Goal: Transaction & Acquisition: Purchase product/service

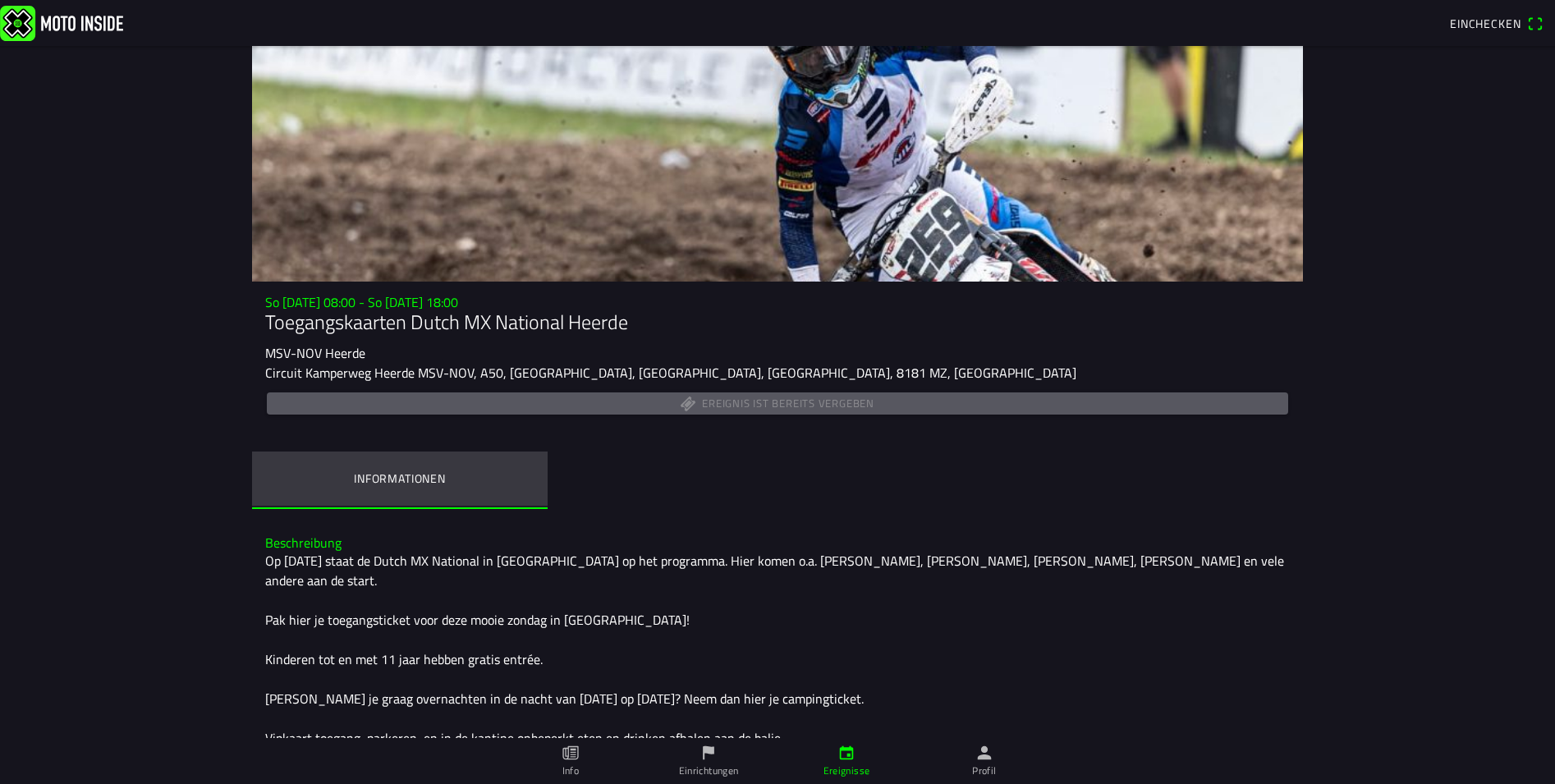
click at [382, 484] on ion-label "Informationen" at bounding box center [399, 478] width 92 height 18
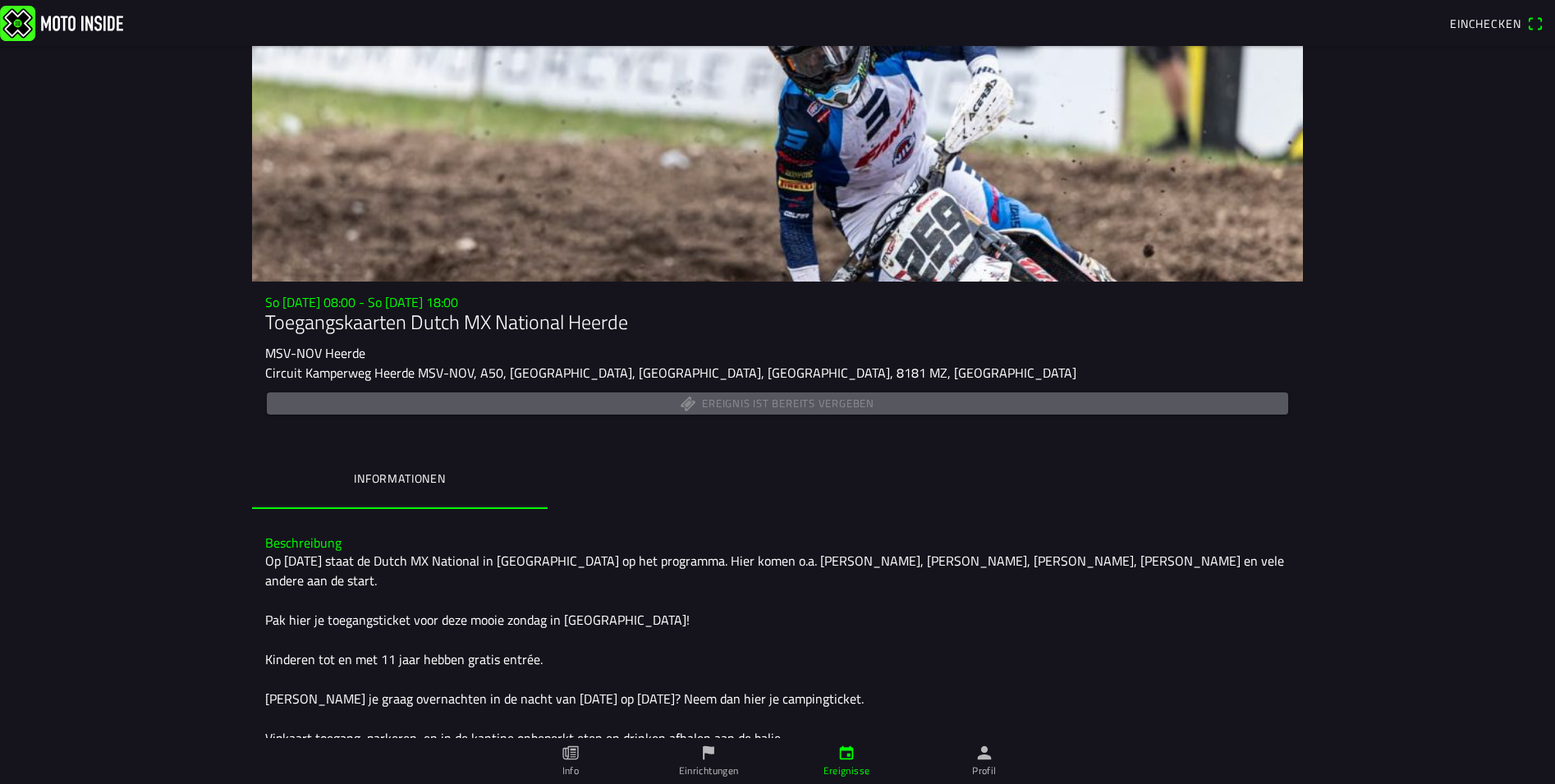
scroll to position [137, 0]
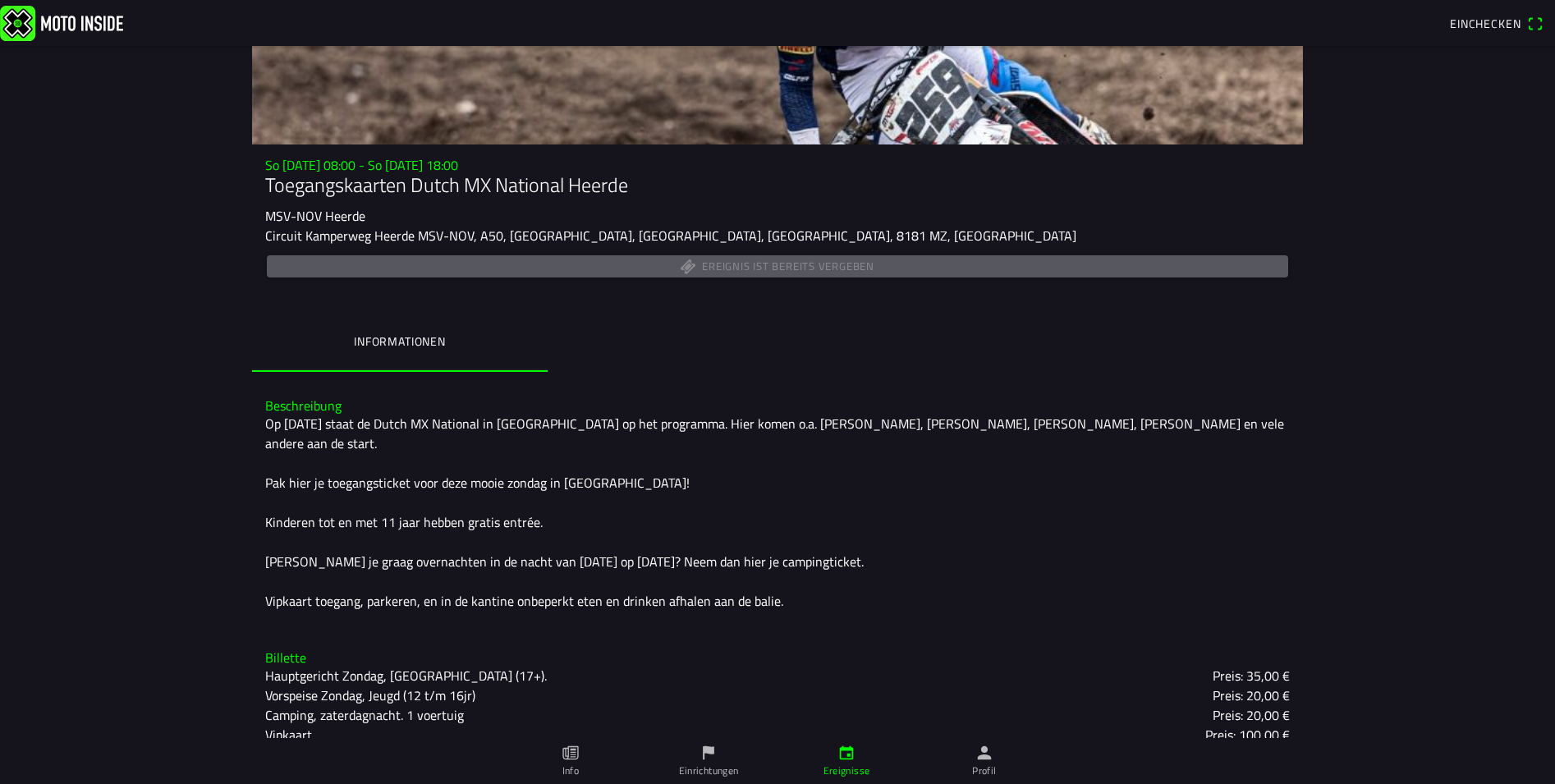
click at [581, 764] on link "Info" at bounding box center [570, 761] width 138 height 46
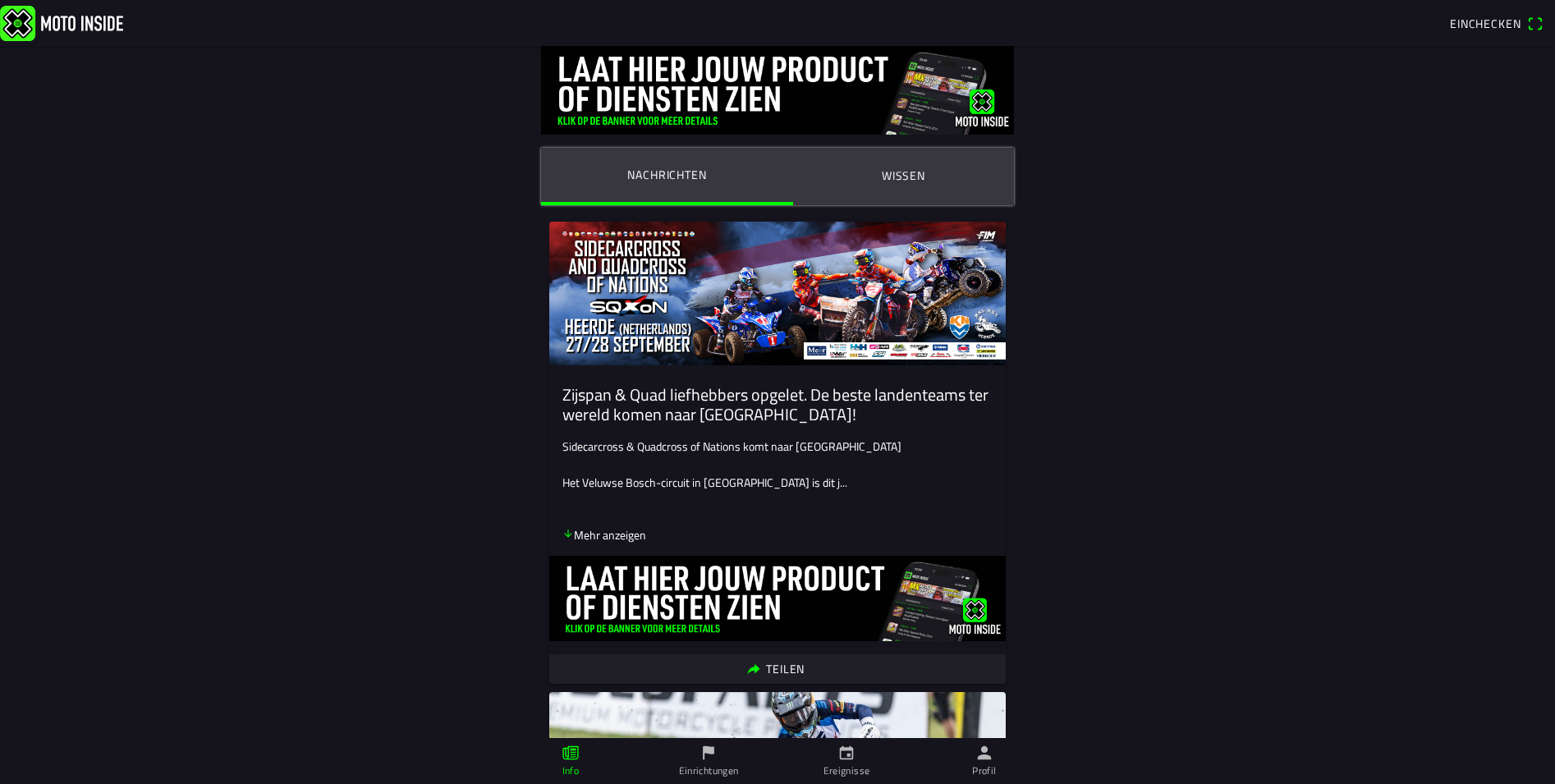
click at [605, 540] on font "Mehr anzeigen" at bounding box center [609, 534] width 72 height 17
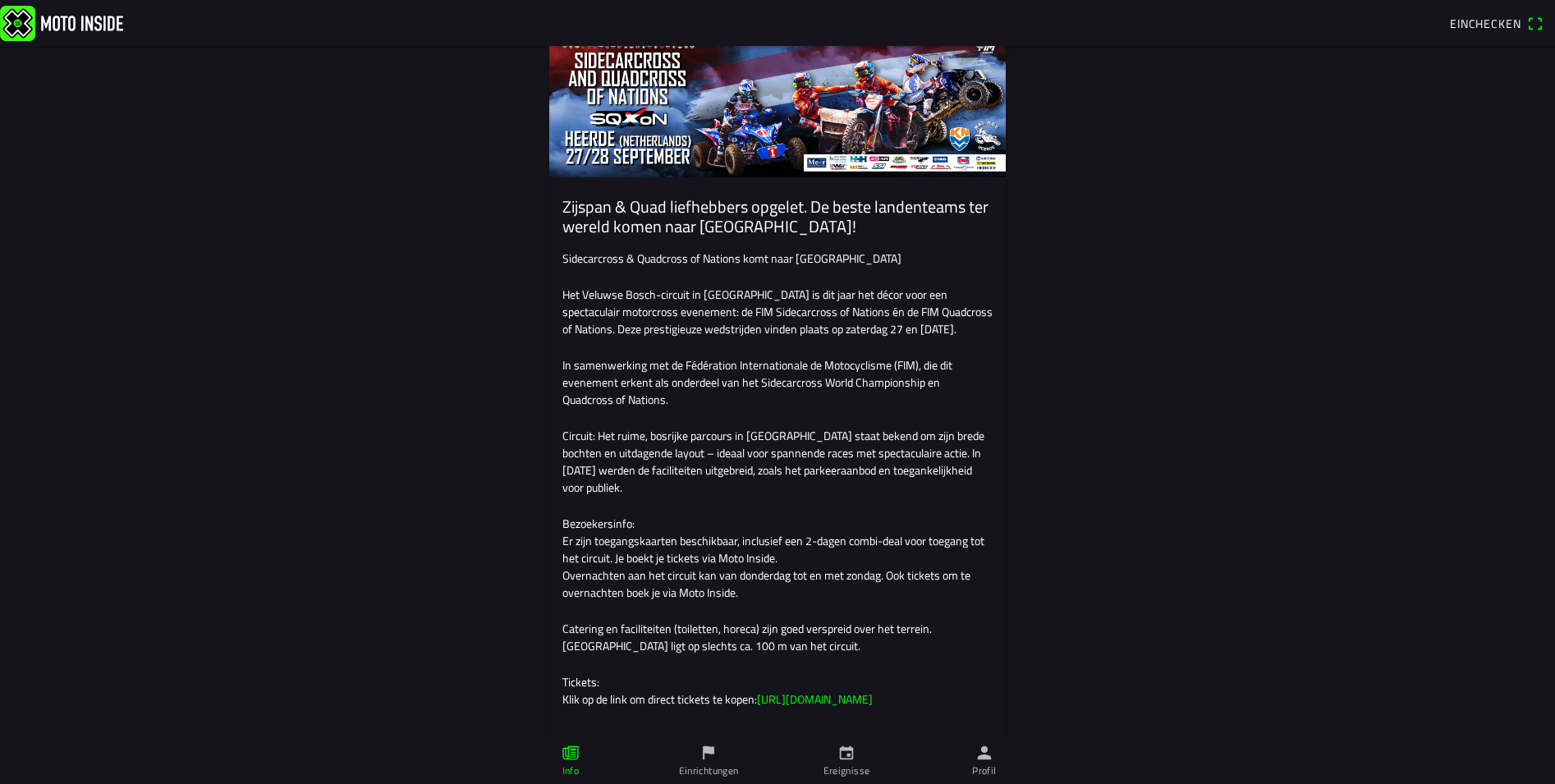
scroll to position [220, 0]
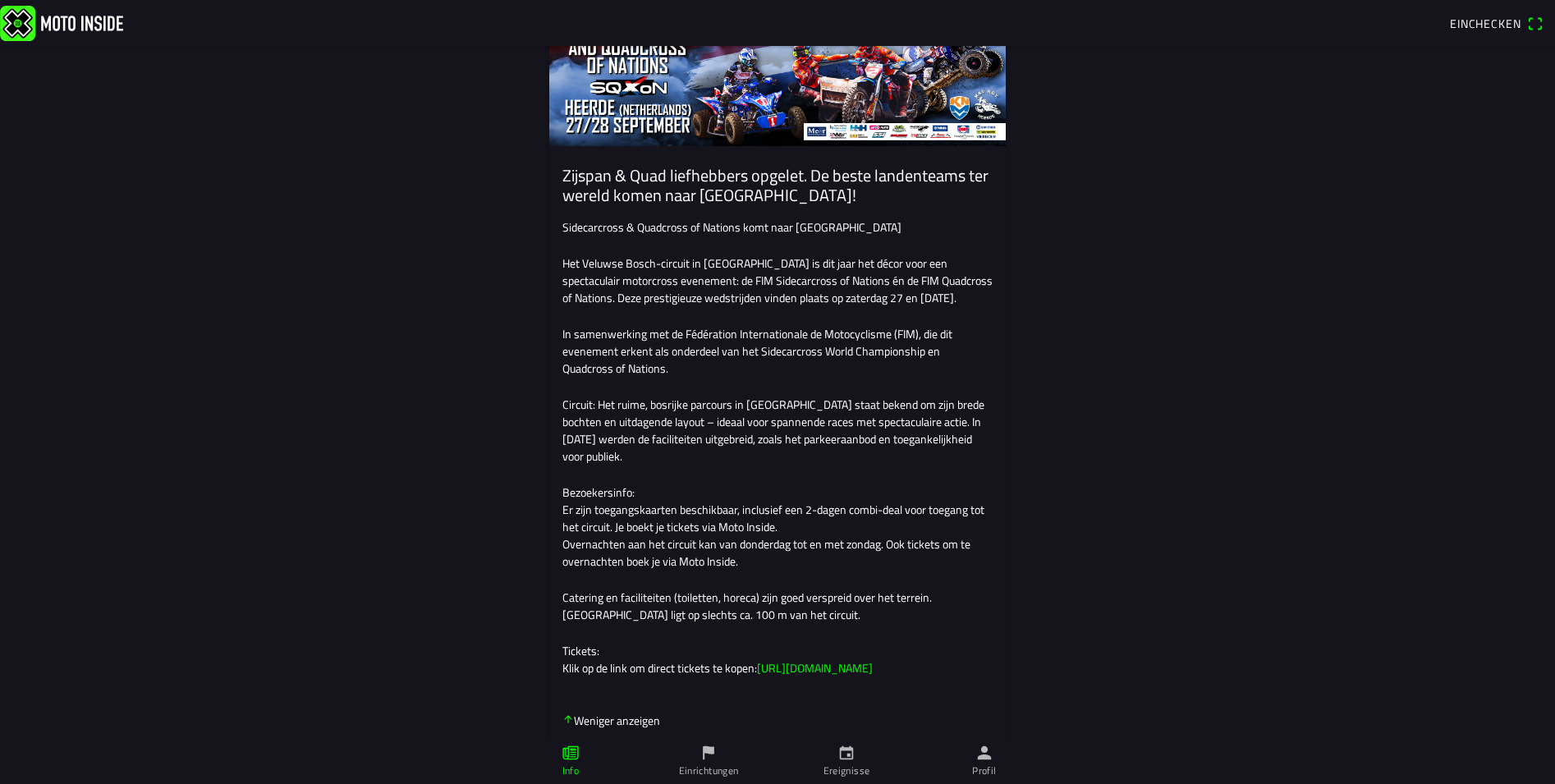
click at [826, 676] on link "[URL][DOMAIN_NAME]" at bounding box center [814, 667] width 116 height 17
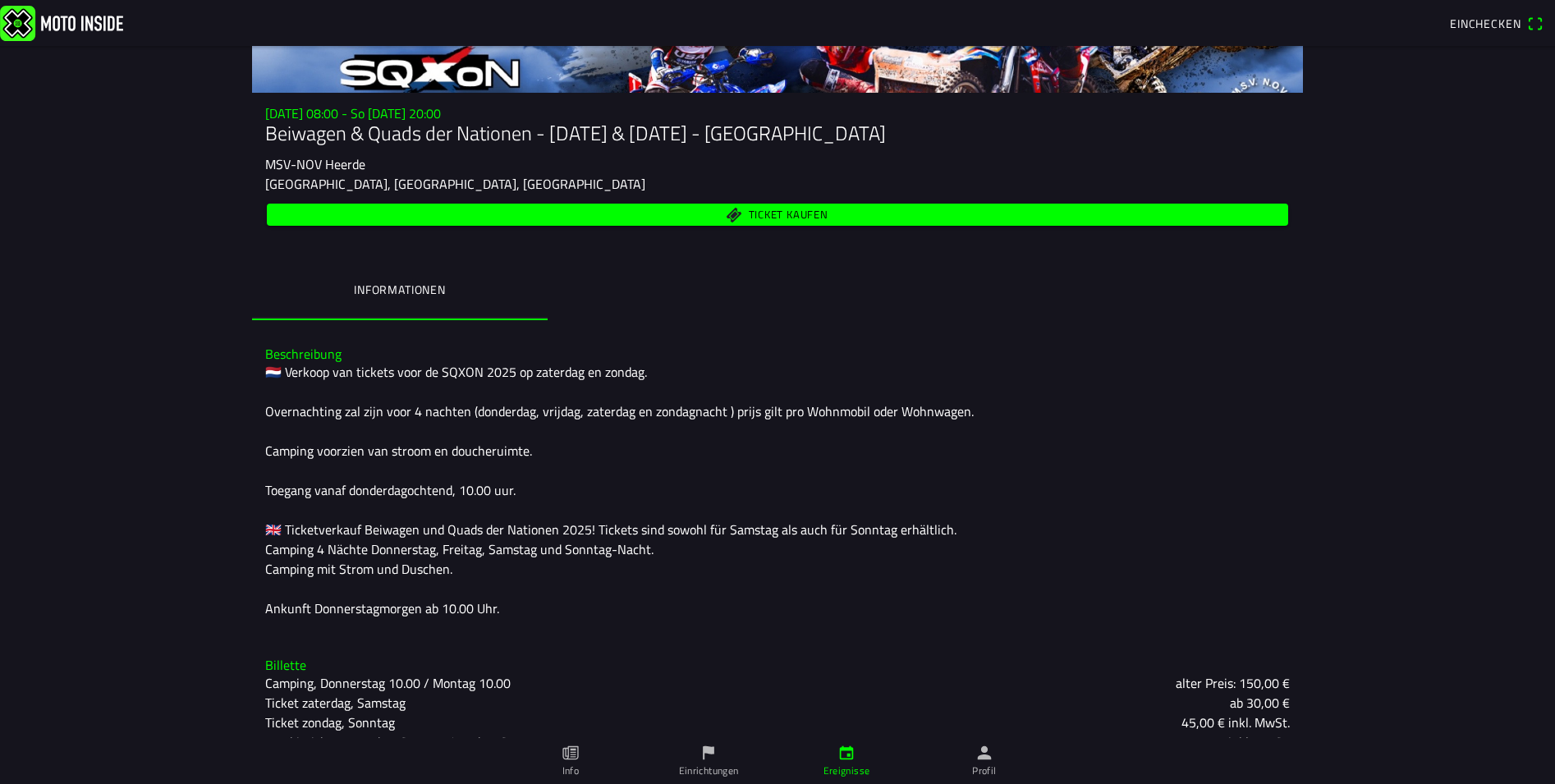
scroll to position [220, 0]
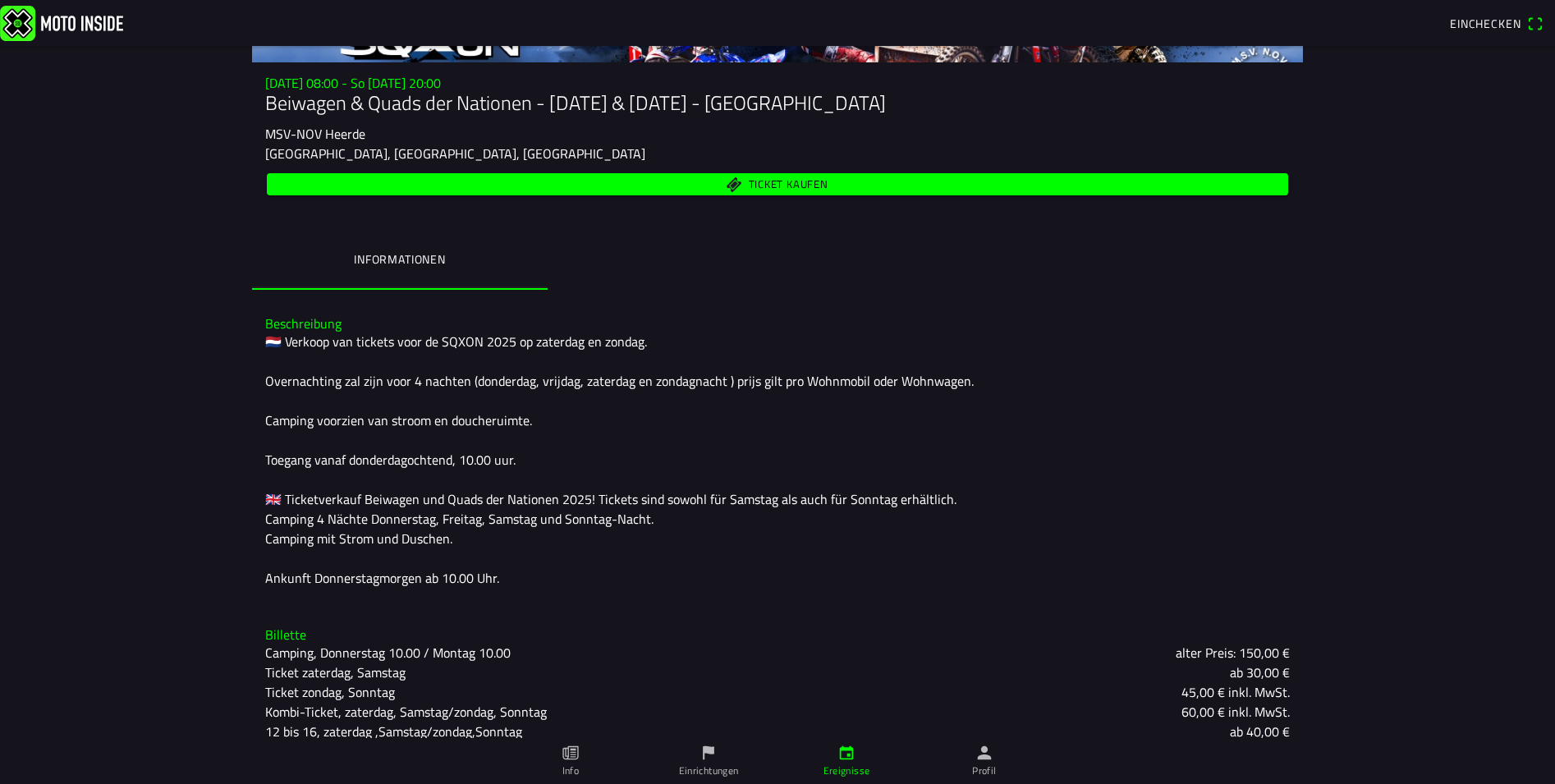
click at [799, 184] on span "Ticket kaufen" at bounding box center [789, 185] width 80 height 11
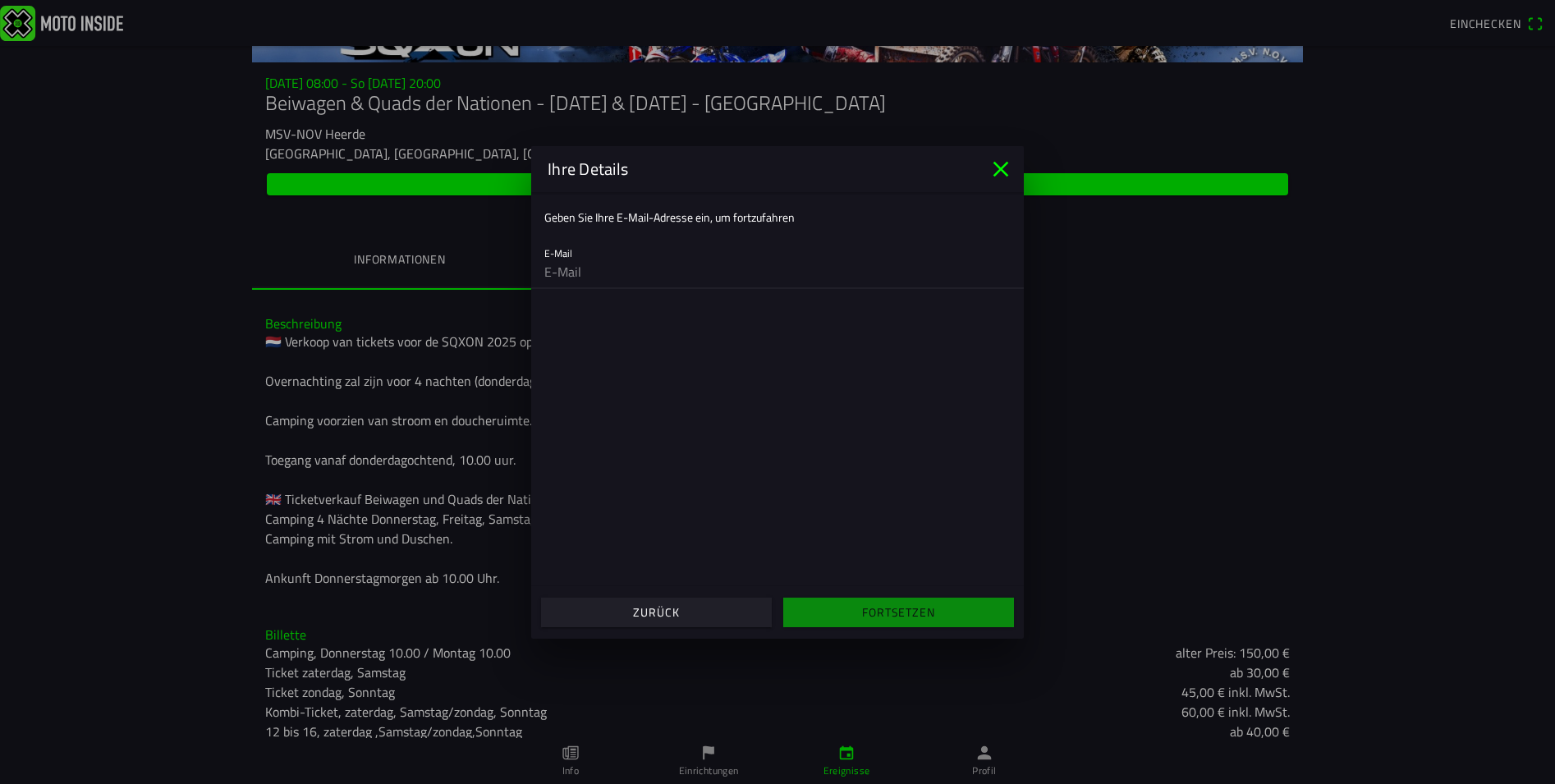
click at [636, 266] on input "email" at bounding box center [777, 271] width 466 height 33
type input "kevin-hefner@mail.de"
click at [854, 616] on span "Fortsetzen" at bounding box center [898, 612] width 205 height 29
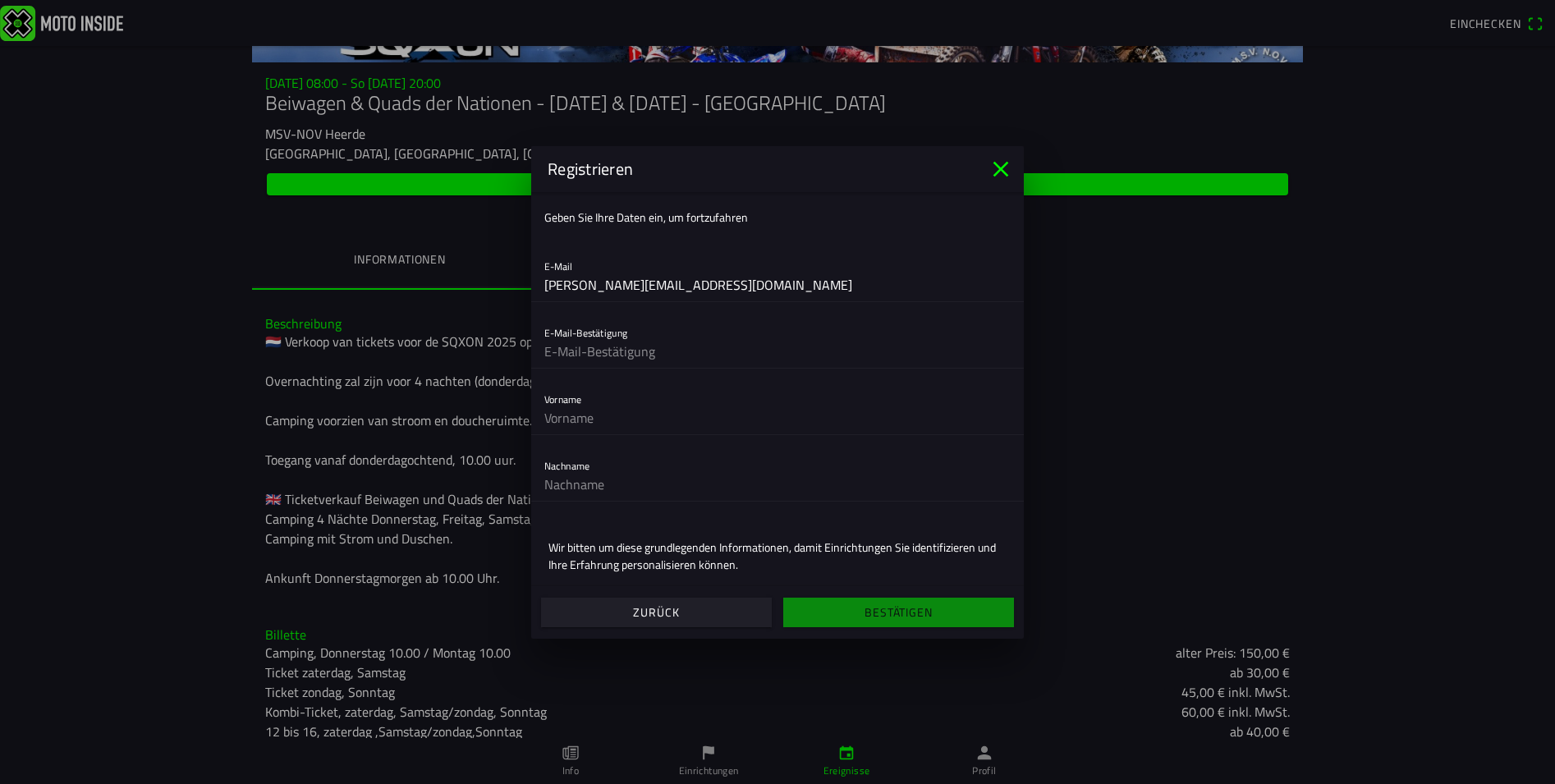
click at [672, 348] on input "text" at bounding box center [777, 351] width 466 height 33
type input "kevin-hefner@mail.de"
click at [672, 422] on input "text" at bounding box center [777, 417] width 466 height 33
type input "Kevin"
type input "Hefner"
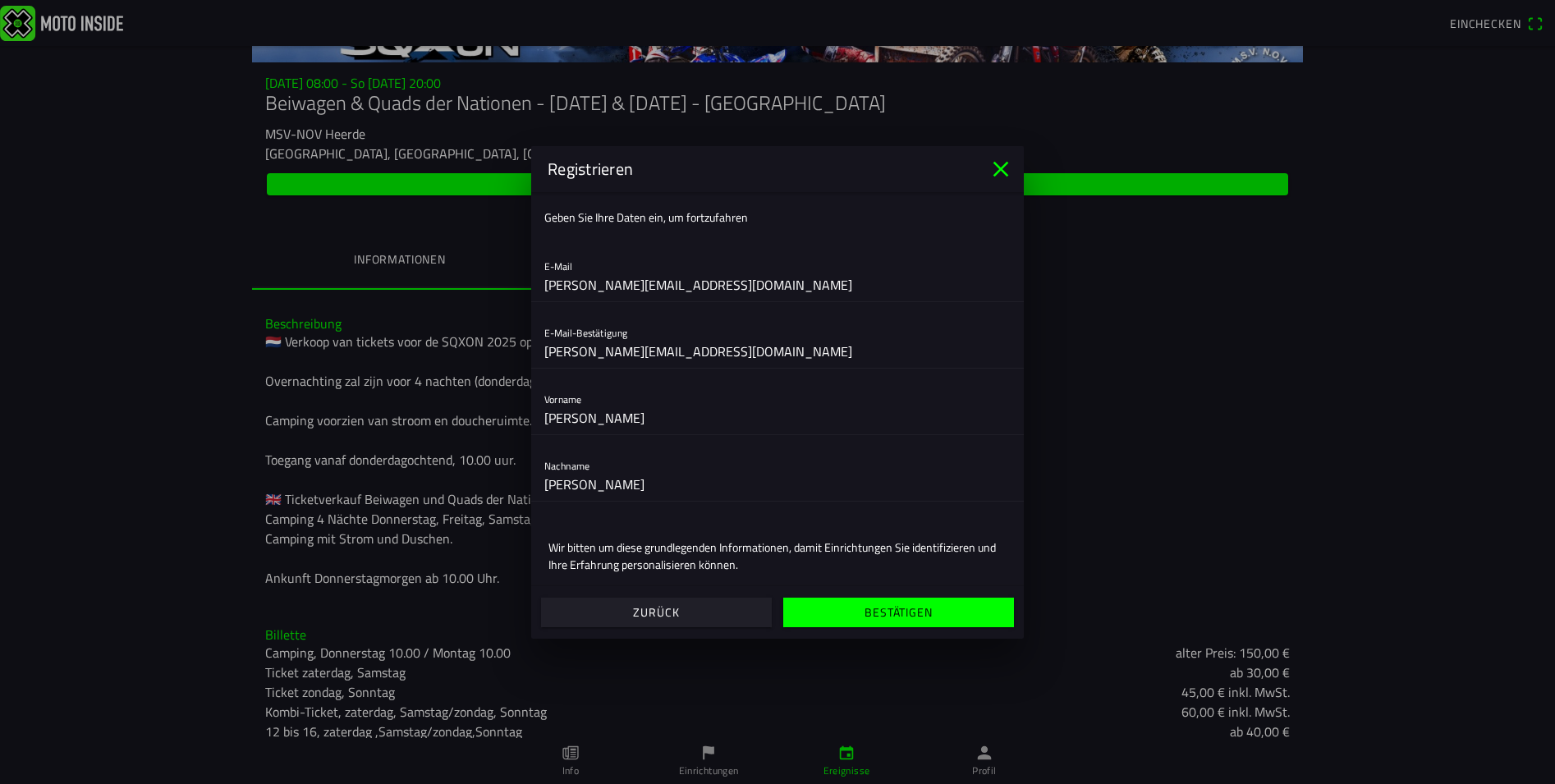
click at [840, 612] on span "Bestätigen" at bounding box center [898, 612] width 205 height 29
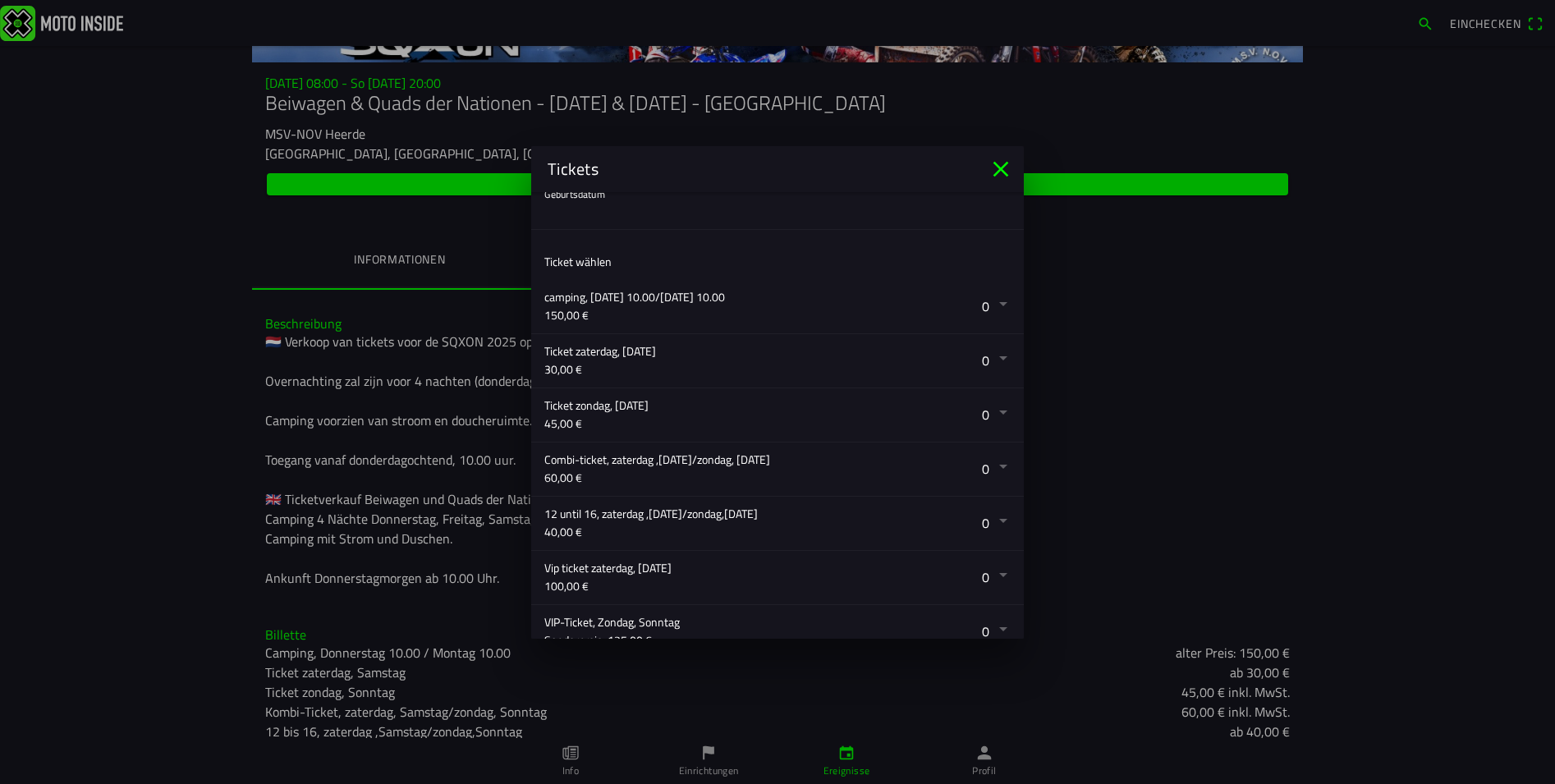
click at [990, 308] on button "button" at bounding box center [783, 307] width 479 height 53
click at [990, 304] on button "button" at bounding box center [783, 307] width 479 height 53
click at [964, 304] on button "button" at bounding box center [783, 307] width 479 height 53
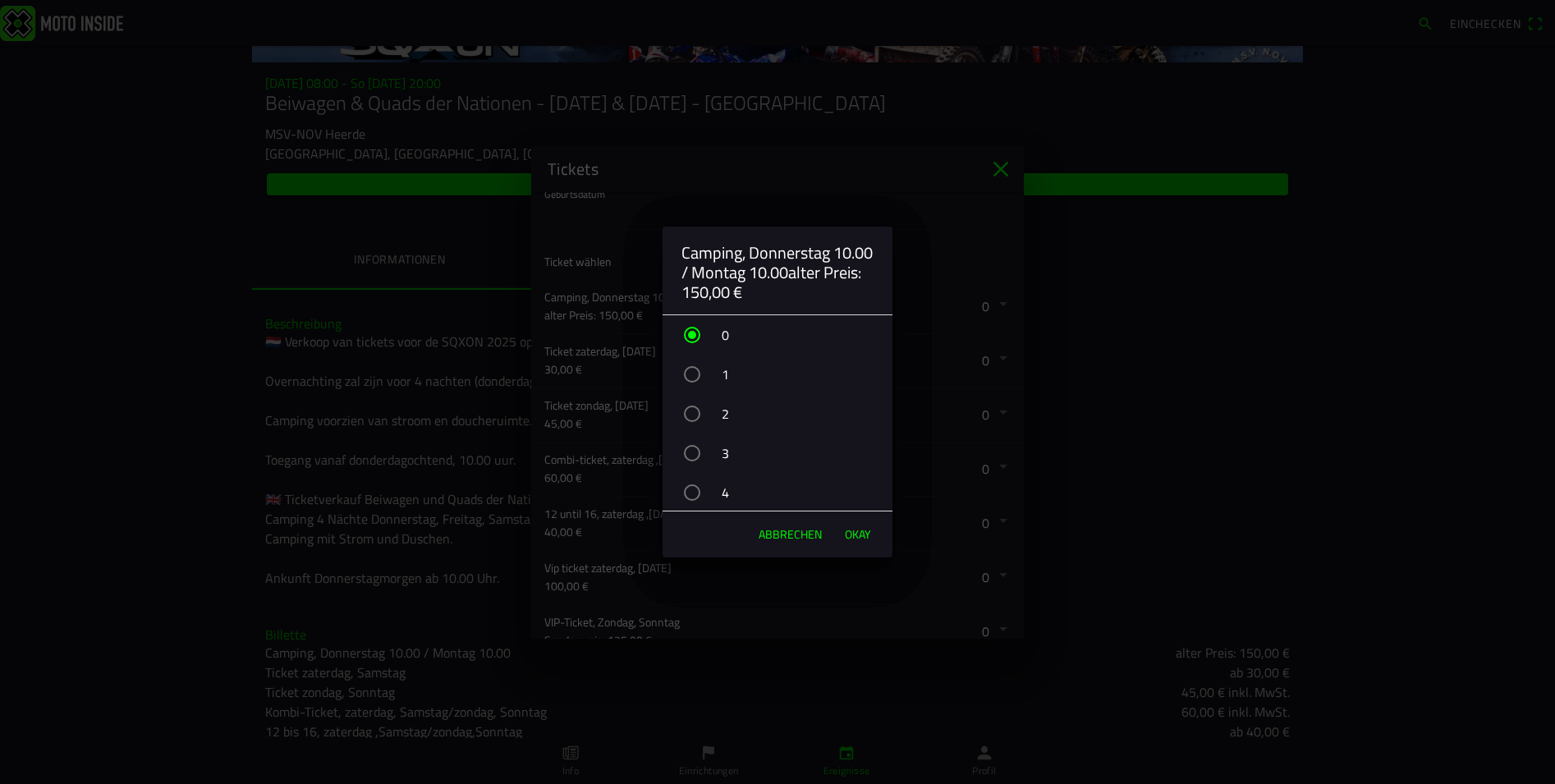
click at [689, 372] on div "button" at bounding box center [692, 374] width 16 height 16
click at [851, 532] on span "OKAY" at bounding box center [858, 534] width 27 height 16
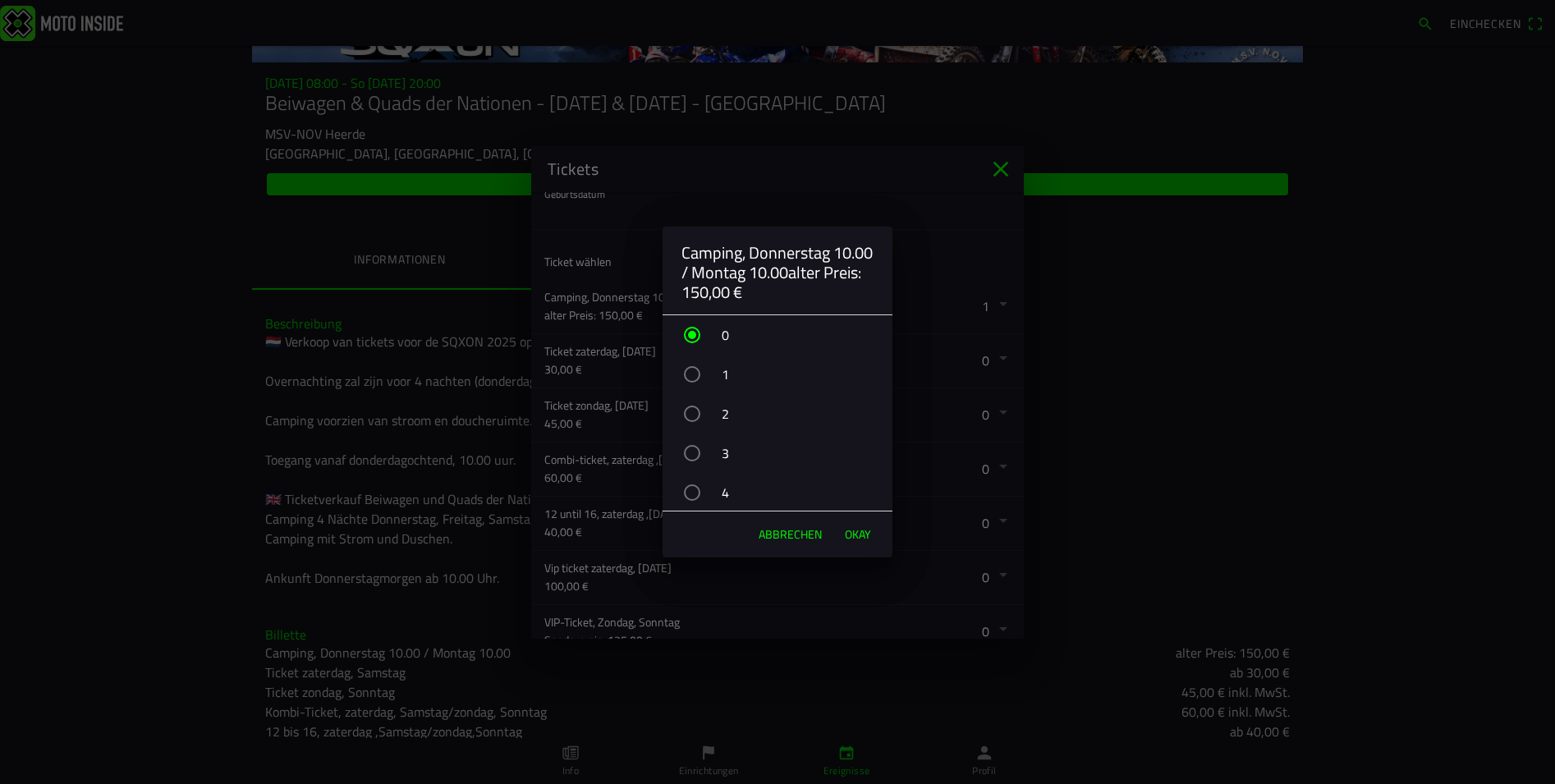
click at [695, 373] on div "button" at bounding box center [692, 374] width 16 height 16
click at [849, 536] on span "OKAY" at bounding box center [858, 534] width 27 height 16
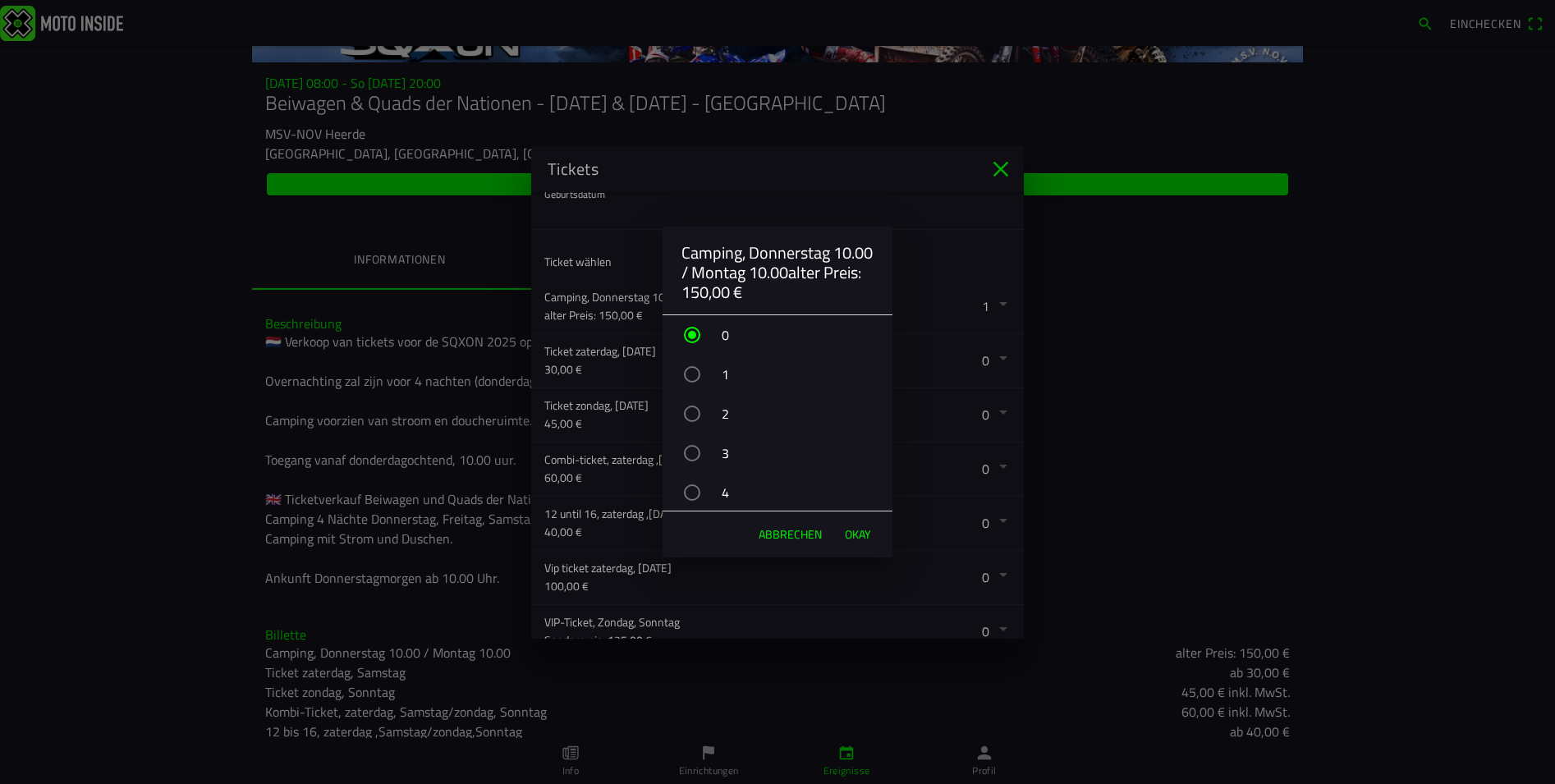
click at [688, 376] on div "button" at bounding box center [692, 374] width 16 height 16
click at [848, 531] on span "OKAY" at bounding box center [858, 534] width 27 height 16
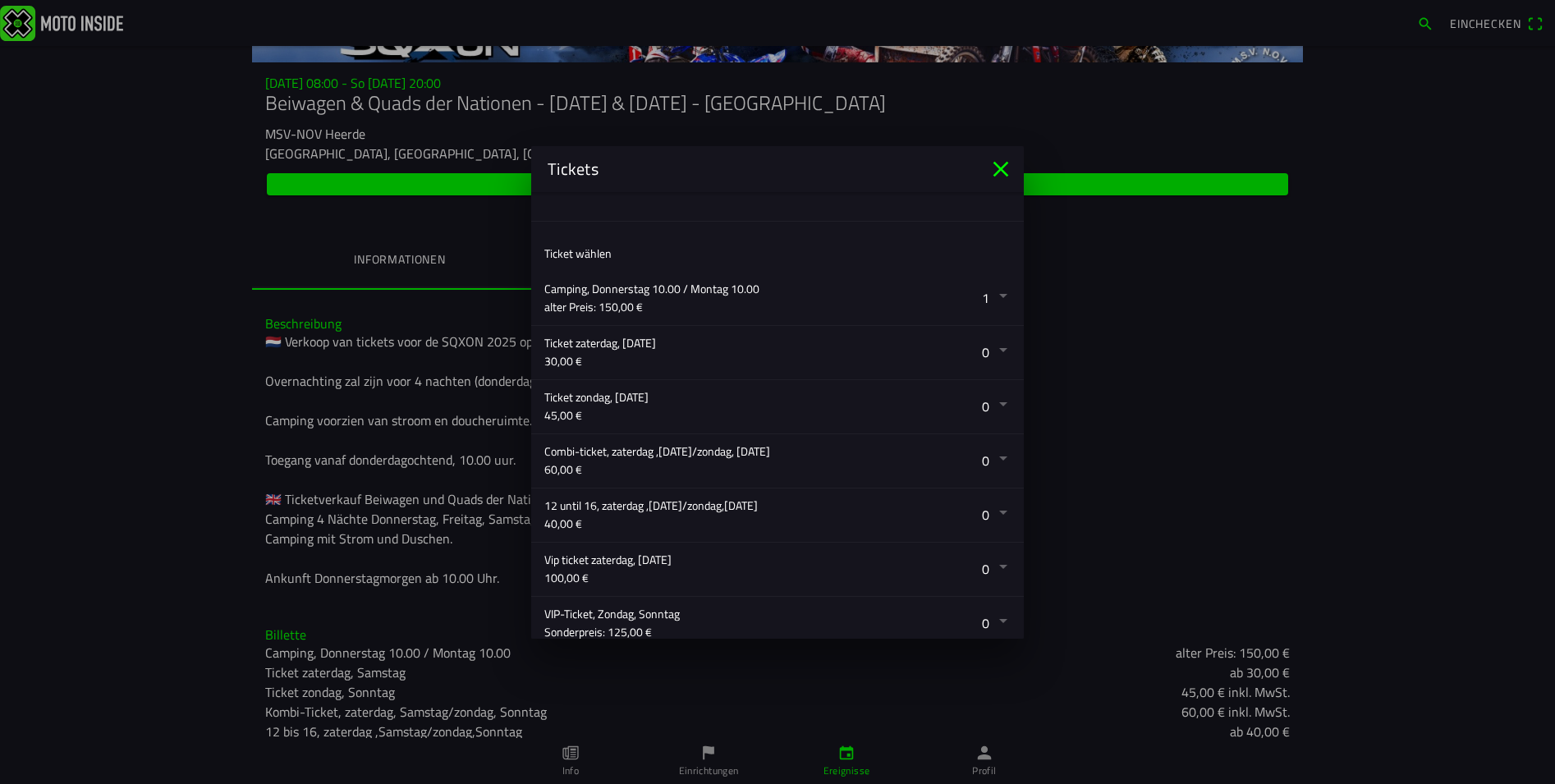
scroll to position [255, 0]
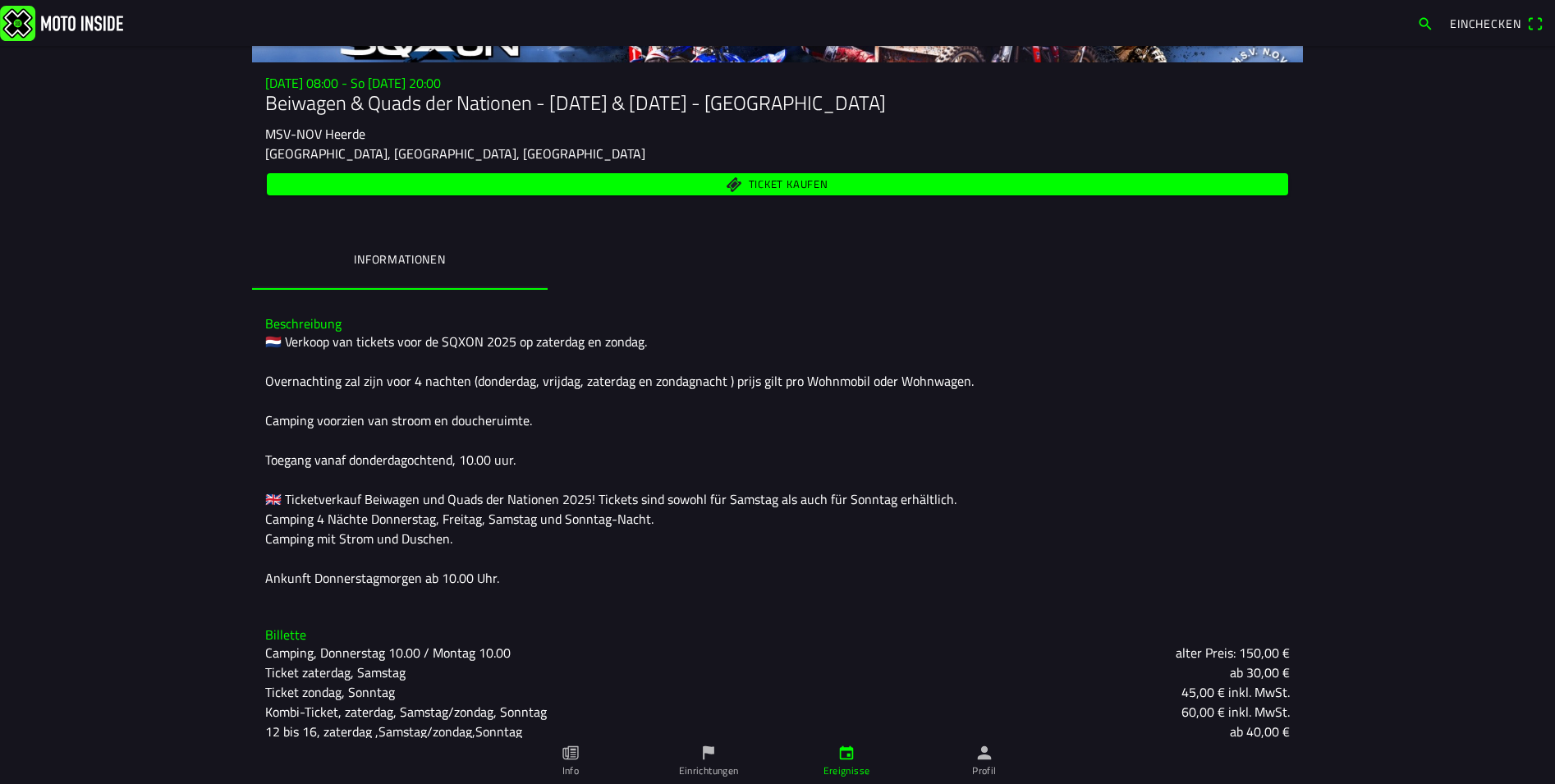
click at [1118, 332] on ion-backdrop at bounding box center [777, 392] width 1555 height 784
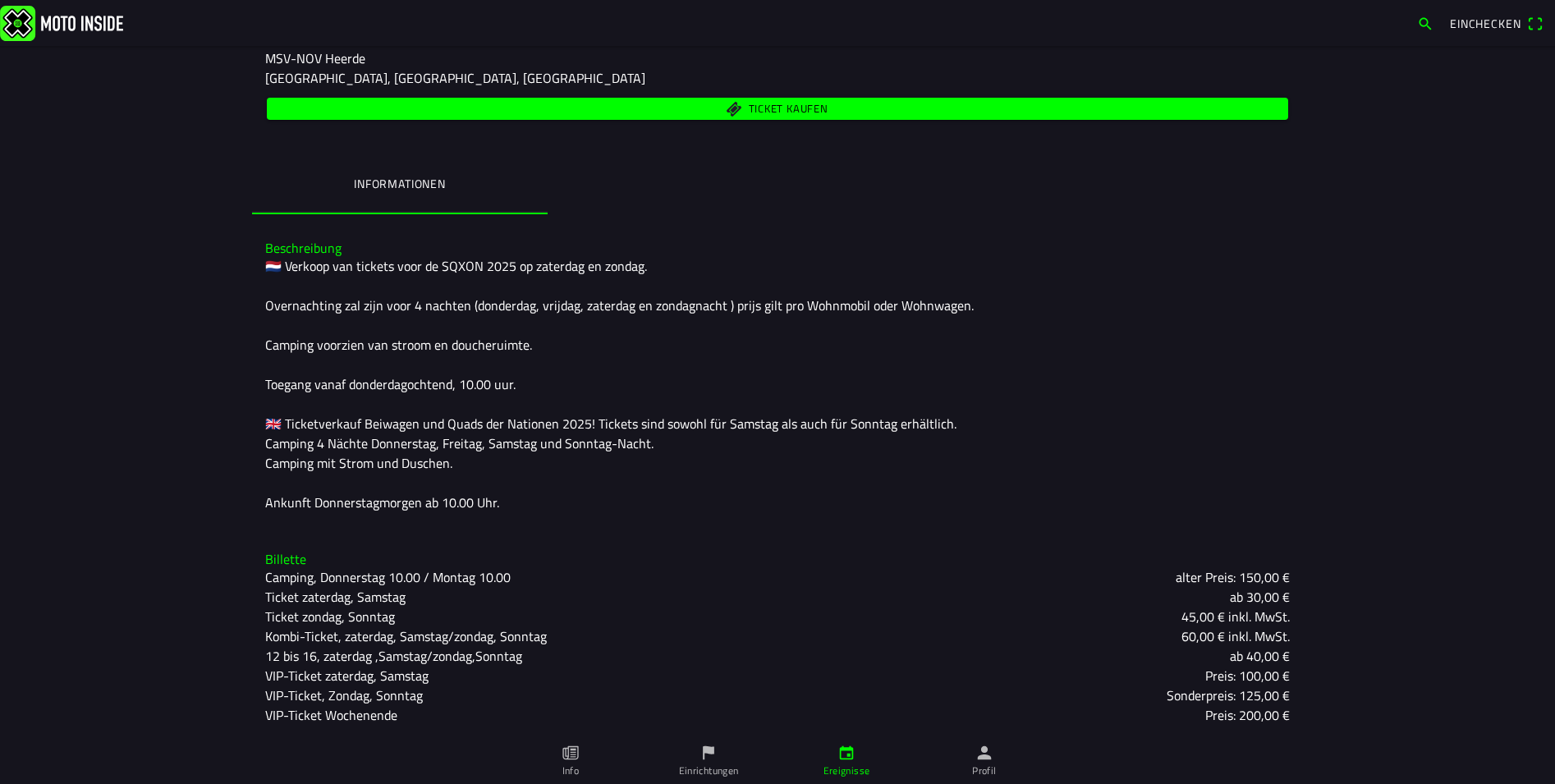
click at [785, 106] on span "Ticket kaufen" at bounding box center [789, 109] width 80 height 11
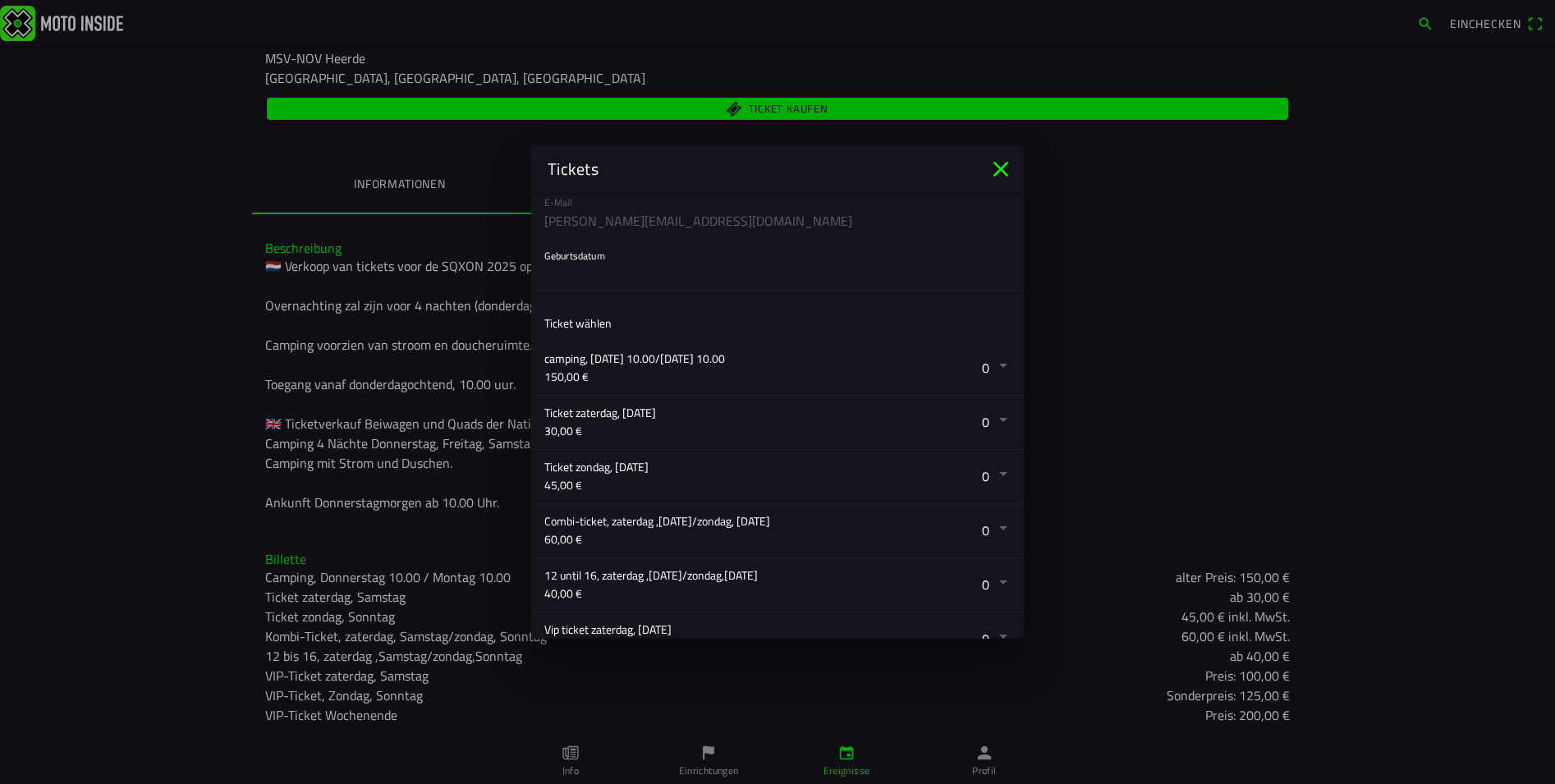
scroll to position [220, 0]
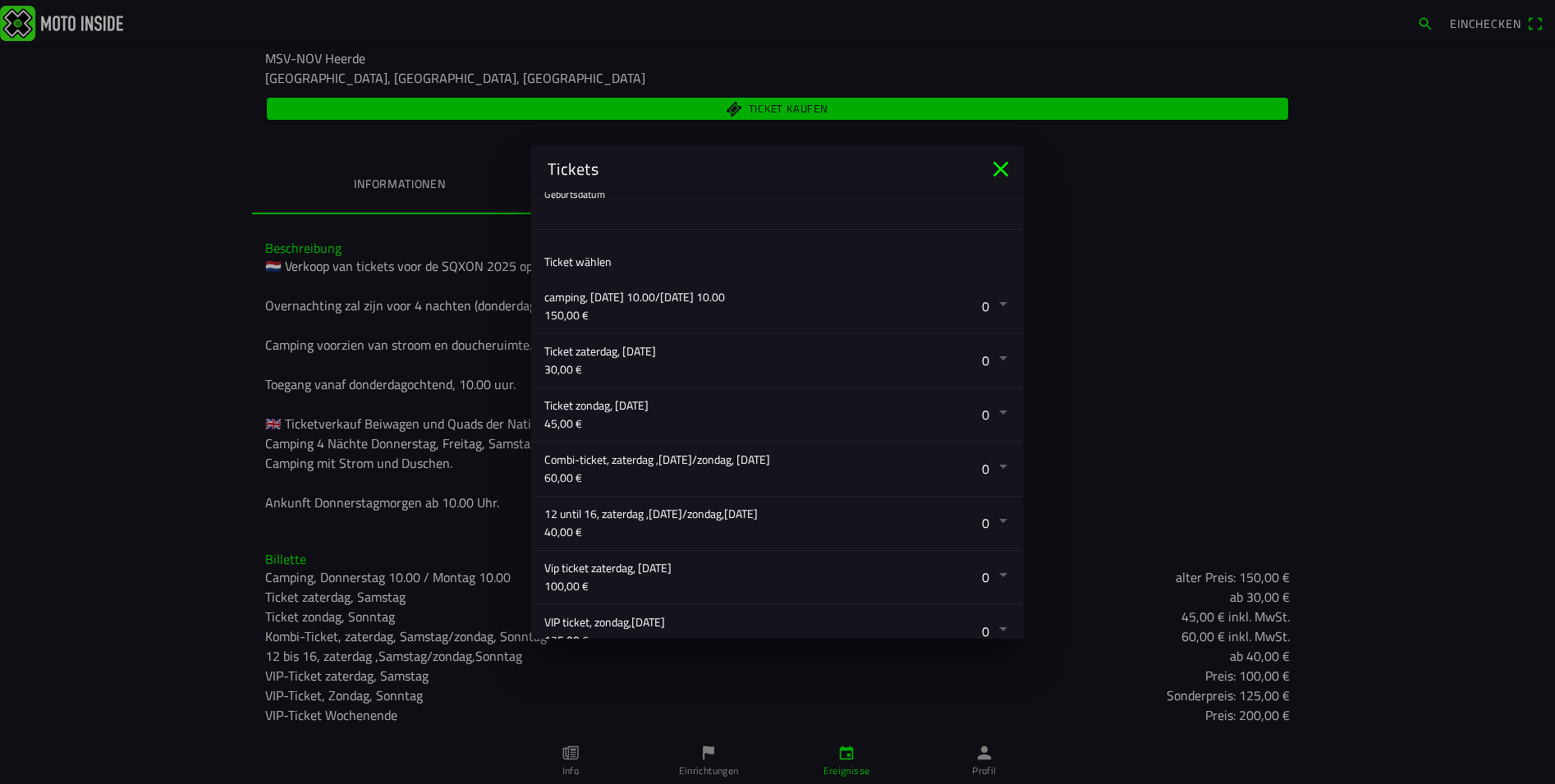
click at [988, 300] on button "button" at bounding box center [783, 307] width 479 height 53
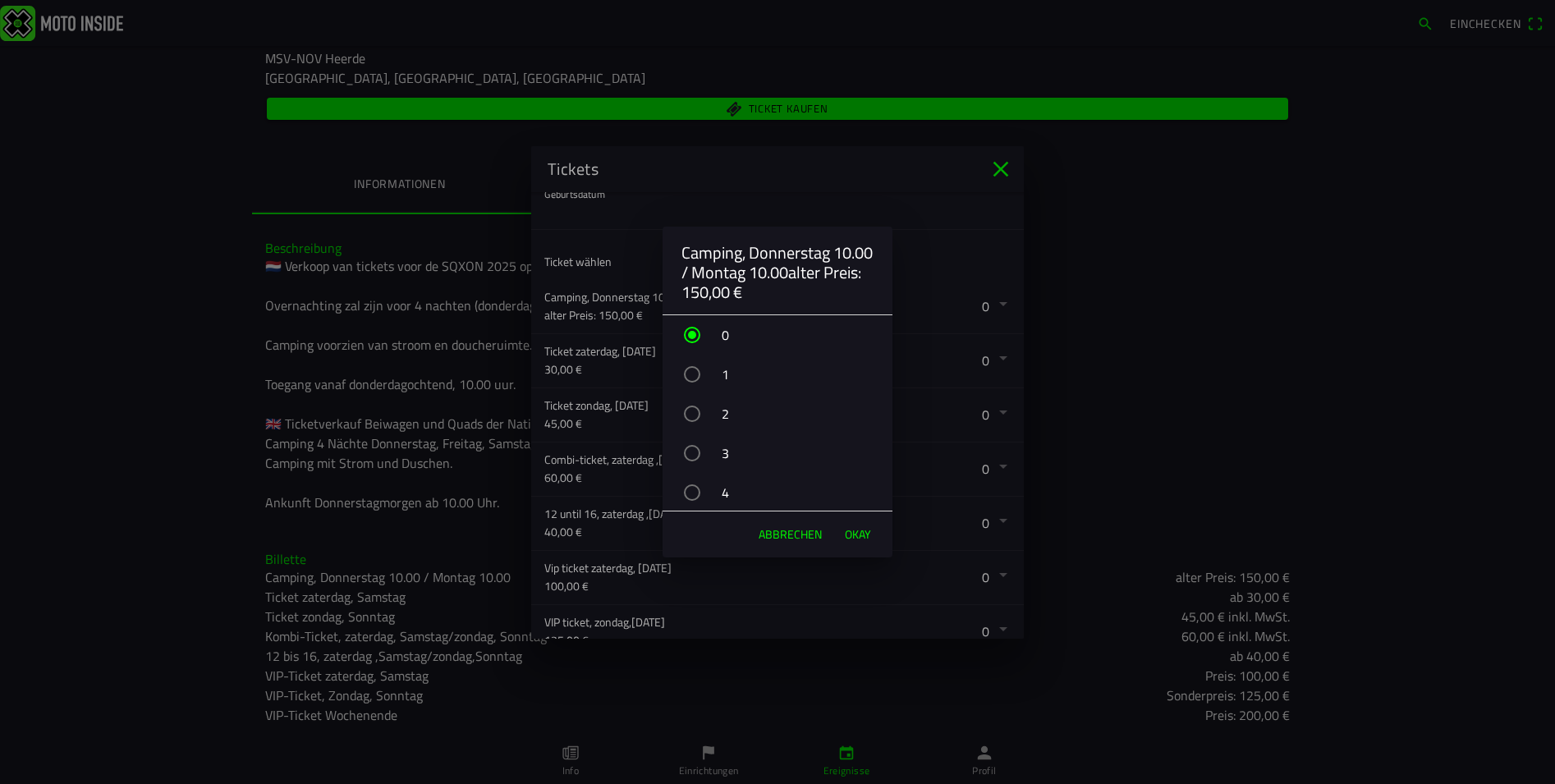
click at [692, 374] on div "button" at bounding box center [692, 374] width 16 height 16
click at [851, 532] on span "OKAY" at bounding box center [858, 534] width 27 height 16
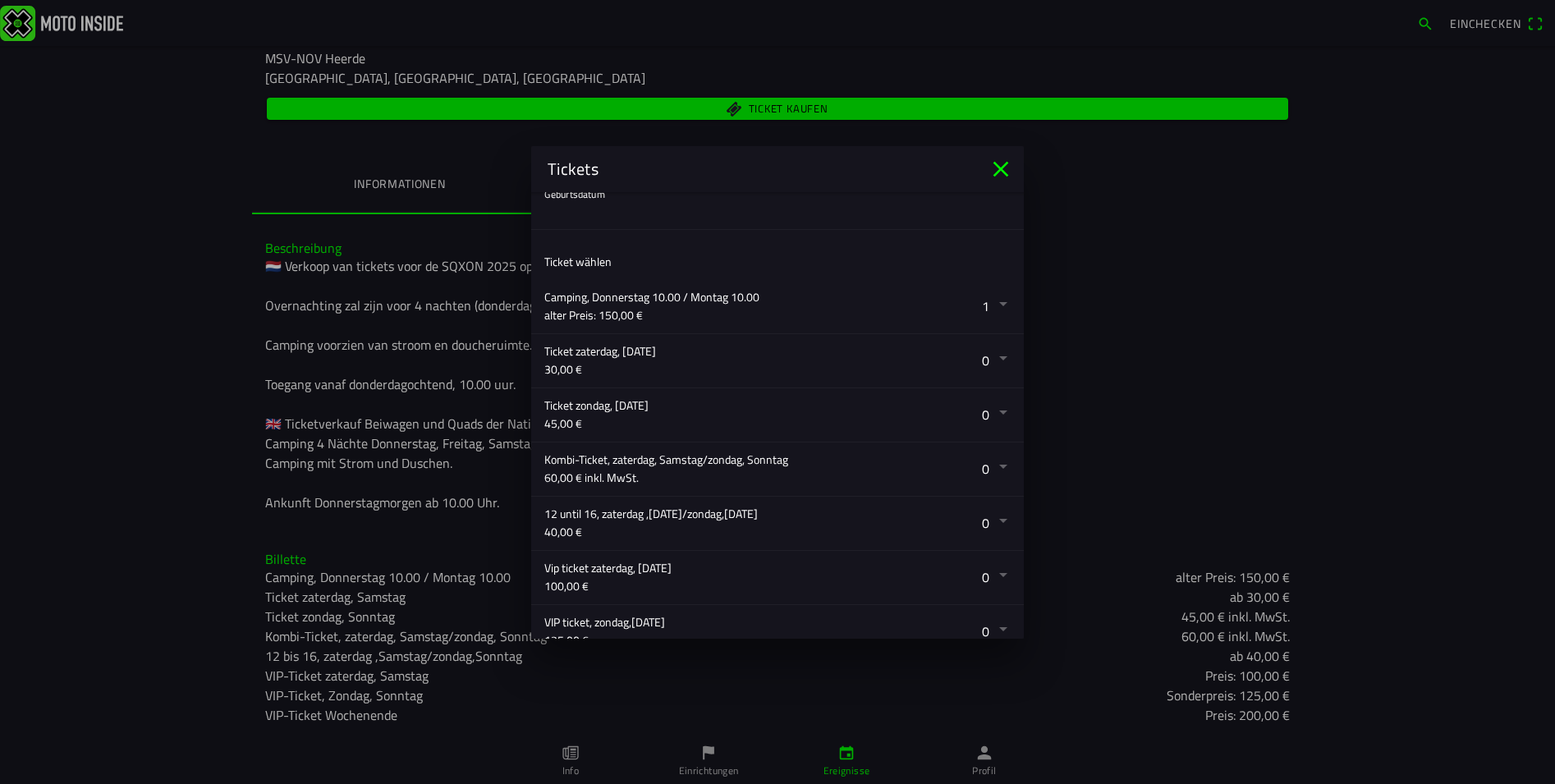
click at [990, 464] on button "button" at bounding box center [783, 469] width 479 height 53
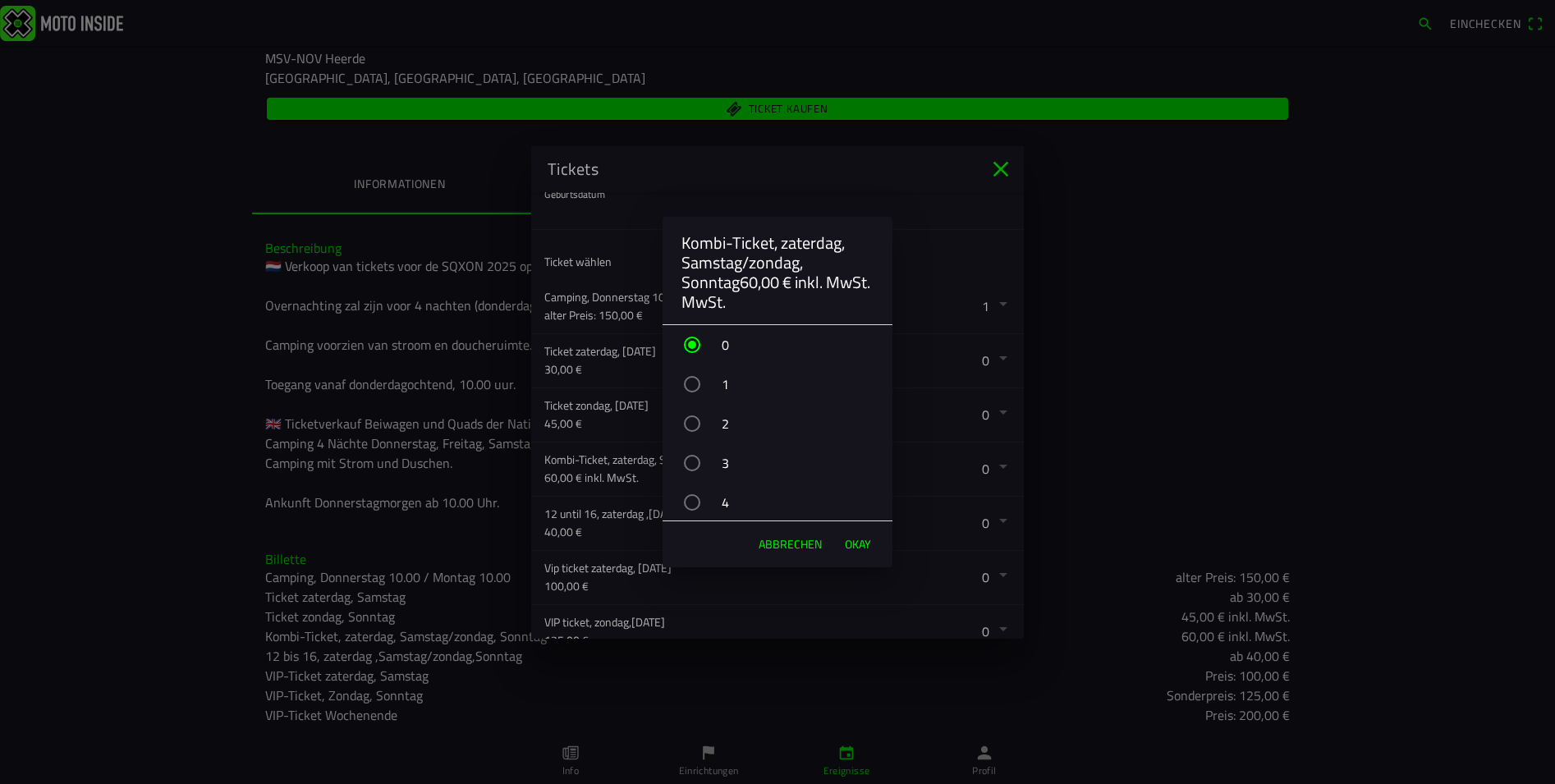
click at [692, 422] on div "button" at bounding box center [692, 423] width 16 height 16
click at [856, 540] on span "OKAY" at bounding box center [858, 544] width 27 height 16
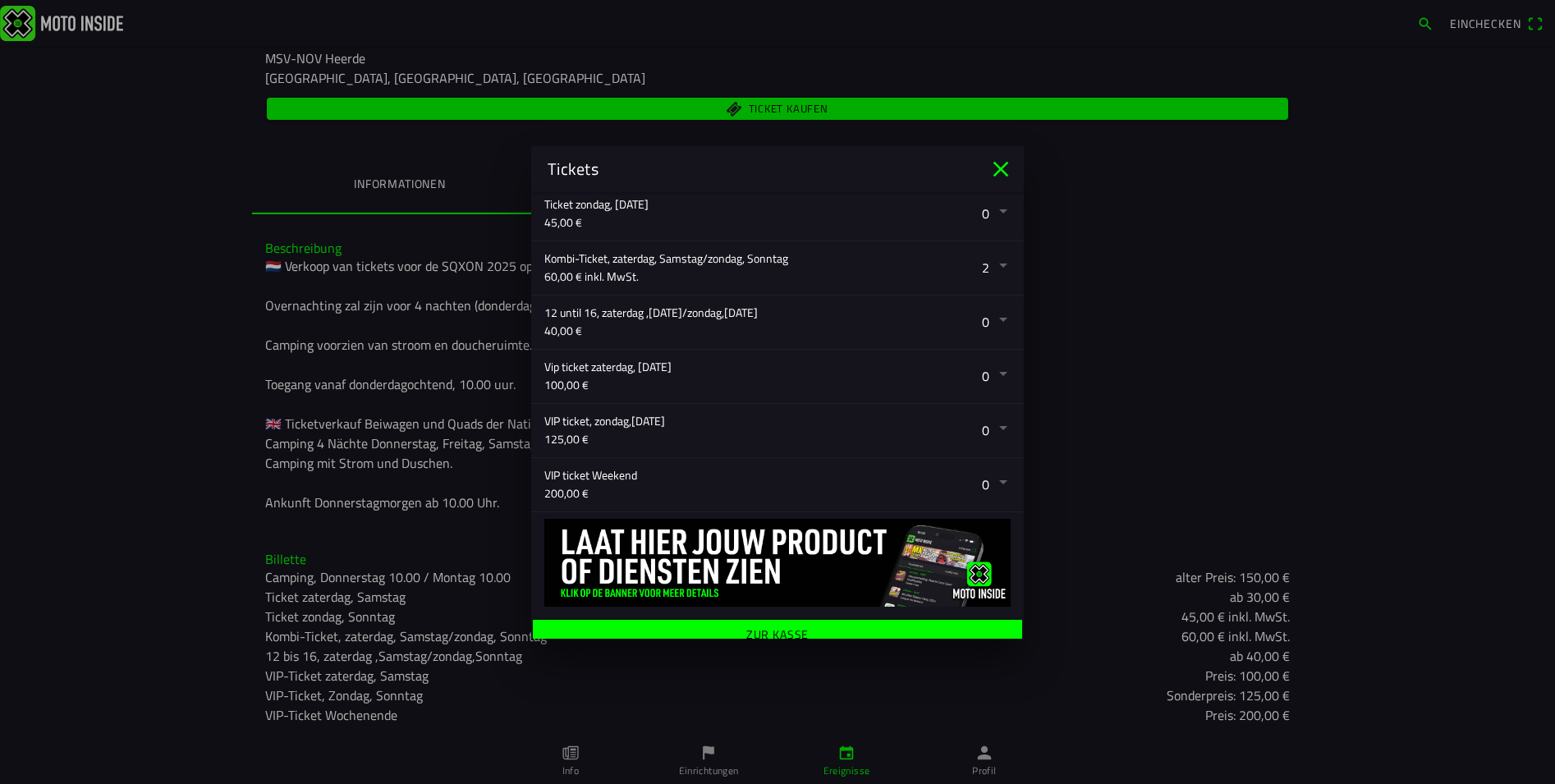
scroll to position [432, 0]
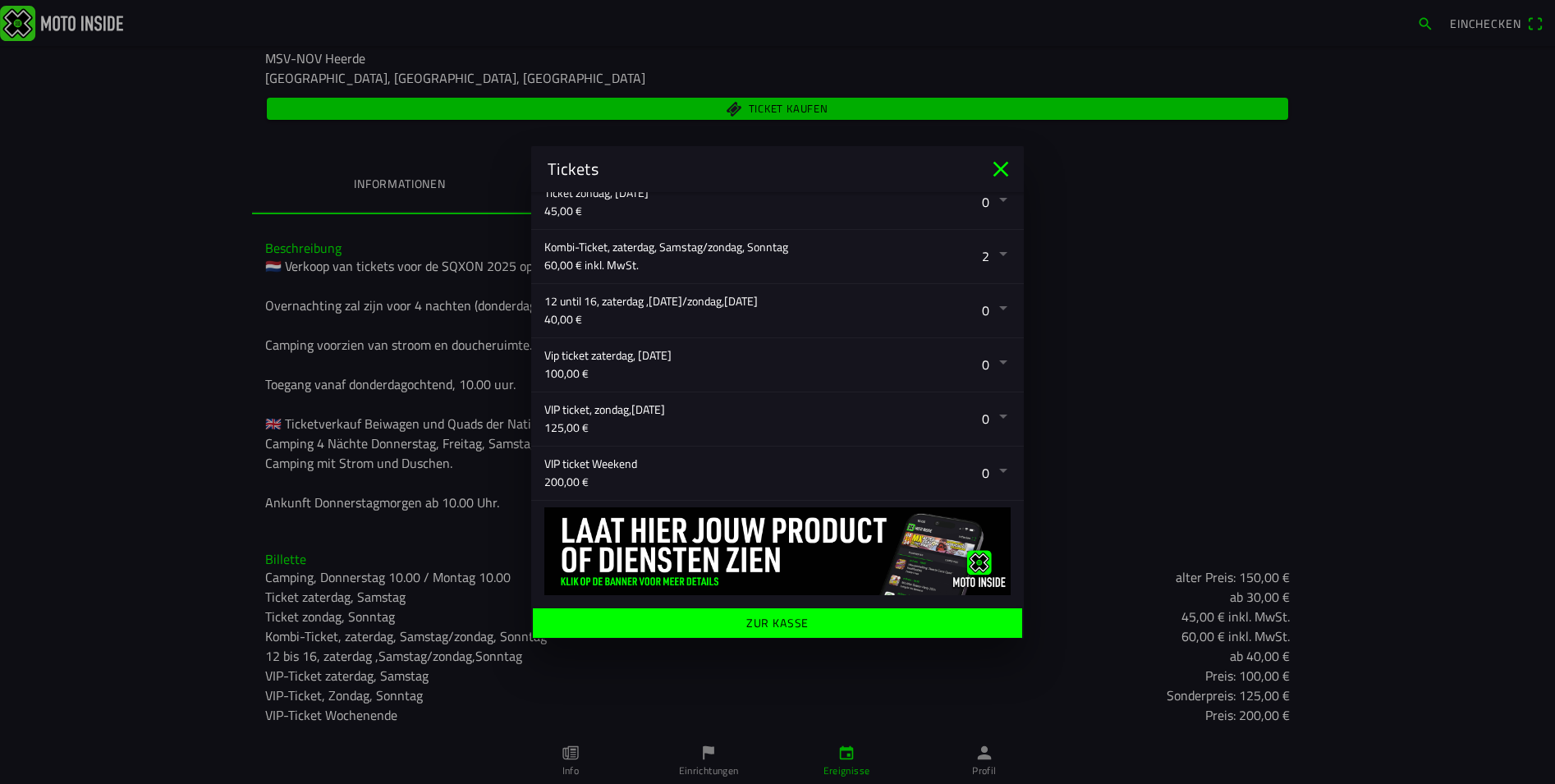
click at [839, 624] on span "Zur Kasse" at bounding box center [777, 621] width 464 height 29
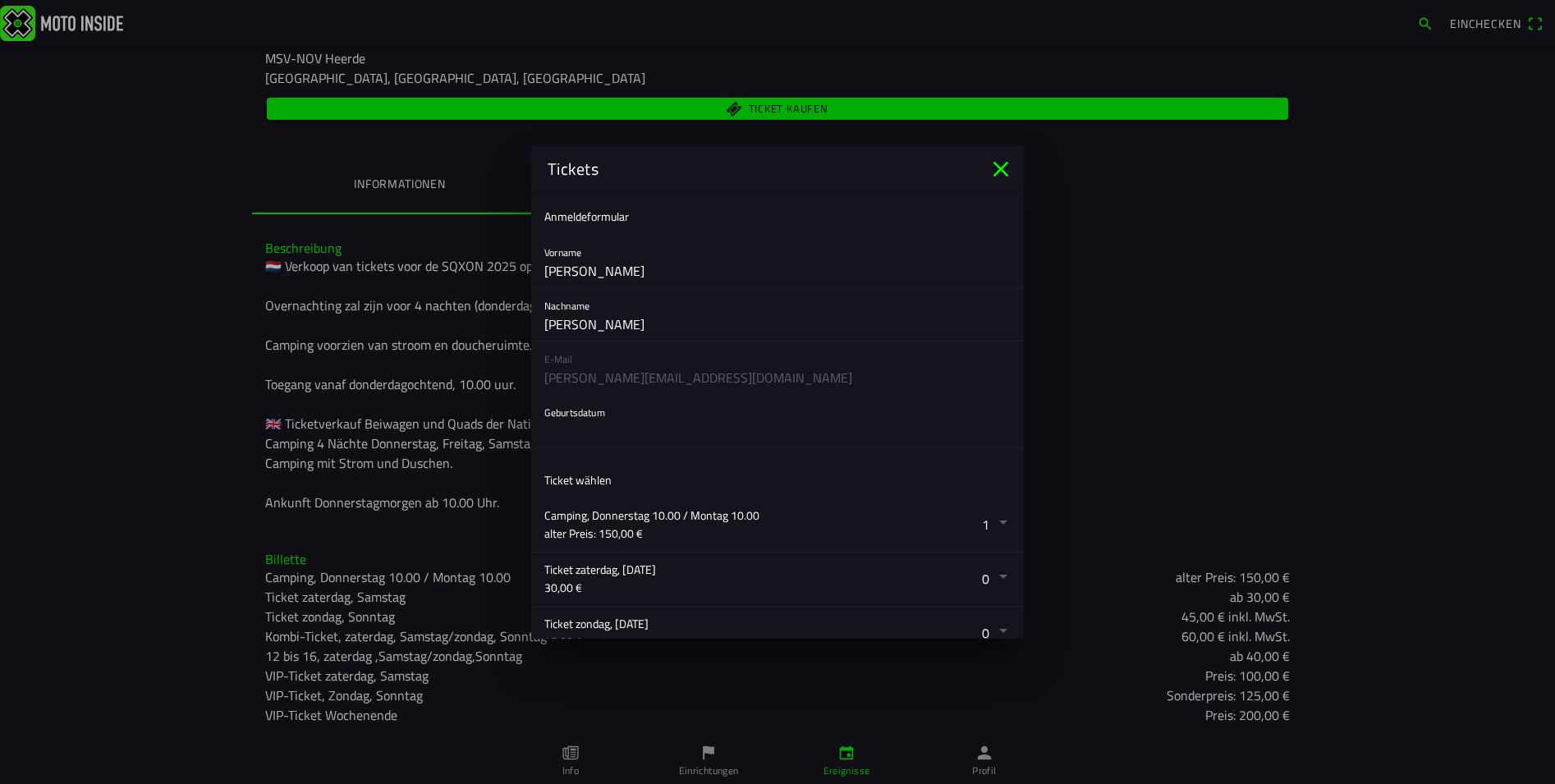
scroll to position [0, 0]
click at [666, 412] on button "button" at bounding box center [783, 421] width 479 height 52
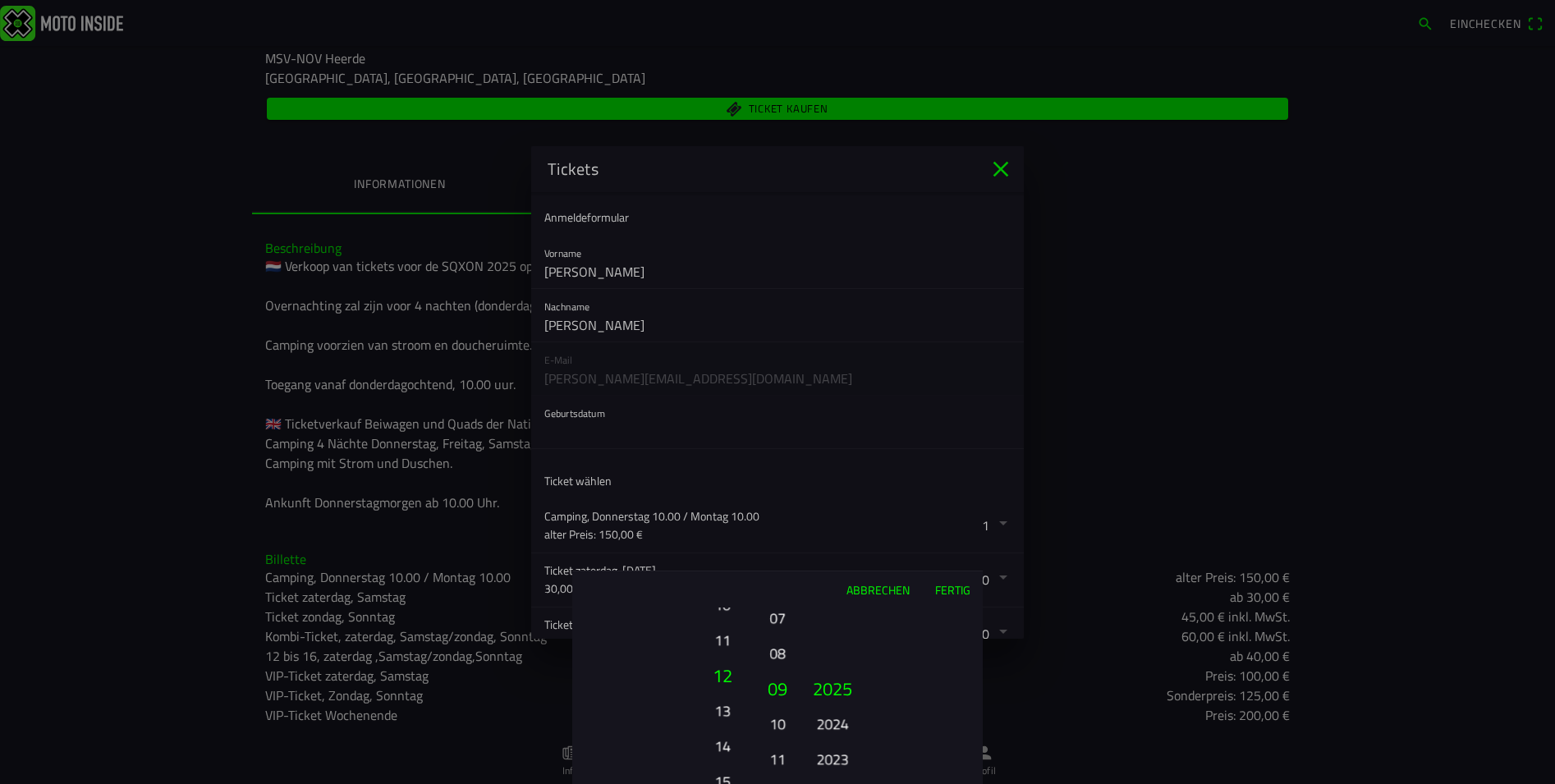
drag, startPoint x: 730, startPoint y: 708, endPoint x: 724, endPoint y: 613, distance: 95.2
click at [725, 615] on ion-picker-column "01 02 03 04 05 06 07 08 09 10 11 12 13 14 15 16 17 18 19 20 21 22 23 24 25 26 2…" at bounding box center [665, 695] width 185 height 177
drag, startPoint x: 724, startPoint y: 729, endPoint x: 722, endPoint y: 638, distance: 91.0
click at [722, 639] on button "14" at bounding box center [722, 653] width 45 height 28
click at [722, 690] on button "16" at bounding box center [722, 688] width 56 height 36
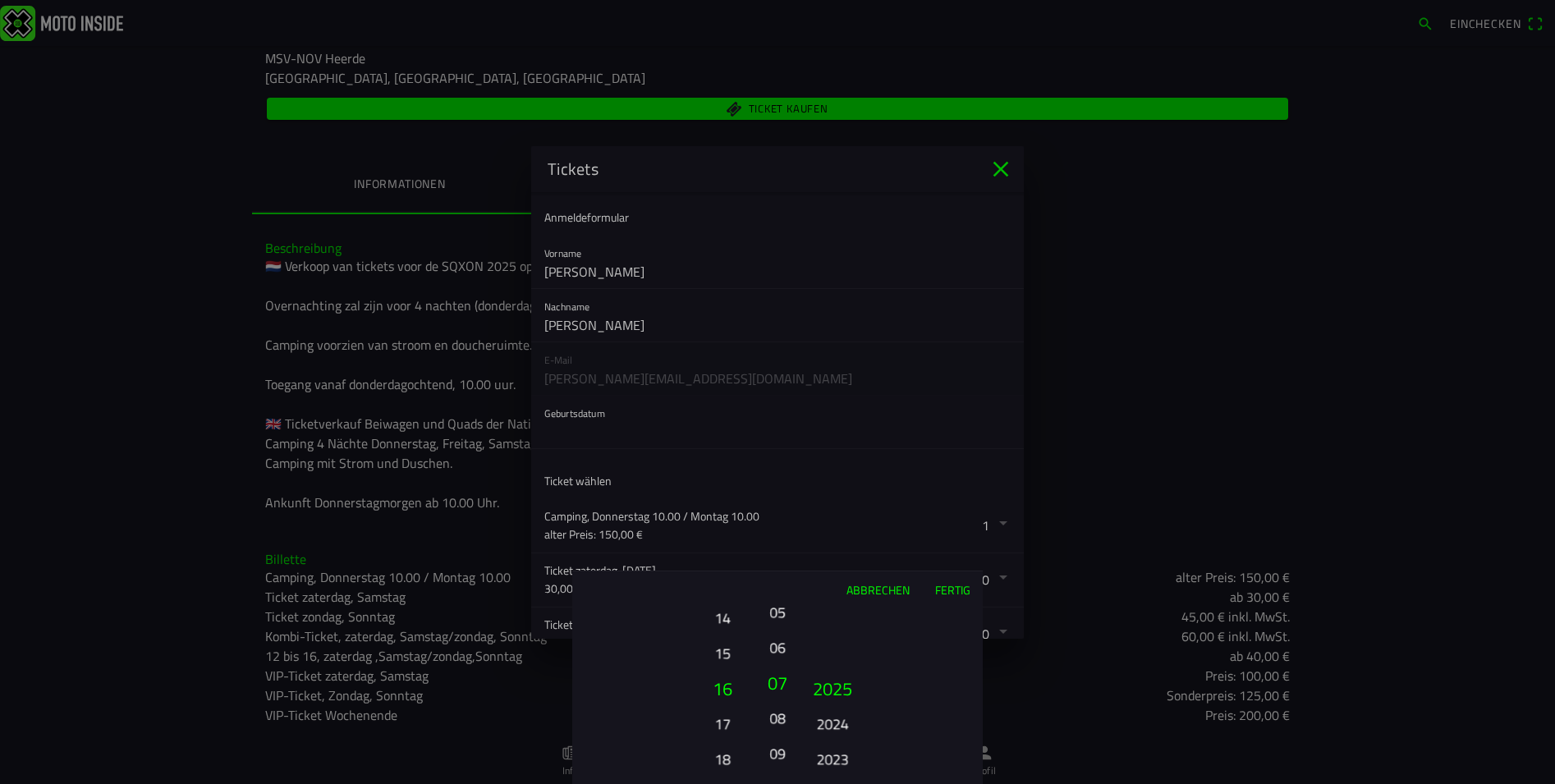
drag, startPoint x: 781, startPoint y: 677, endPoint x: 788, endPoint y: 742, distance: 65.4
click at [788, 742] on button "09" at bounding box center [777, 753] width 23 height 28
drag, startPoint x: 844, startPoint y: 726, endPoint x: 838, endPoint y: 653, distance: 73.2
click at [841, 709] on button "2024" at bounding box center [831, 724] width 45 height 28
drag, startPoint x: 832, startPoint y: 740, endPoint x: 822, endPoint y: 674, distance: 66.8
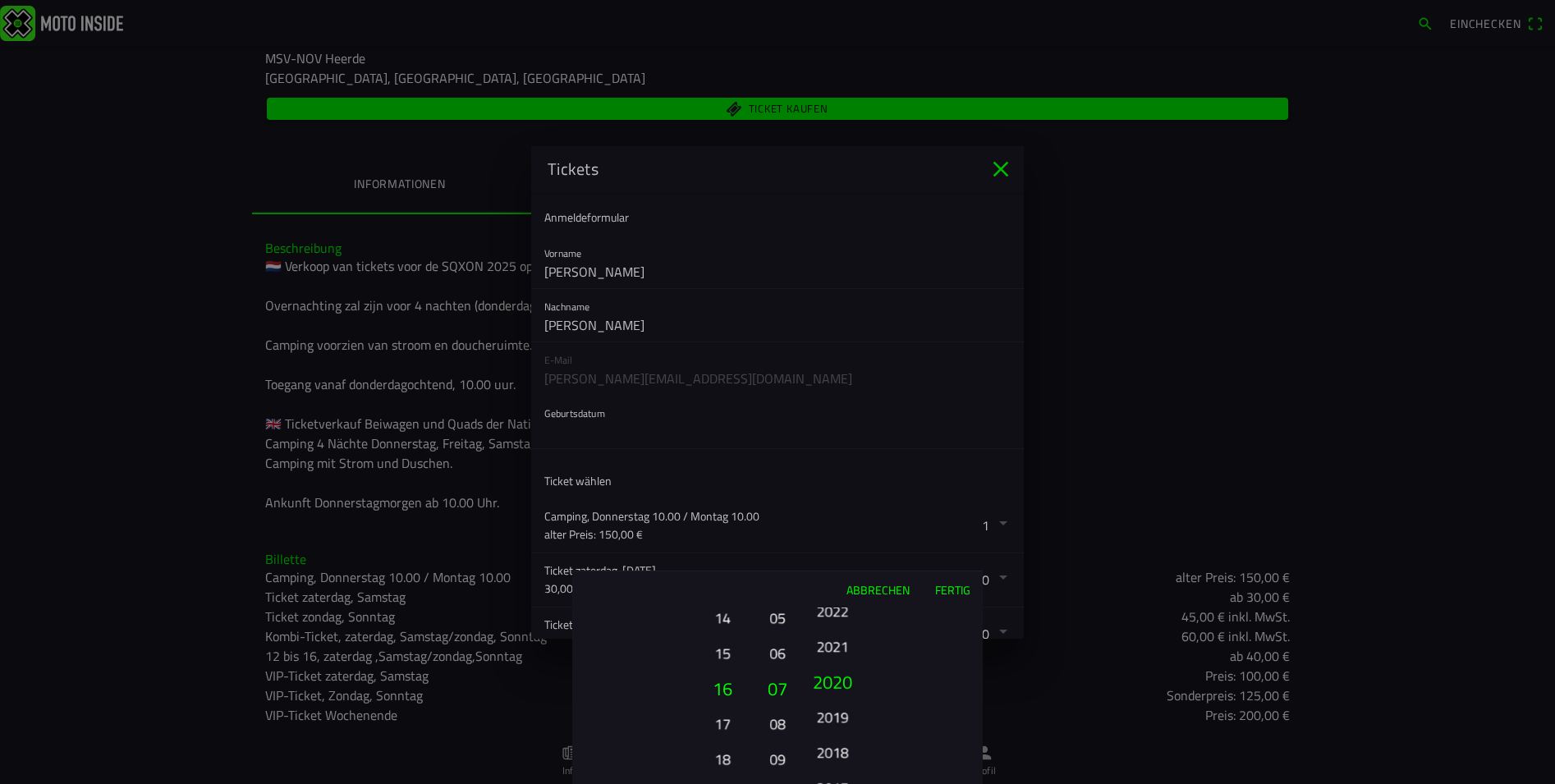
click at [830, 671] on button "2020" at bounding box center [832, 682] width 56 height 36
drag, startPoint x: 823, startPoint y: 748, endPoint x: 820, endPoint y: 668, distance: 80.1
click at [822, 702] on button "2016" at bounding box center [831, 716] width 45 height 28
drag, startPoint x: 828, startPoint y: 764, endPoint x: 822, endPoint y: 668, distance: 96.2
click at [823, 724] on button "2013" at bounding box center [831, 738] width 45 height 28
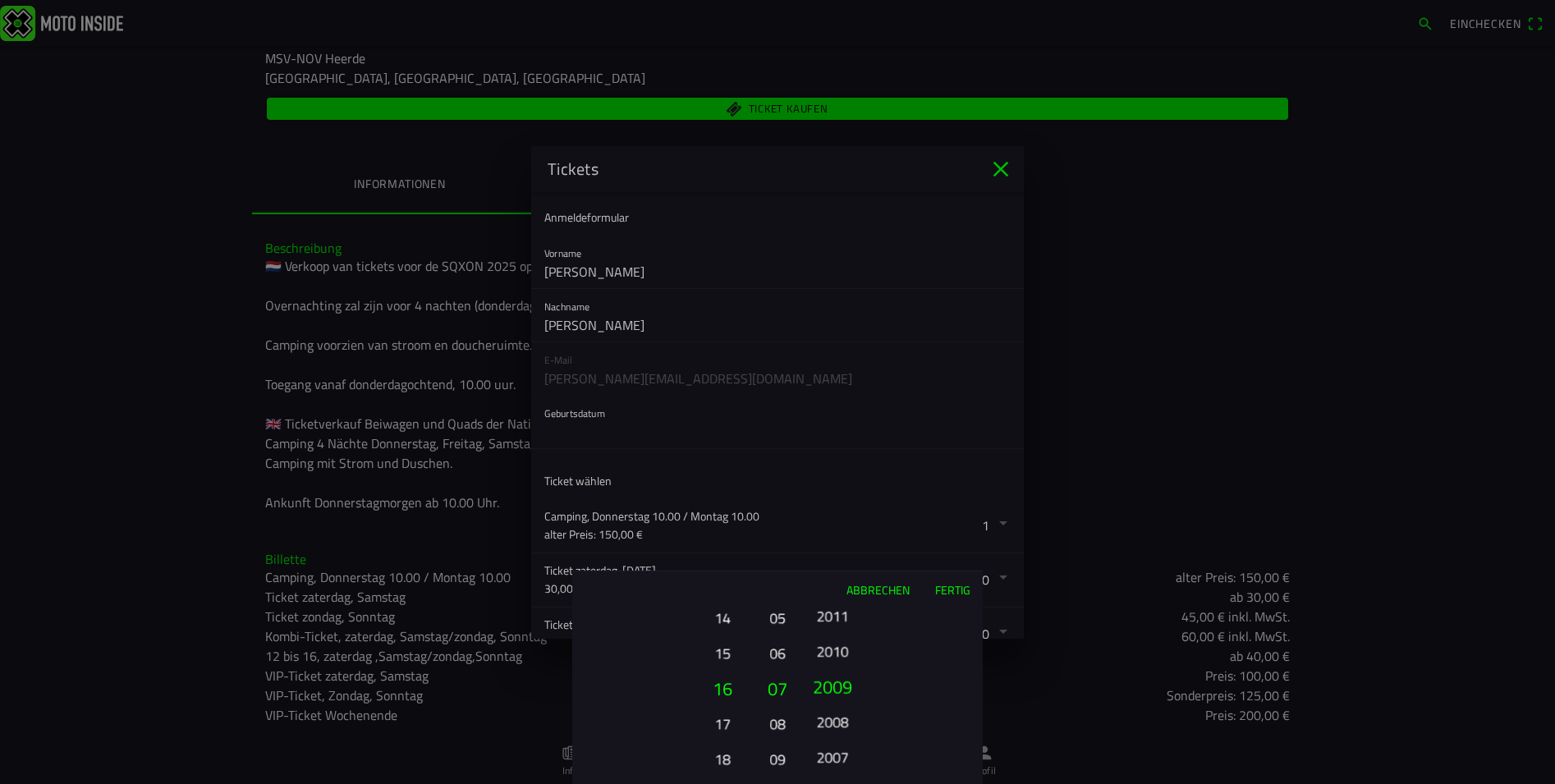
drag, startPoint x: 832, startPoint y: 760, endPoint x: 826, endPoint y: 666, distance: 94.2
click at [827, 668] on button "2009" at bounding box center [832, 686] width 56 height 36
drag, startPoint x: 829, startPoint y: 741, endPoint x: 828, endPoint y: 652, distance: 89.0
click at [830, 701] on button "2006" at bounding box center [831, 716] width 45 height 28
drag, startPoint x: 831, startPoint y: 690, endPoint x: 829, endPoint y: 658, distance: 32.1
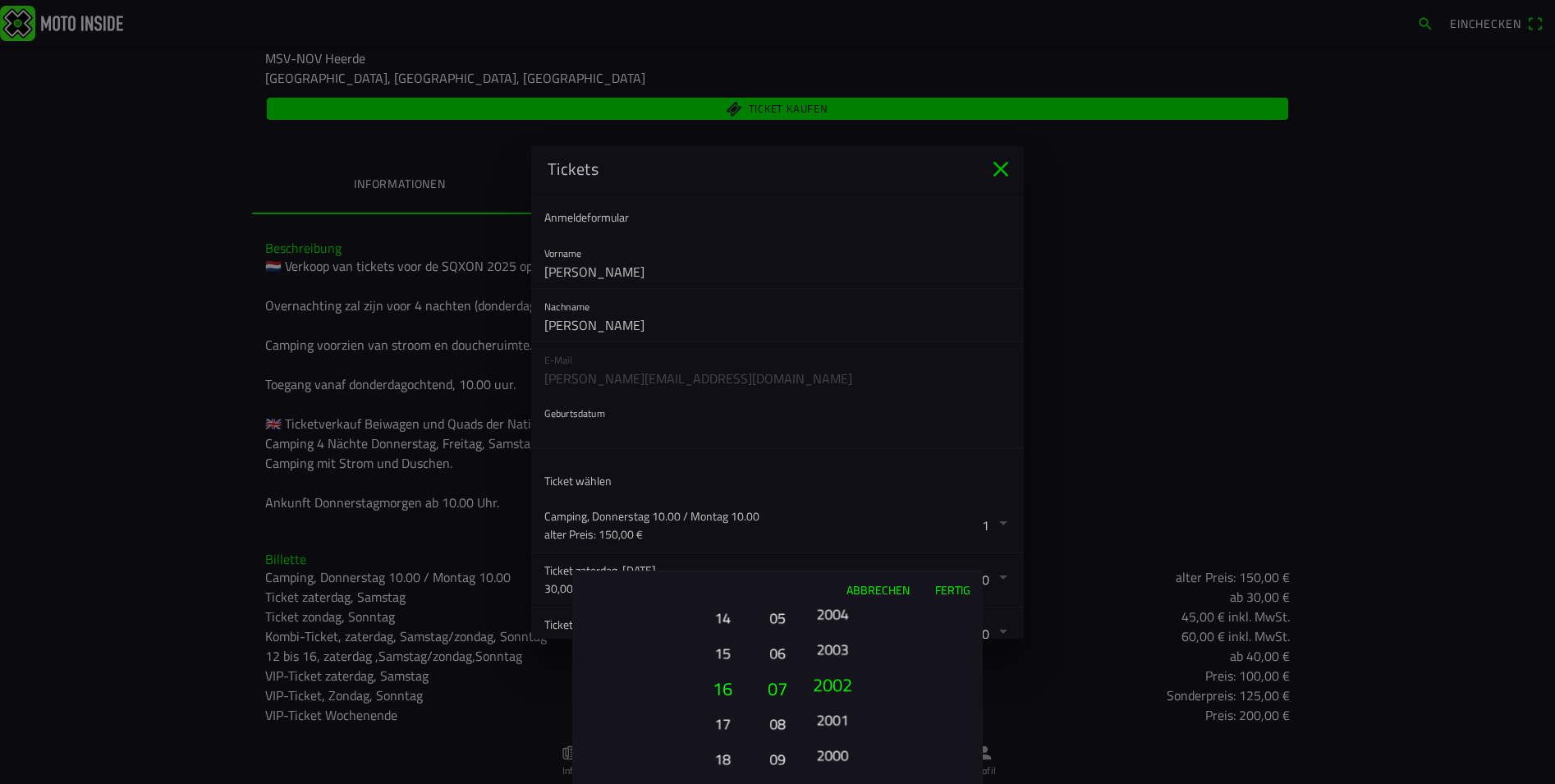
click at [830, 670] on div "2025 2024 2023 2022 2021 2020 2019 2018 2017 2016 2015 2014 2013 2012 2011 2010…" at bounding box center [832, 758] width 56 height 177
drag, startPoint x: 826, startPoint y: 748, endPoint x: 822, endPoint y: 662, distance: 86.1
click at [822, 670] on div "2025 2024 2023 2022 2021 2020 2019 2018 2017 2016 2015 2014 2013 2012 2011 2010…" at bounding box center [832, 758] width 56 height 177
drag, startPoint x: 839, startPoint y: 744, endPoint x: 840, endPoint y: 664, distance: 80.0
click at [840, 726] on button "1994" at bounding box center [831, 740] width 45 height 28
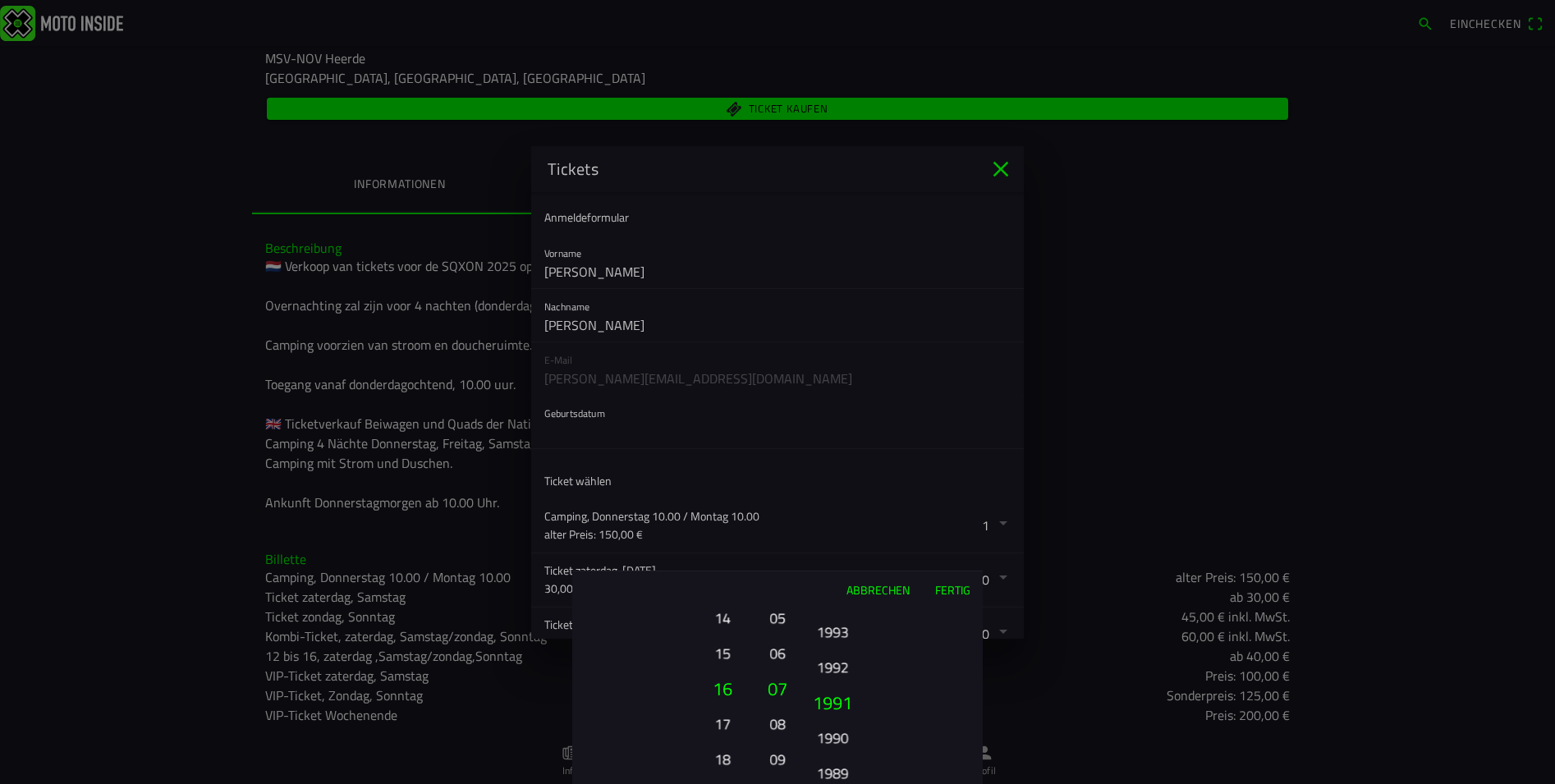
drag, startPoint x: 838, startPoint y: 743, endPoint x: 842, endPoint y: 664, distance: 79.1
click at [842, 670] on div "2025 2024 2023 2022 2021 2020 2019 2018 2017 2016 2015 2014 2013 2012 2011 2010…" at bounding box center [832, 758] width 56 height 177
drag, startPoint x: 846, startPoint y: 693, endPoint x: 846, endPoint y: 646, distance: 47.0
click at [846, 720] on button "1986" at bounding box center [831, 734] width 45 height 28
drag, startPoint x: 844, startPoint y: 742, endPoint x: 842, endPoint y: 663, distance: 79.0
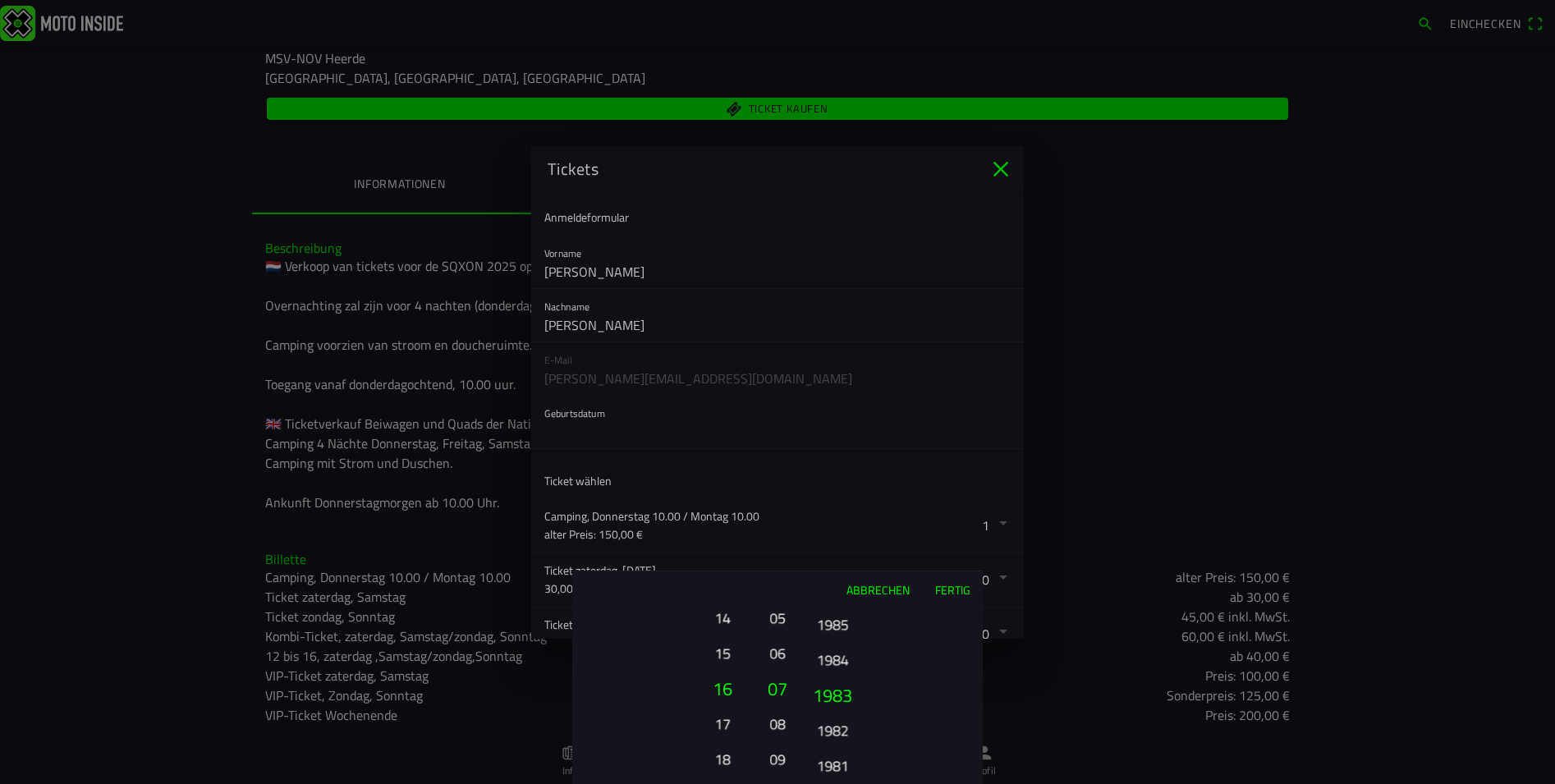
click at [843, 716] on button "1982" at bounding box center [831, 730] width 45 height 28
drag, startPoint x: 836, startPoint y: 746, endPoint x: 839, endPoint y: 668, distance: 78.1
click at [840, 710] on button "1979" at bounding box center [831, 724] width 45 height 28
drag, startPoint x: 834, startPoint y: 738, endPoint x: 834, endPoint y: 698, distance: 40.0
click at [834, 698] on ion-picker-column "2025 2024 2023 2022 2021 2020 2019 2018 2017 2016 2015 2014 2013 2012 2011 2010…" at bounding box center [890, 695] width 185 height 177
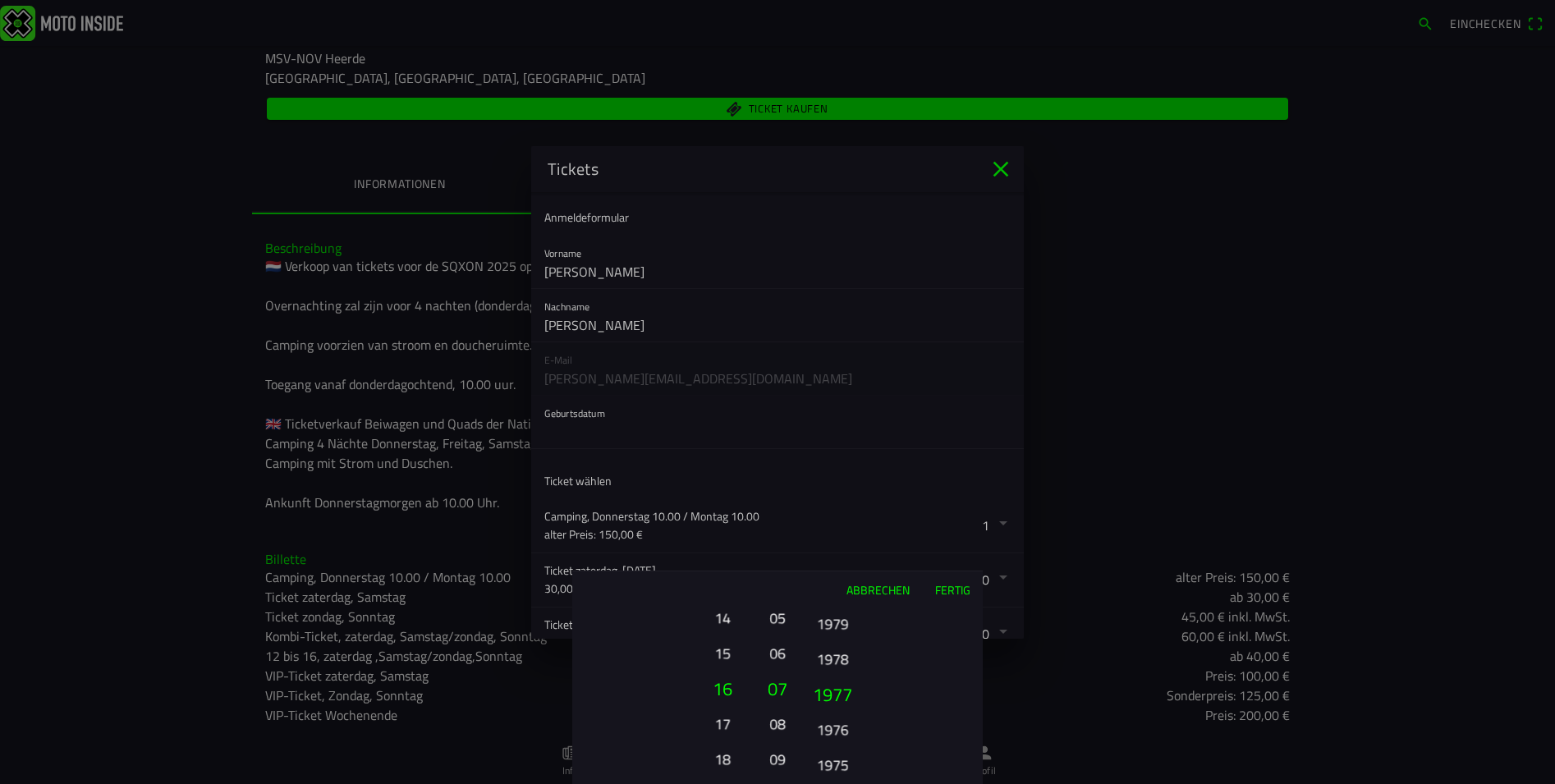
drag, startPoint x: 835, startPoint y: 707, endPoint x: 841, endPoint y: 743, distance: 36.5
click at [841, 743] on ion-picker-column "2025 2024 2023 2022 2021 2020 2019 2018 2017 2016 2015 2014 2013 2012 2011 2010…" at bounding box center [890, 695] width 185 height 177
drag, startPoint x: 841, startPoint y: 743, endPoint x: 840, endPoint y: 709, distance: 34.0
click at [840, 709] on button "1977" at bounding box center [832, 695] width 56 height 36
drag, startPoint x: 840, startPoint y: 709, endPoint x: 840, endPoint y: 722, distance: 13.0
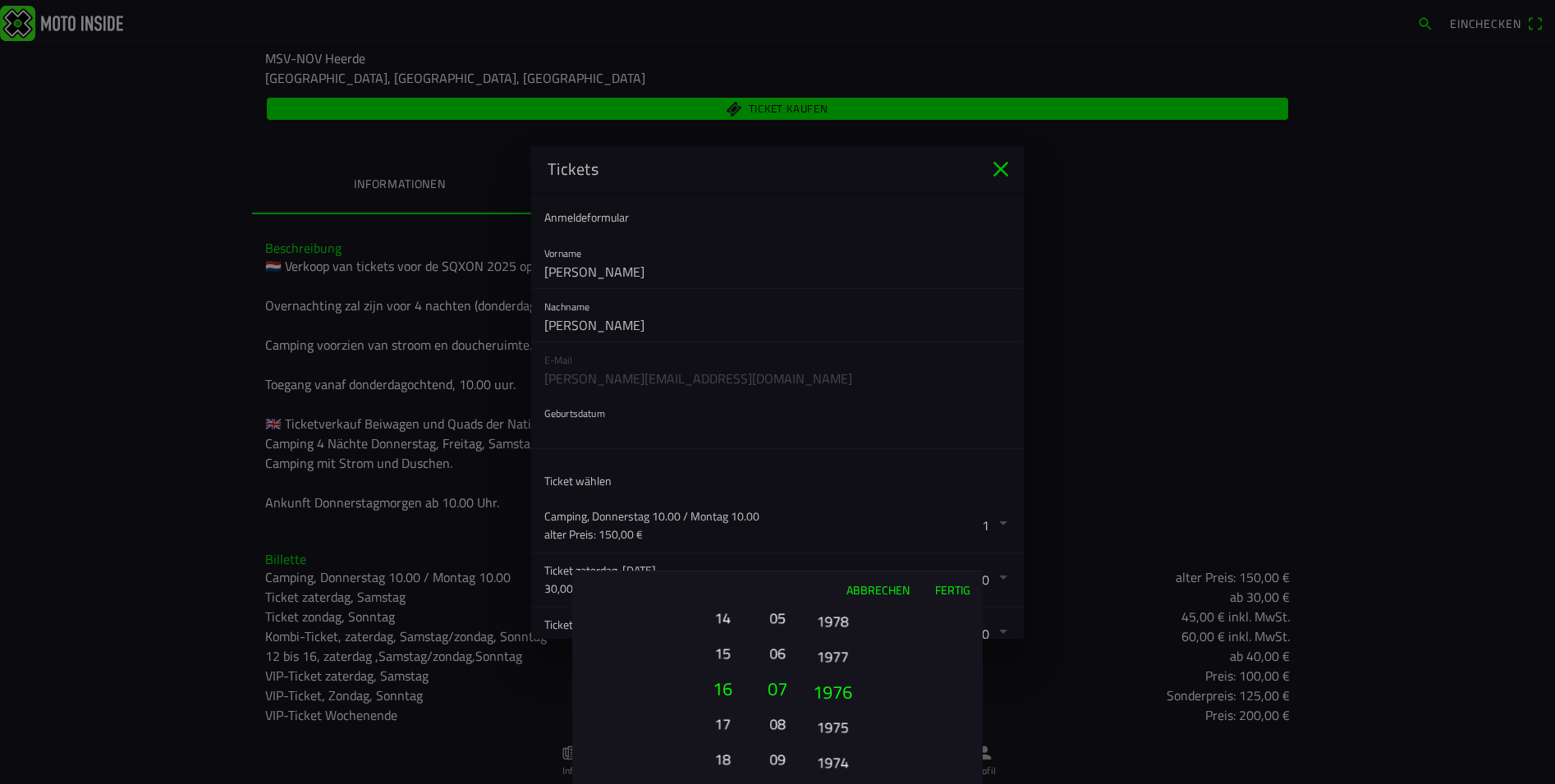
click at [840, 722] on button "1975" at bounding box center [831, 726] width 45 height 28
click at [940, 587] on button "Fertig" at bounding box center [952, 589] width 60 height 36
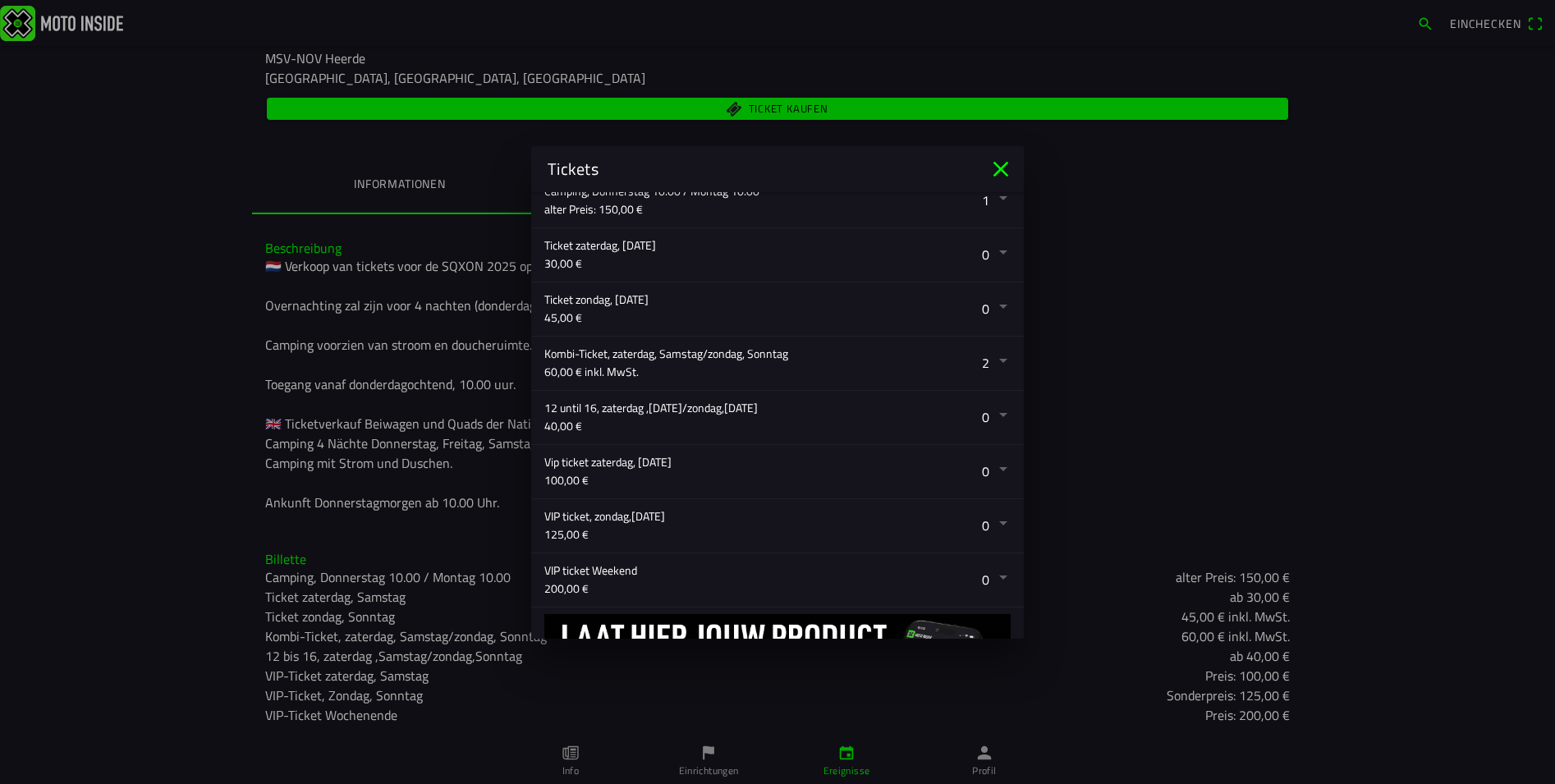
scroll to position [467, 0]
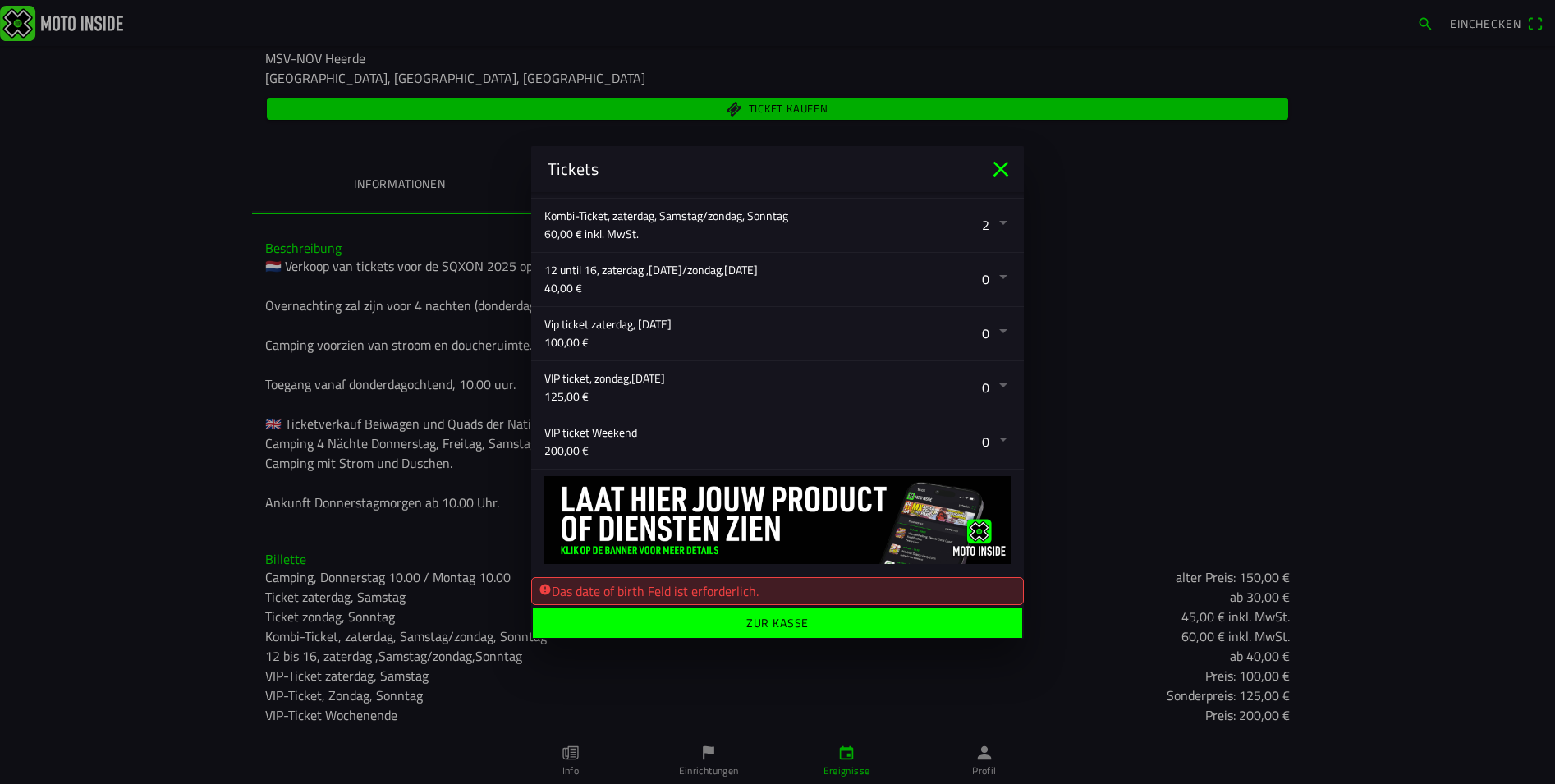
click at [737, 620] on span "Zur Kasse" at bounding box center [777, 621] width 464 height 29
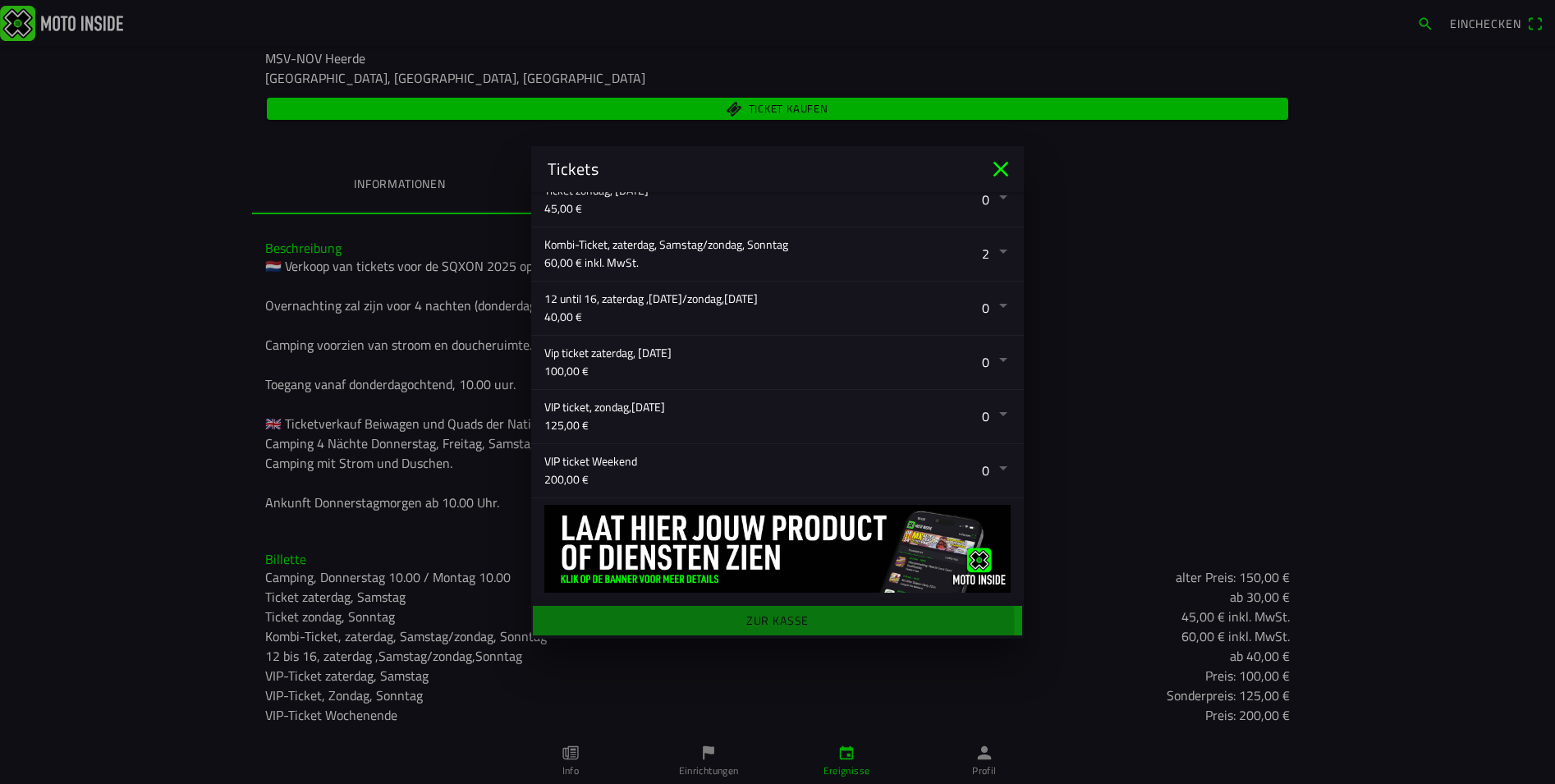
scroll to position [436, 0]
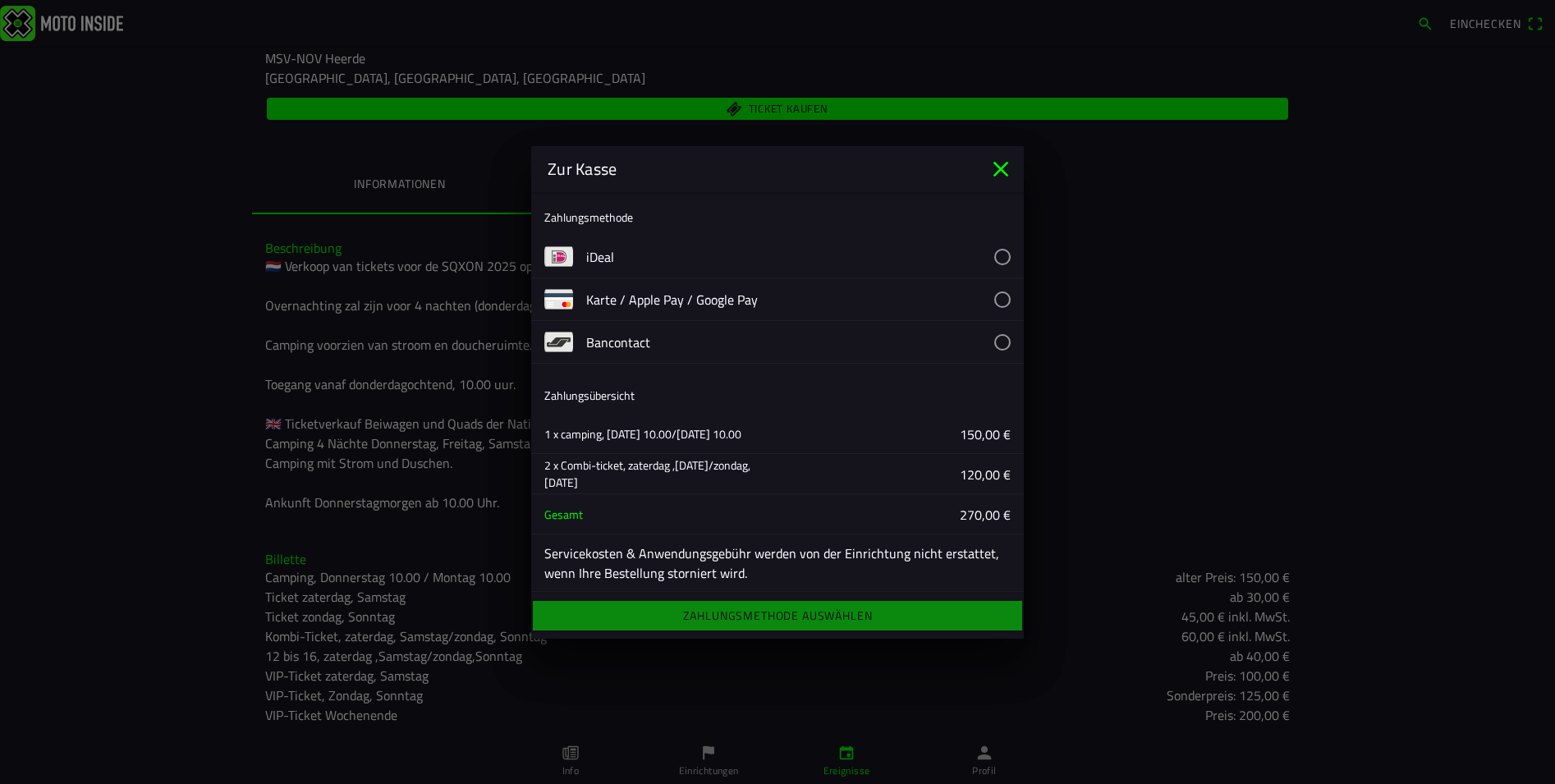
click at [985, 296] on button "button" at bounding box center [805, 299] width 437 height 42
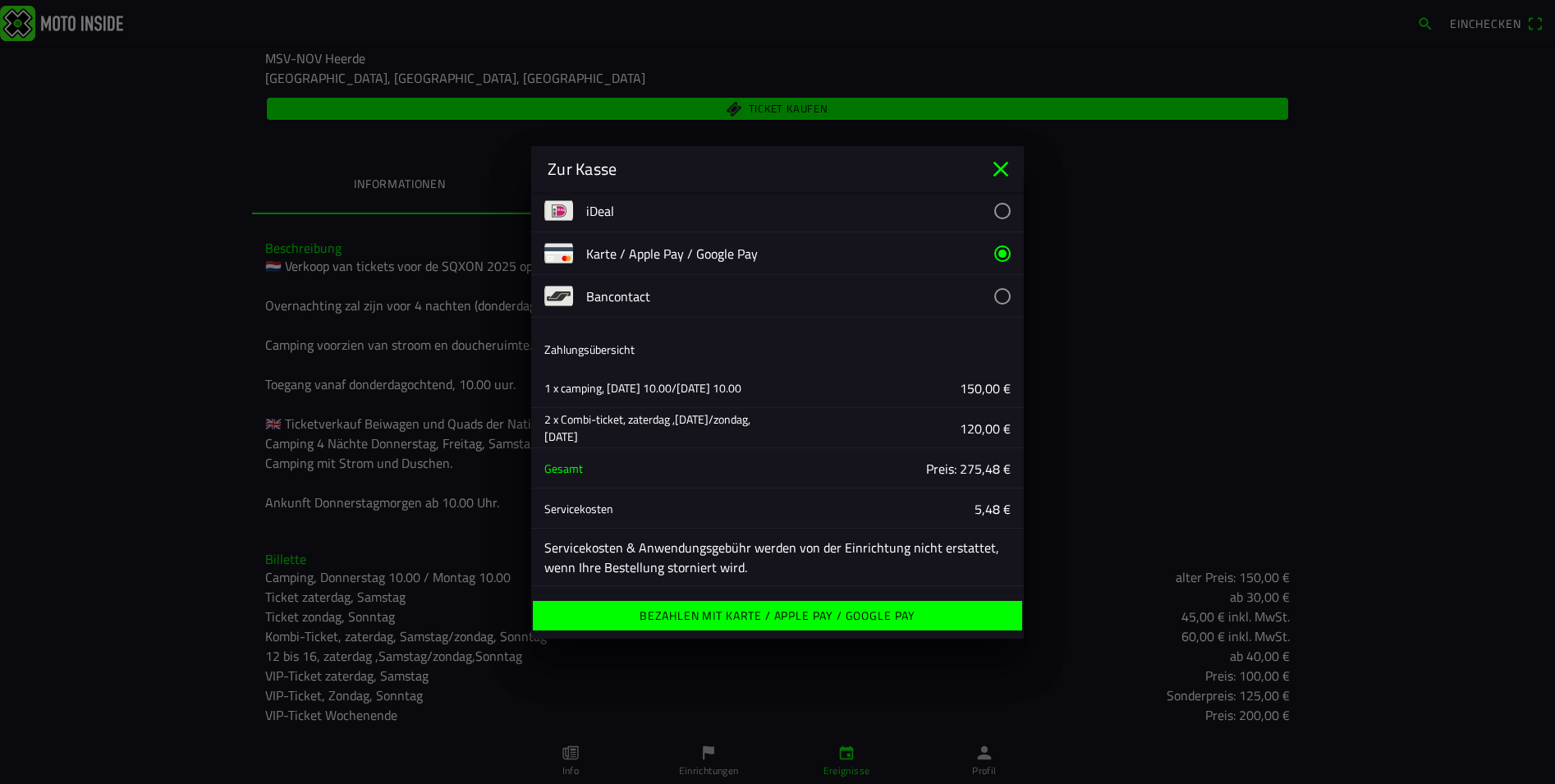
scroll to position [0, 0]
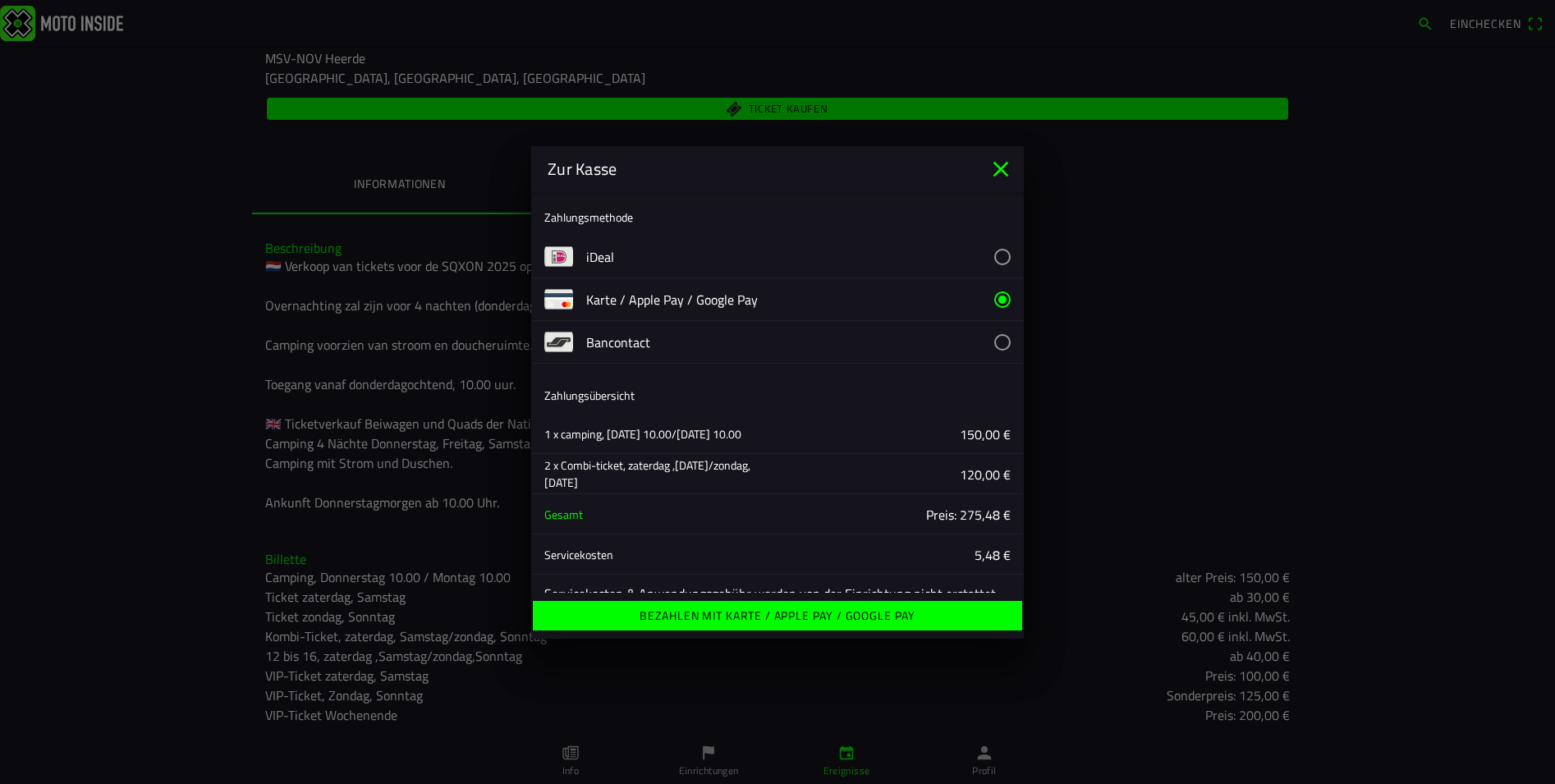
click at [989, 252] on button "button" at bounding box center [805, 256] width 437 height 42
click at [989, 336] on button "button" at bounding box center [805, 341] width 437 height 42
click at [570, 296] on img at bounding box center [558, 299] width 28 height 28
click at [990, 299] on button "button" at bounding box center [805, 299] width 437 height 42
click at [990, 339] on button "button" at bounding box center [805, 341] width 437 height 42
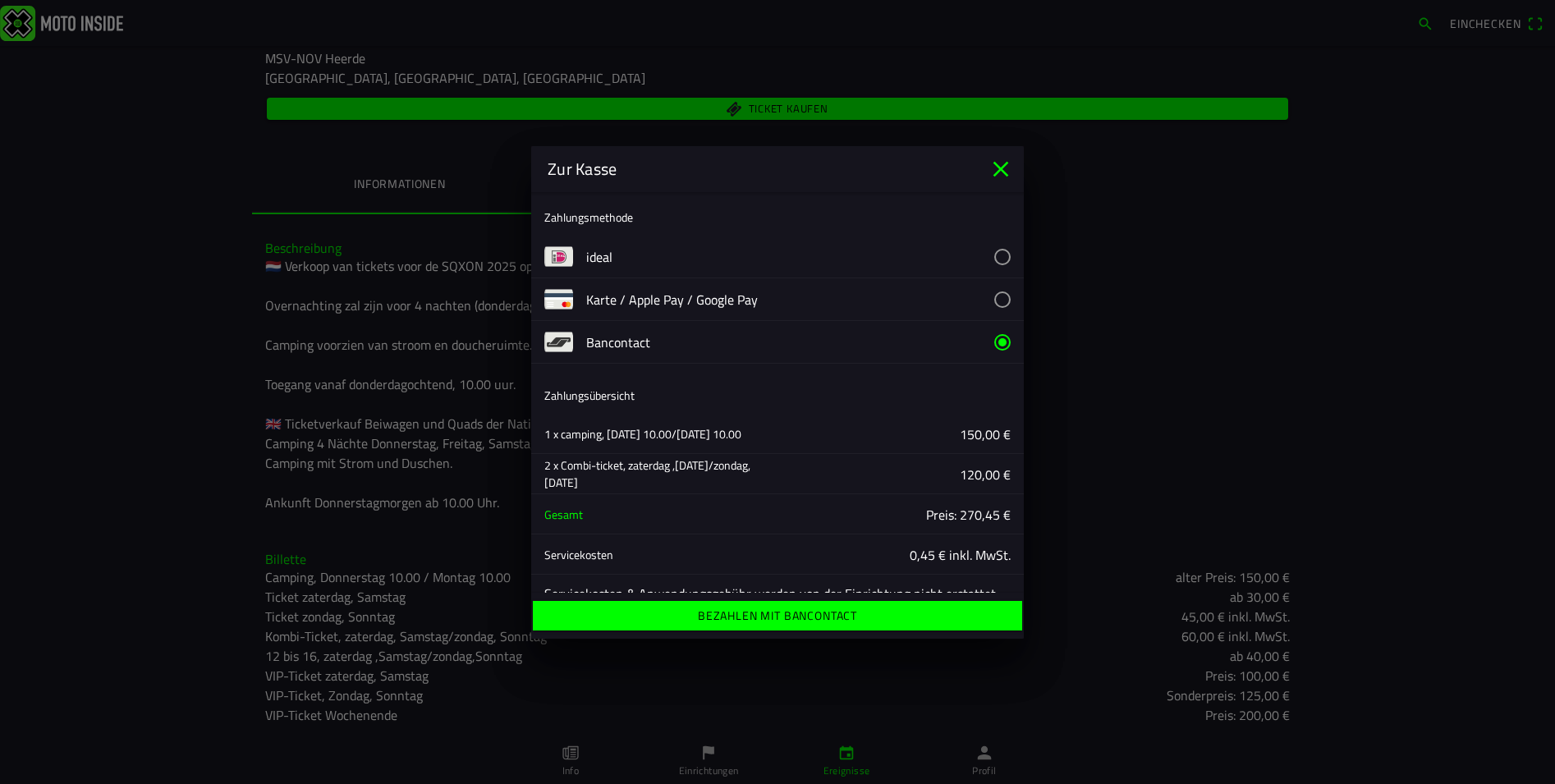
click at [990, 300] on button "button" at bounding box center [805, 299] width 437 height 42
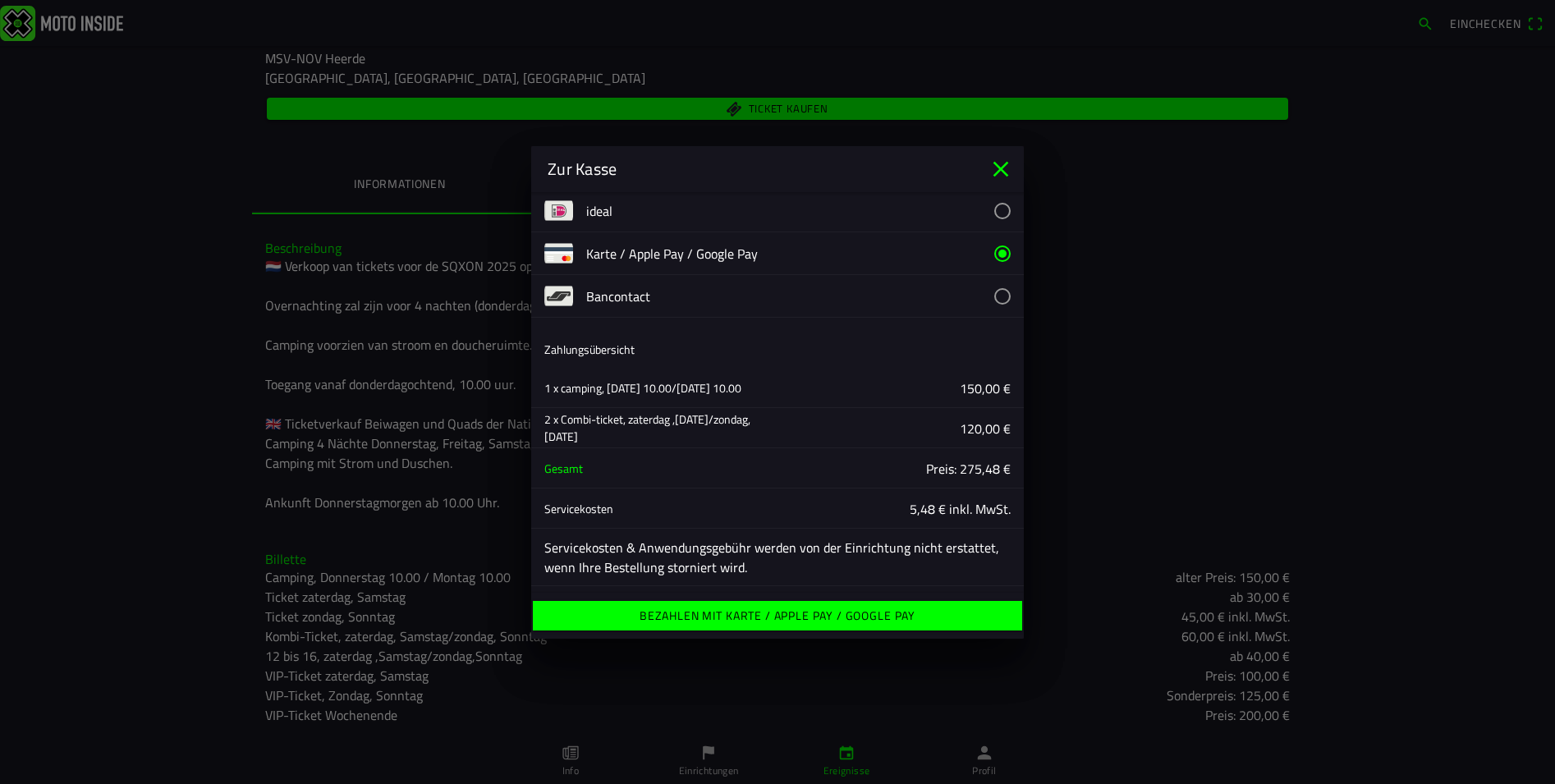
click at [759, 620] on ion-label "Bezahlen mit Karte / Apple Pay / Google Pay" at bounding box center [777, 615] width 276 height 12
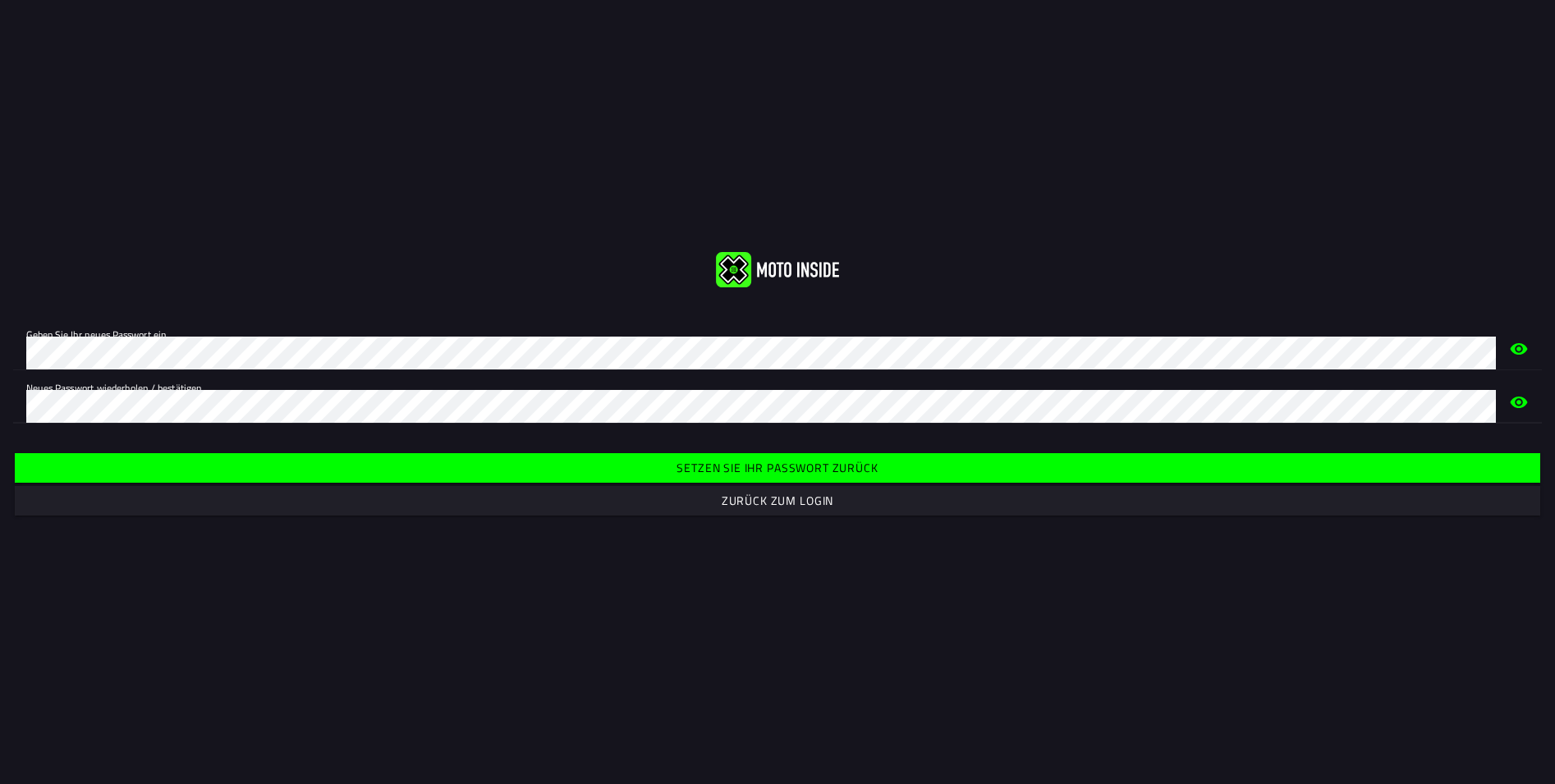
click at [674, 464] on span "Setzen Sie Ihr Passwort zurück" at bounding box center [776, 468] width 1500 height 29
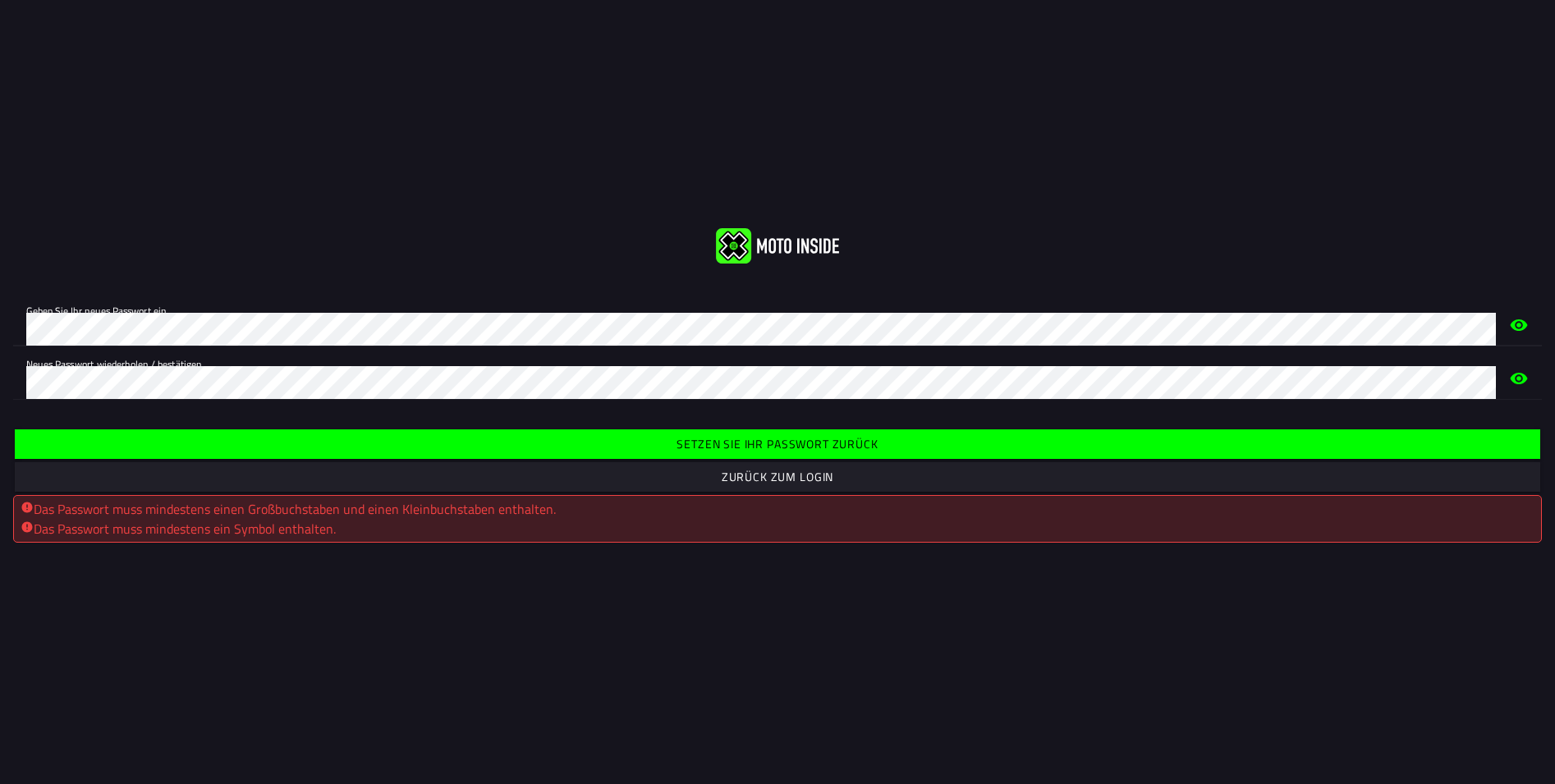
click at [0, 326] on html "Geben Sie Ihr neues Passwort ein. Neues Passwort wiederholen / bestätigen. Setz…" at bounding box center [777, 392] width 1555 height 784
click at [14, 388] on div "Neues Passwort wiederholen / bestätigen." at bounding box center [777, 373] width 1528 height 53
click at [762, 453] on span "Setzen Sie Ihr Passwort zurück" at bounding box center [776, 444] width 1500 height 29
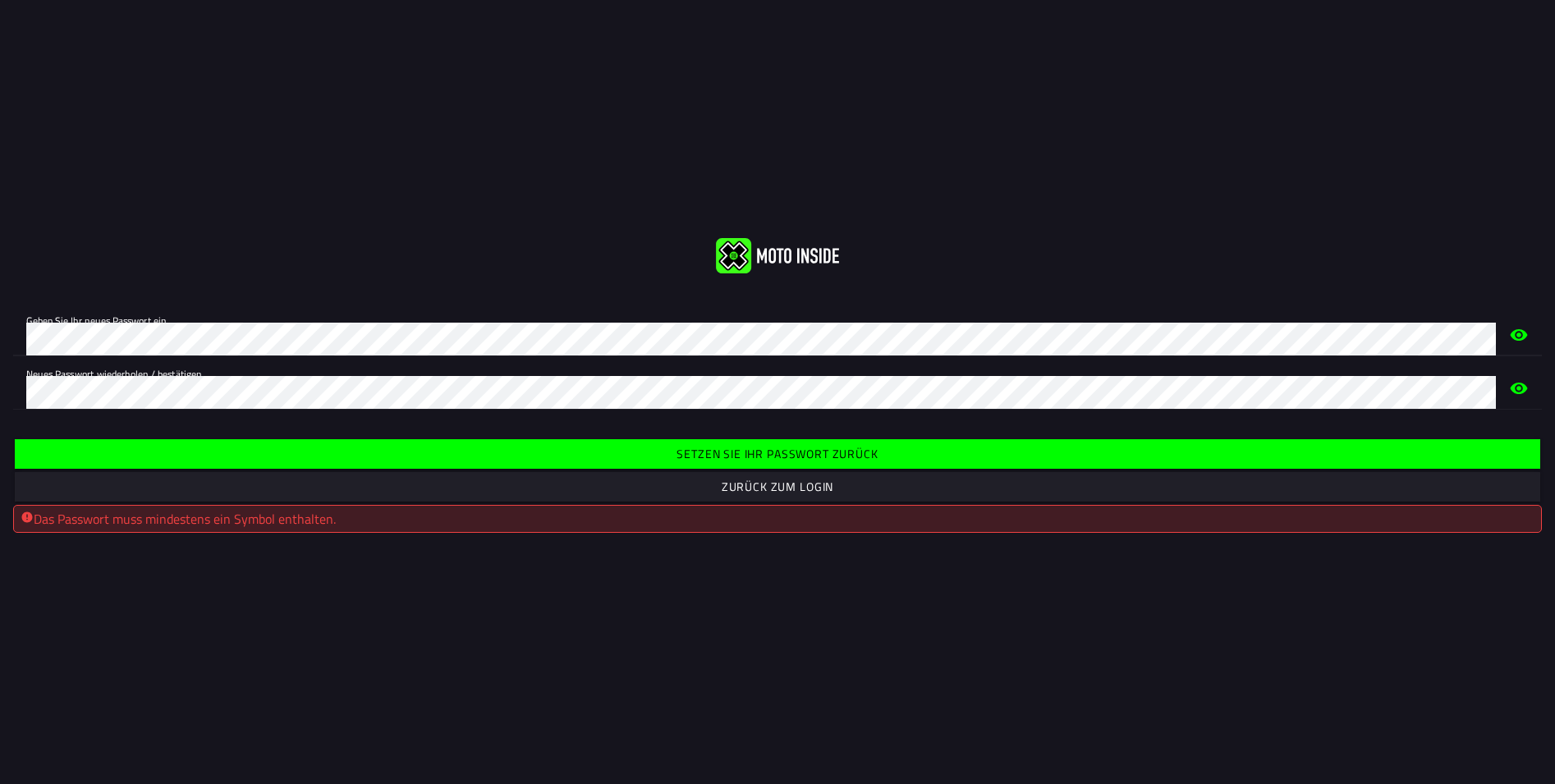
click at [26, 344] on div "Geben Sie Ihr neues Passwort ein." at bounding box center [777, 330] width 1528 height 53
click at [1515, 336] on icon "Auge" at bounding box center [1519, 334] width 20 height 52
click at [25, 337] on div "Geben Sie Ihr neues Passwort ein." at bounding box center [777, 330] width 1528 height 53
click at [26, 396] on div "Neues Passwort wiederholen / bestätigen." at bounding box center [777, 383] width 1528 height 53
click at [0, 0] on slot "Setzen Sie Ihr Passwort zurück" at bounding box center [0, 0] width 0 height 0
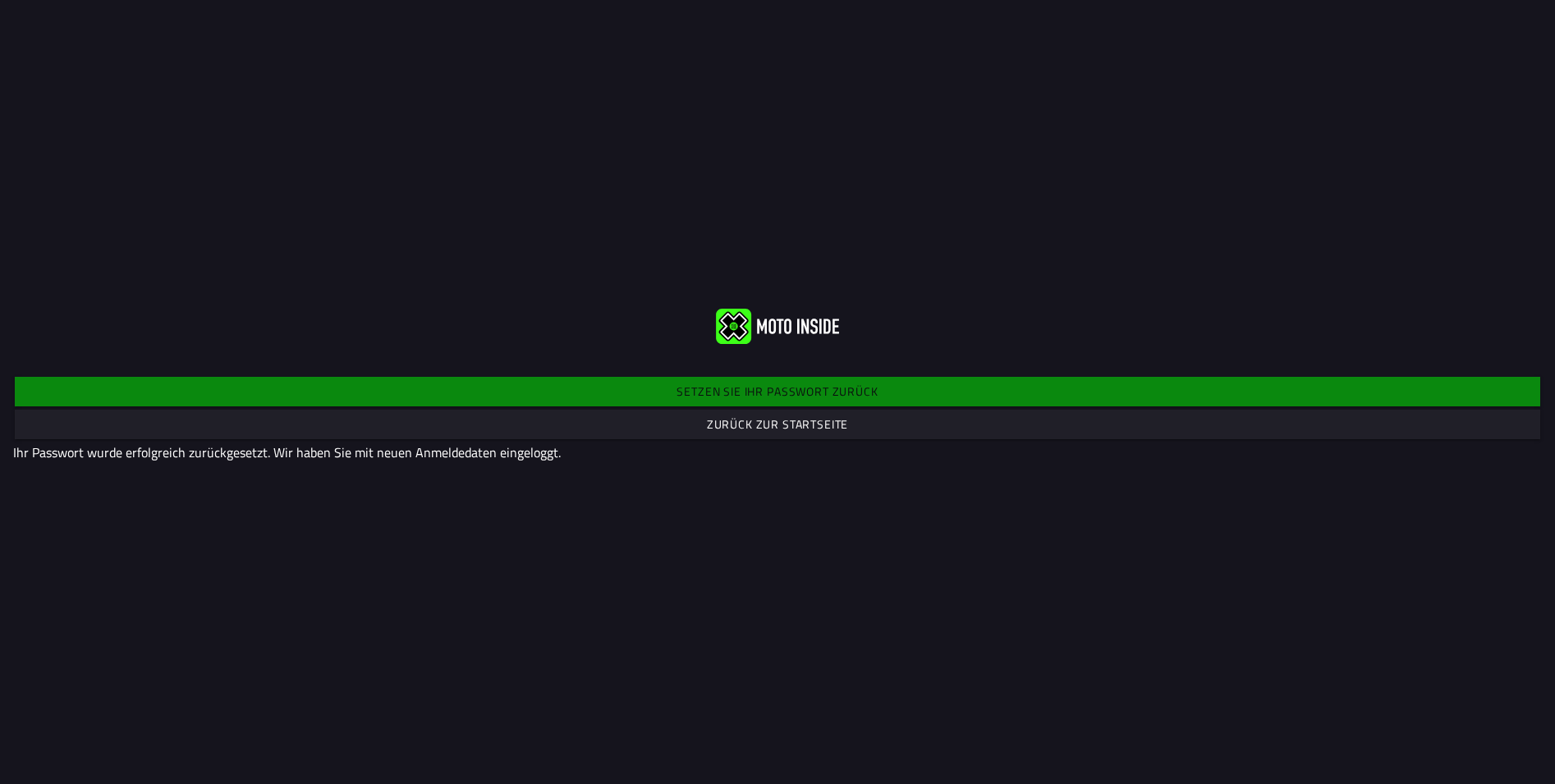
click at [0, 0] on slot "Zurück zur Startseite" at bounding box center [0, 0] width 0 height 0
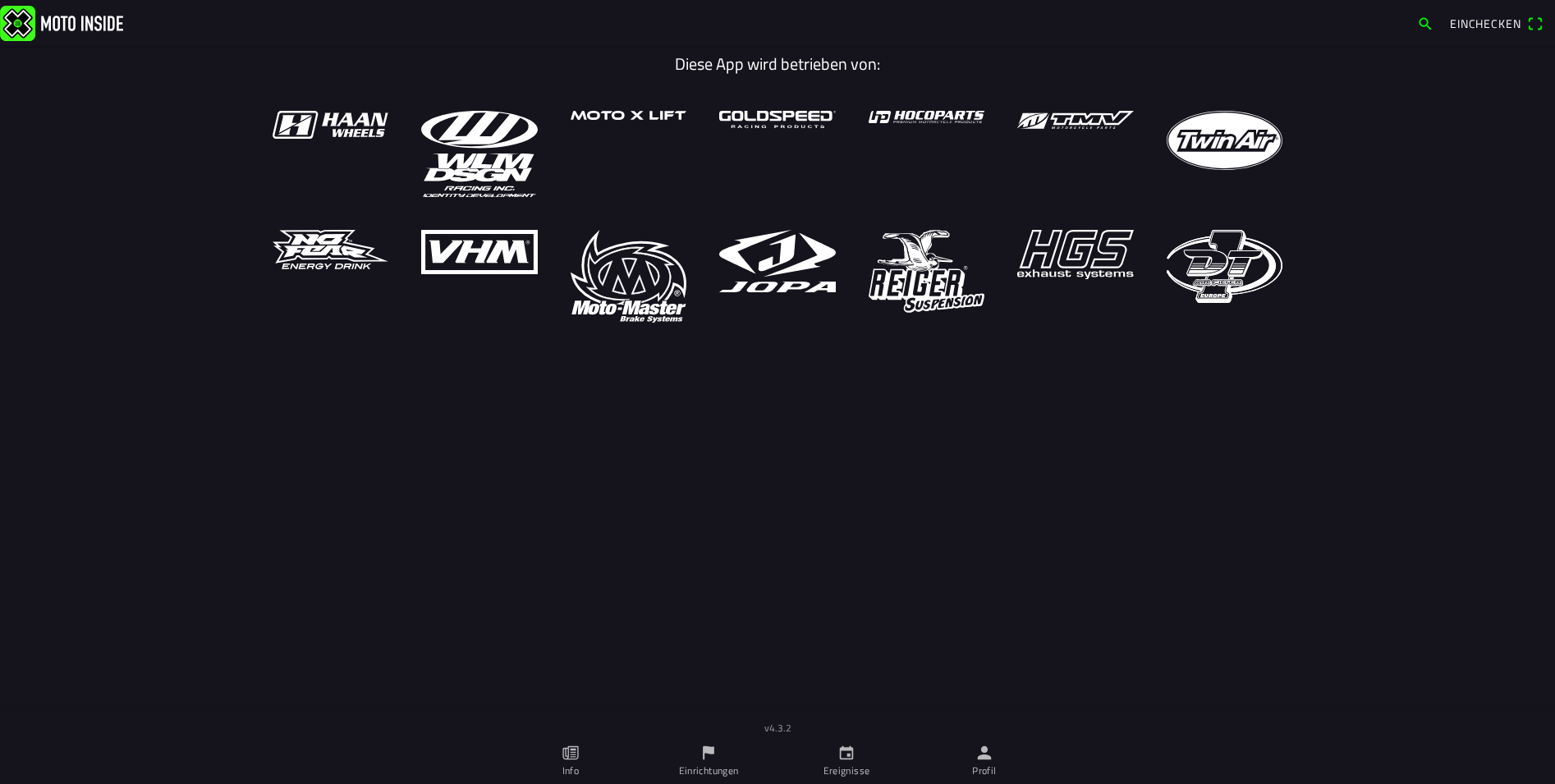
click at [1488, 23] on span "Einchecken" at bounding box center [1484, 23] width 70 height 17
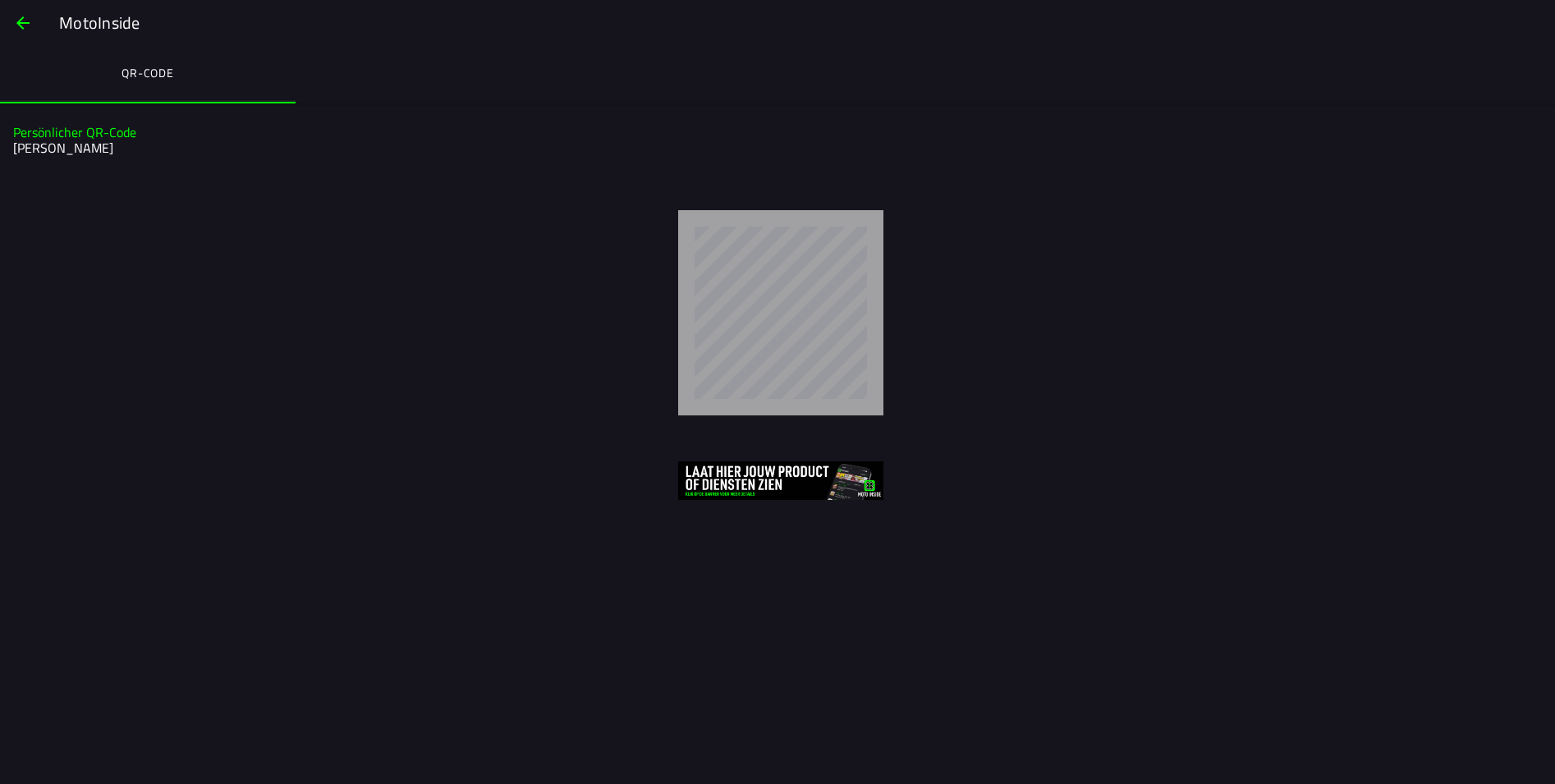
click at [261, 196] on div at bounding box center [777, 309] width 1555 height 238
click at [28, 20] on span "button" at bounding box center [23, 23] width 20 height 39
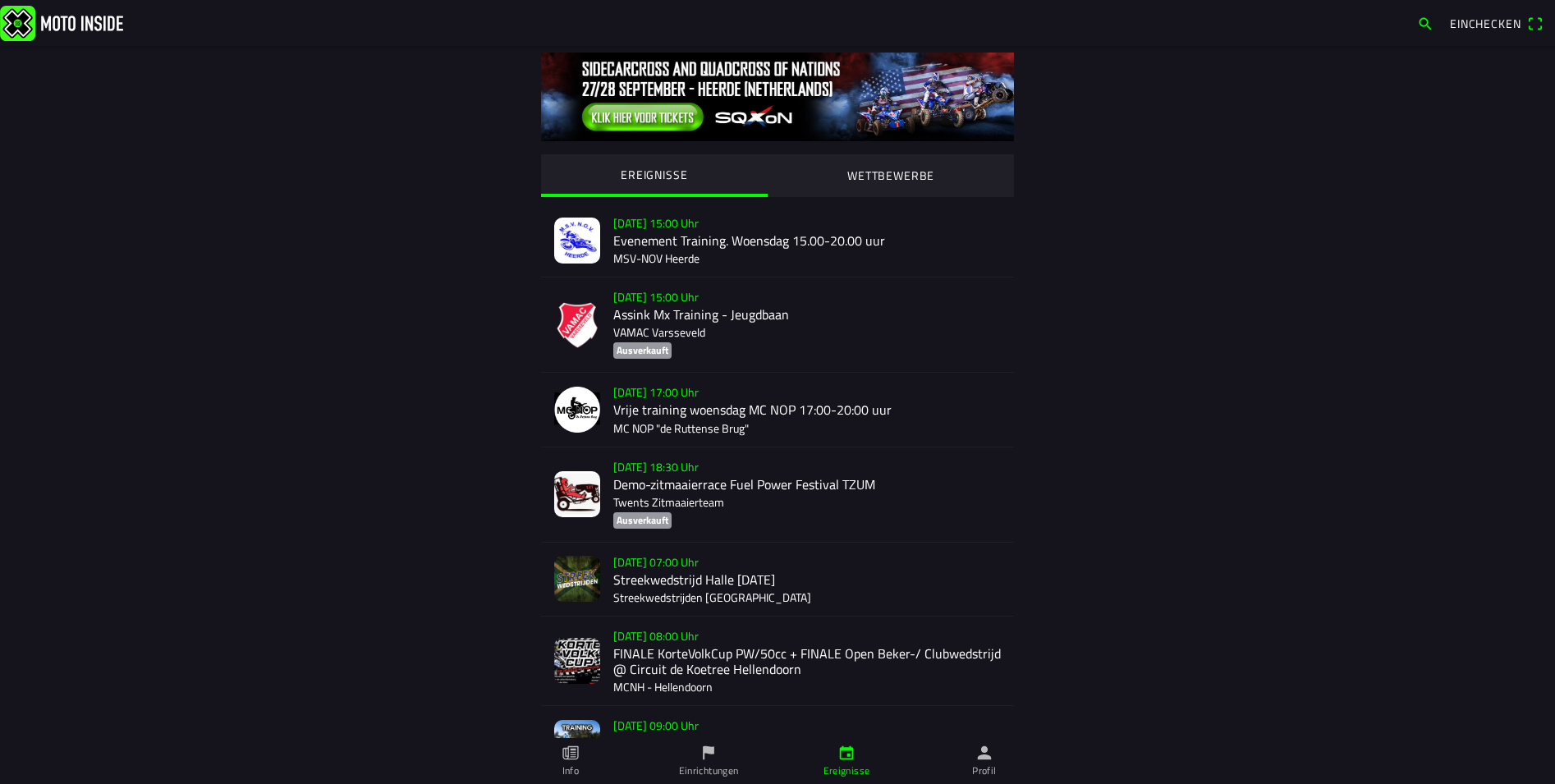
click at [1480, 26] on span "Einchecken" at bounding box center [1484, 23] width 70 height 17
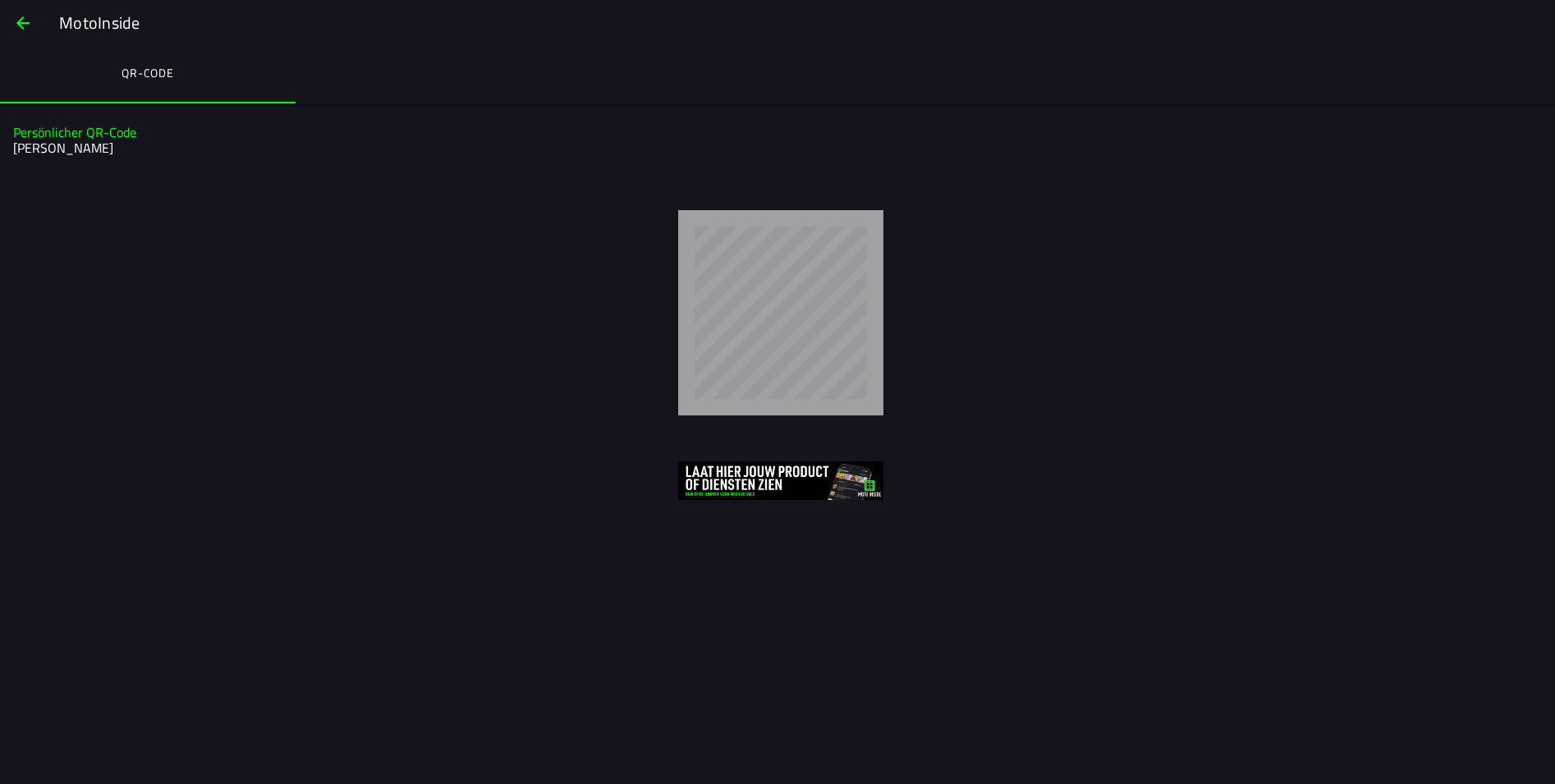
click at [24, 24] on span "button" at bounding box center [23, 23] width 20 height 39
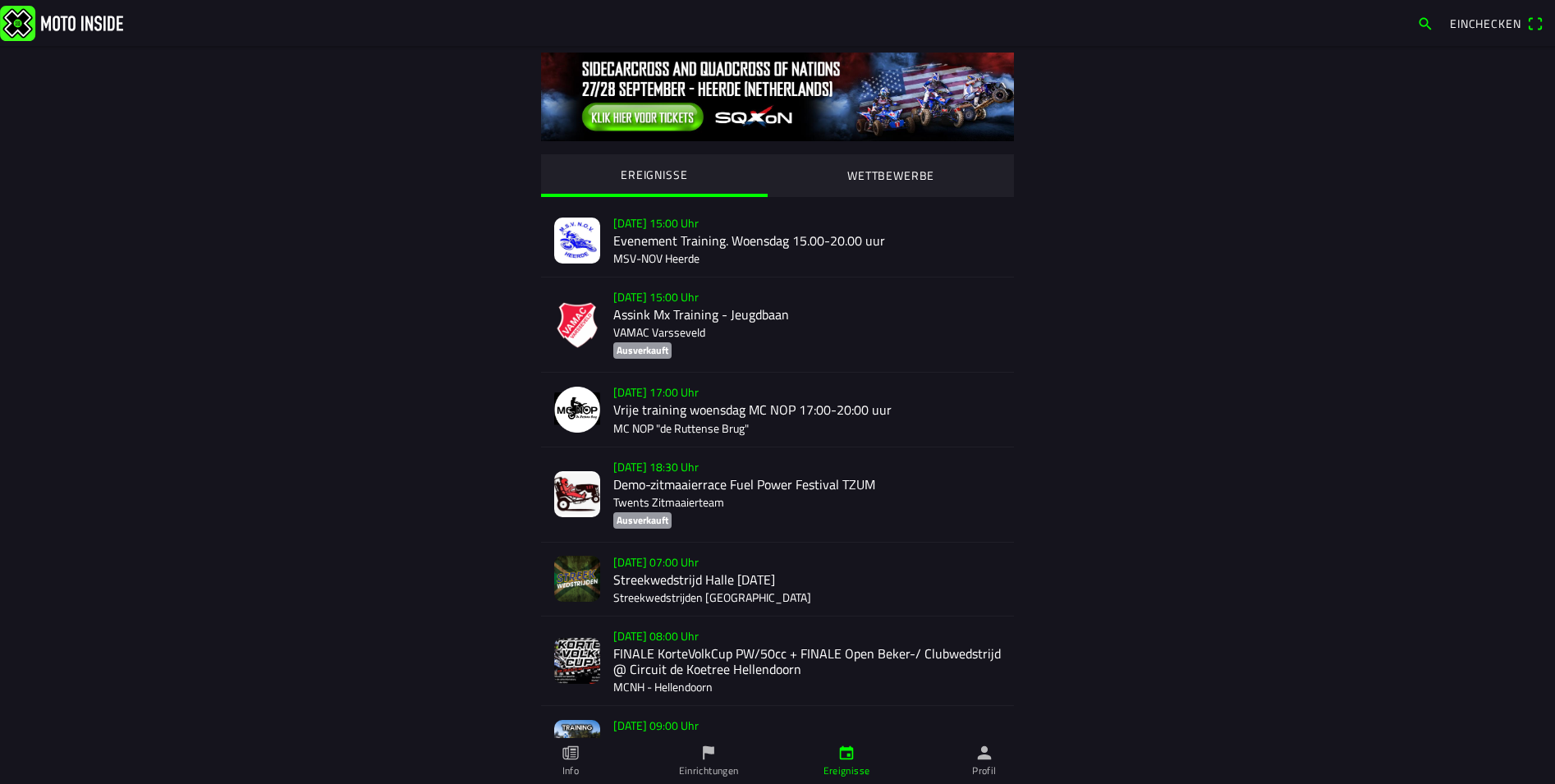
click at [1535, 26] on span "Einchecken" at bounding box center [1495, 24] width 93 height 27
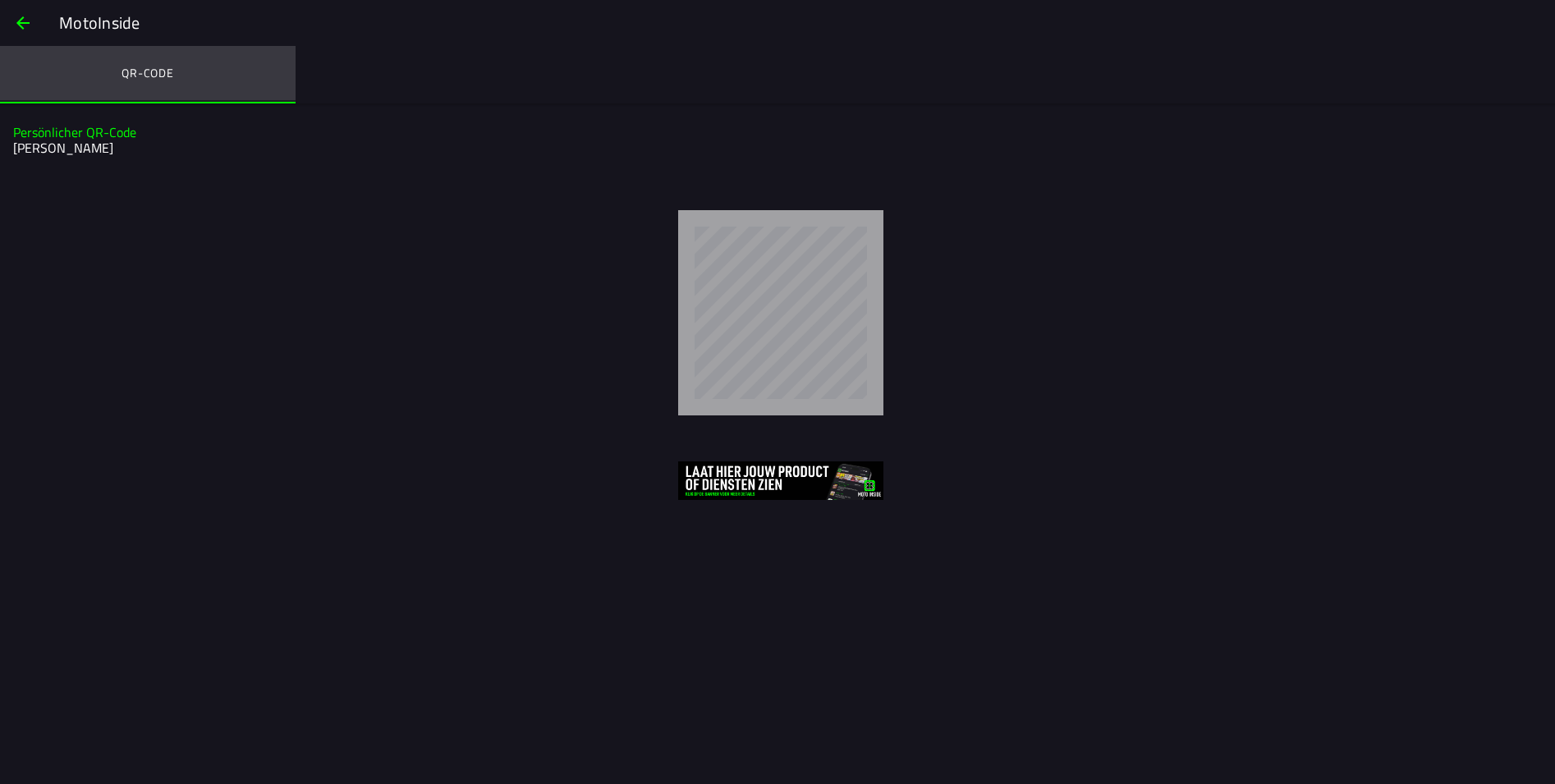
drag, startPoint x: 251, startPoint y: 101, endPoint x: 465, endPoint y: 101, distance: 214.0
click at [465, 101] on ion-segment "QR-Code" at bounding box center [777, 75] width 1555 height 58
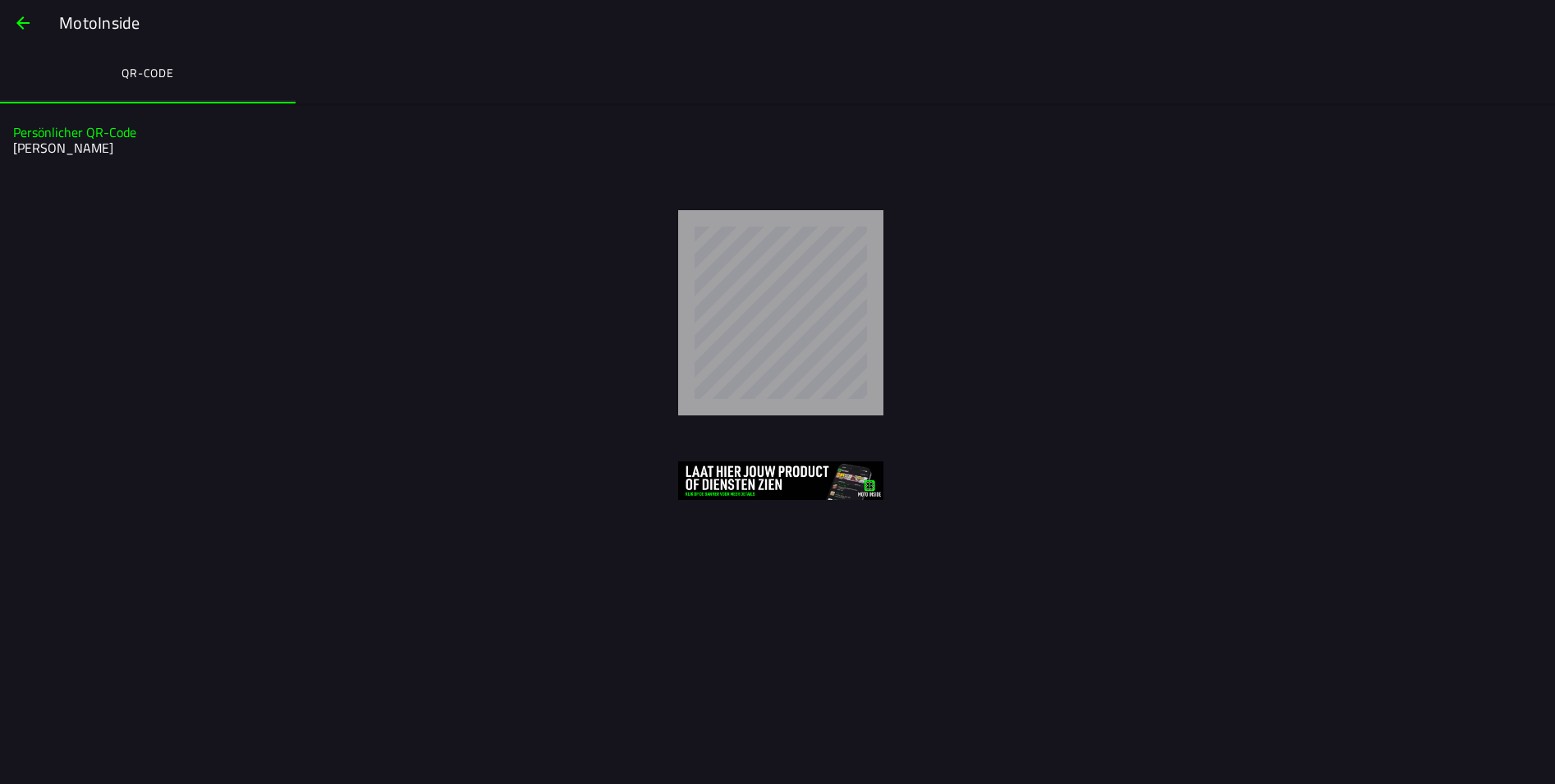
click at [26, 23] on span "button" at bounding box center [23, 23] width 20 height 39
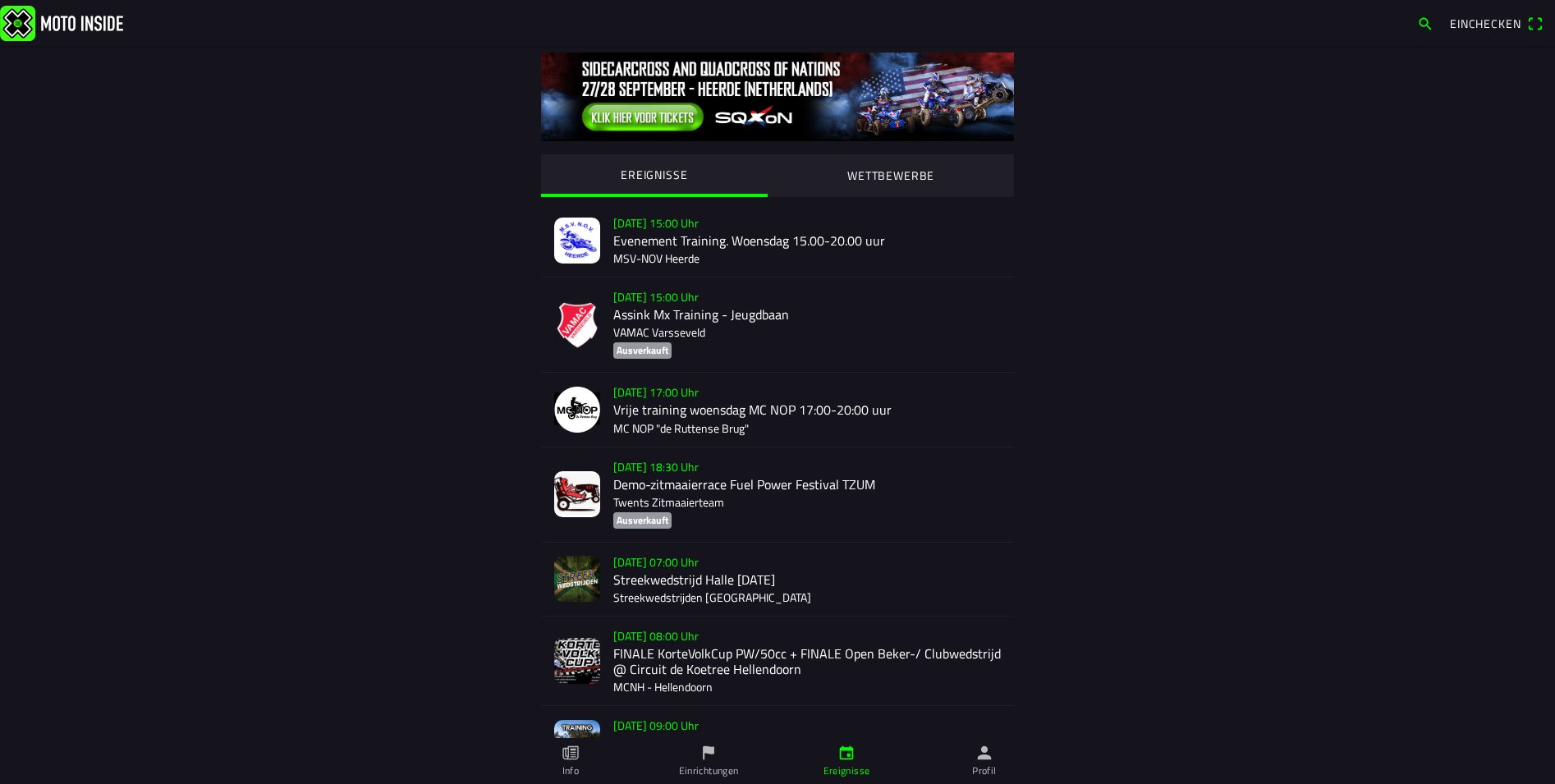
click at [52, 21] on img at bounding box center [61, 23] width 123 height 36
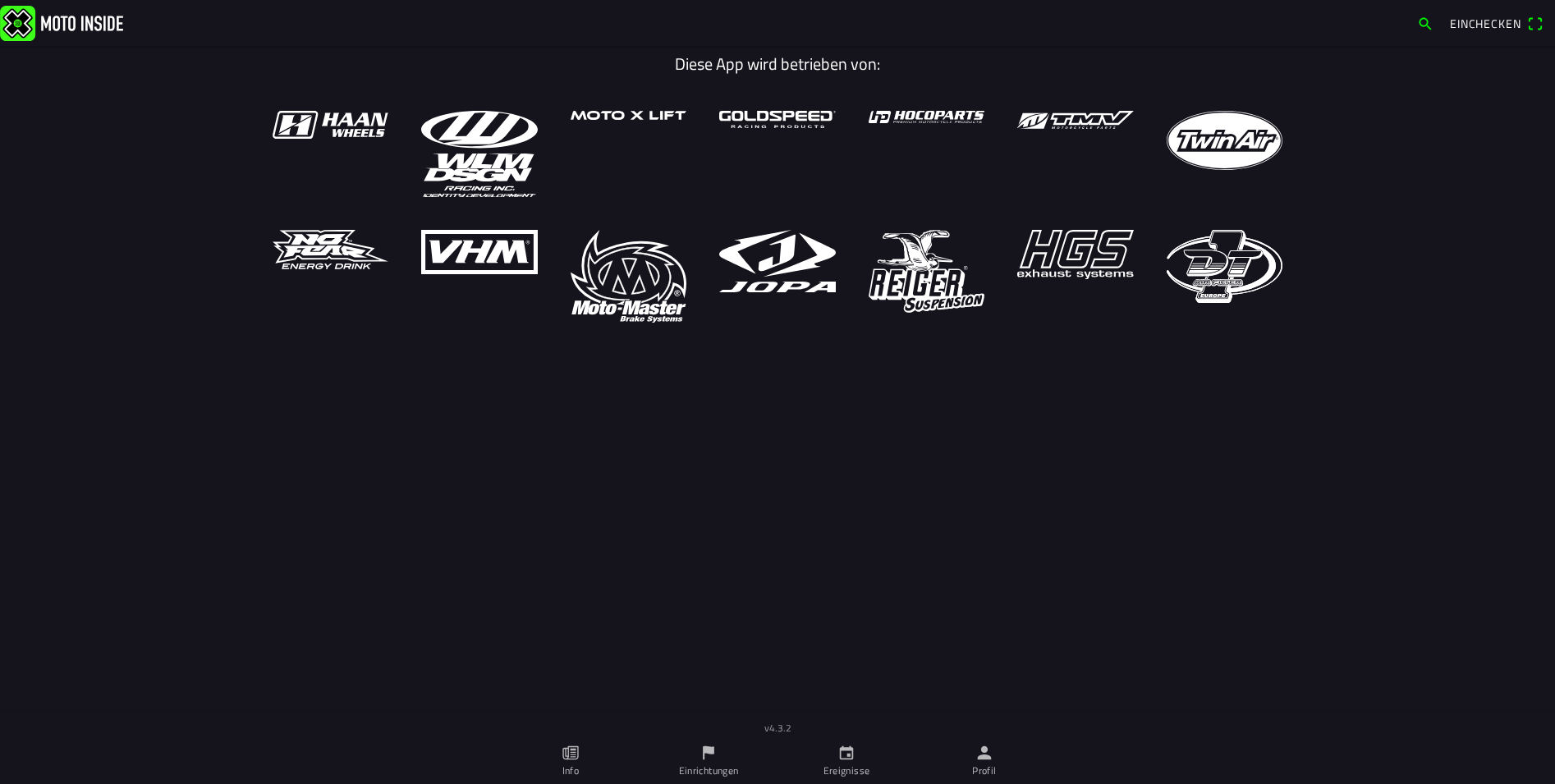
click at [988, 761] on icon "Person" at bounding box center [984, 752] width 18 height 18
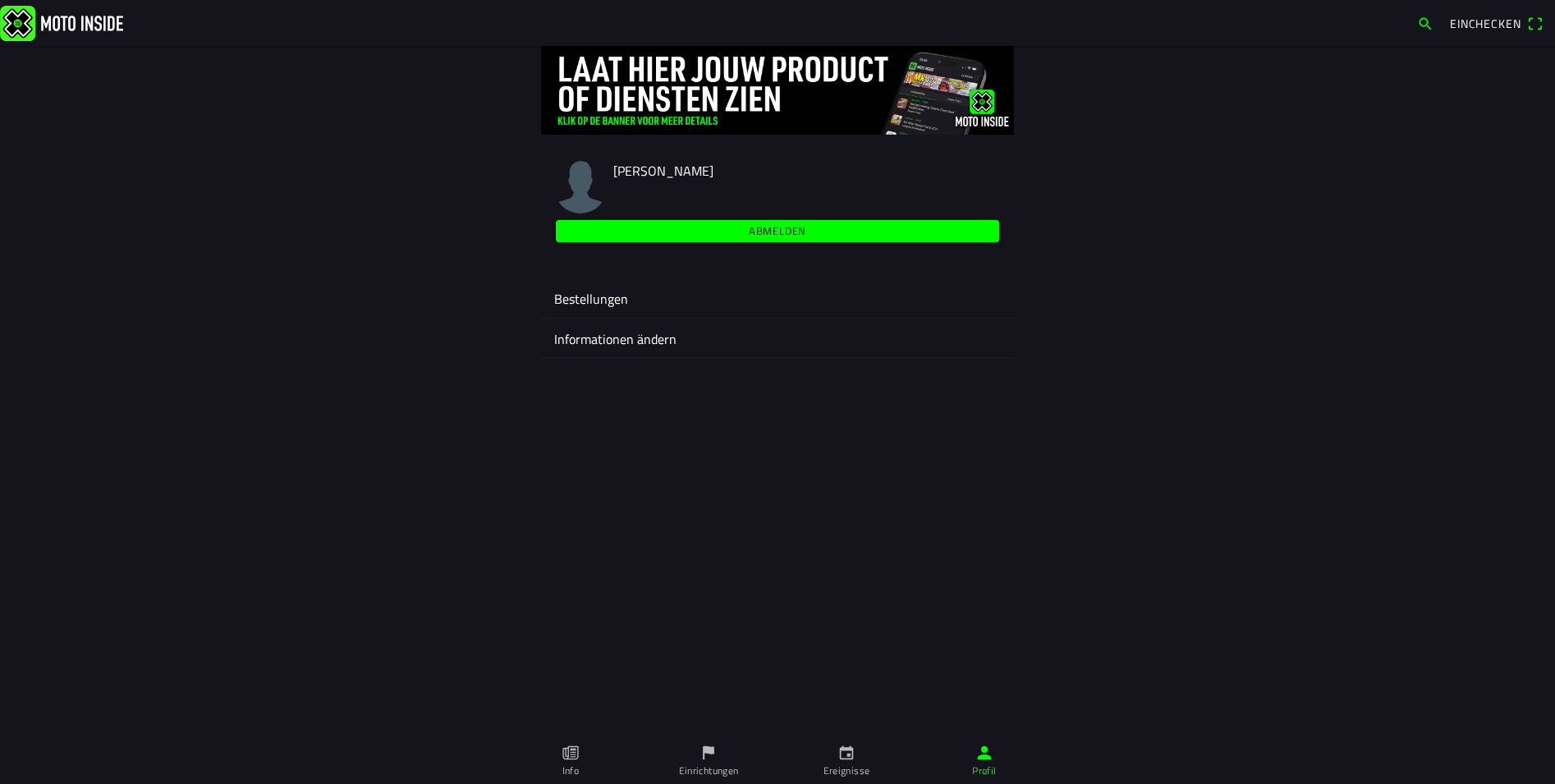
click at [0, 0] on slot "Abmelden" at bounding box center [0, 0] width 0 height 0
